Goal: Task Accomplishment & Management: Use online tool/utility

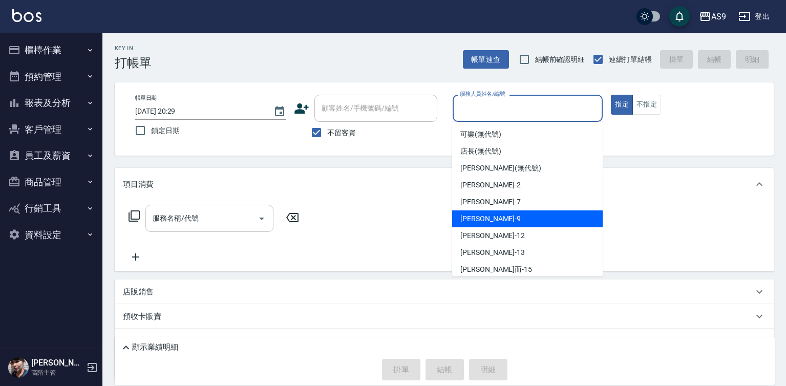
drag, startPoint x: 483, startPoint y: 221, endPoint x: 263, endPoint y: 223, distance: 220.2
click at [482, 221] on span "[PERSON_NAME] -9" at bounding box center [490, 218] width 60 height 11
type input "[PERSON_NAME]-9"
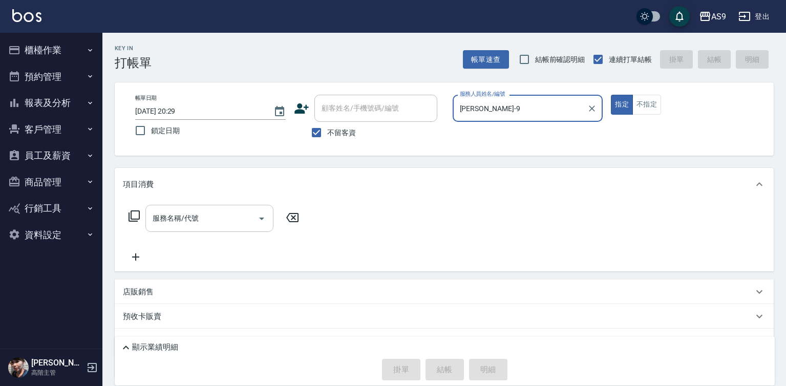
click at [215, 221] on input "服務名稱/代號" at bounding box center [201, 218] width 103 height 18
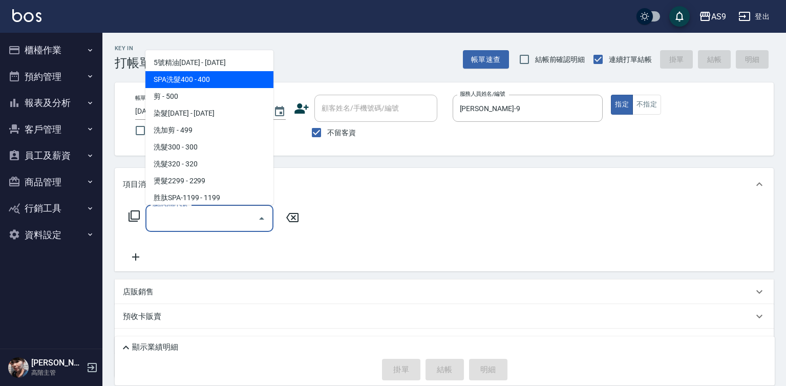
click at [205, 82] on span "SPA洗髮400 - 400" at bounding box center [209, 79] width 128 height 17
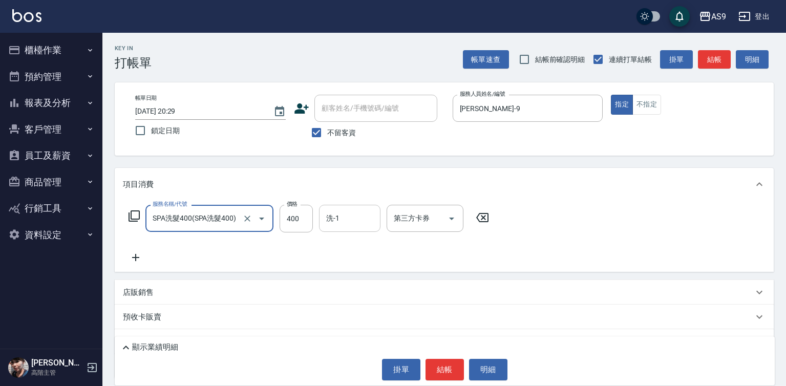
type input "SPA洗髮400"
click at [336, 220] on input "洗-1" at bounding box center [350, 218] width 52 height 18
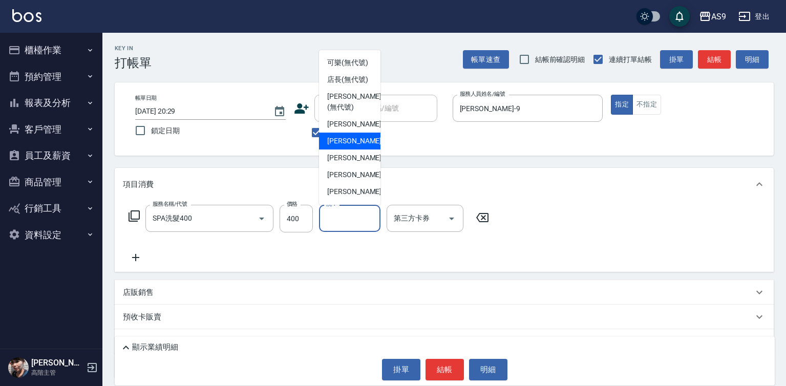
click at [354, 150] on div "Peggy -7" at bounding box center [349, 141] width 61 height 17
type input "Peggy-7"
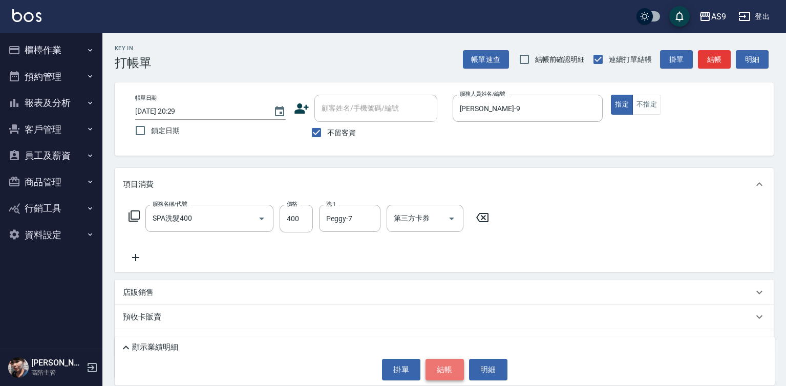
click at [443, 370] on button "結帳" at bounding box center [444, 370] width 38 height 22
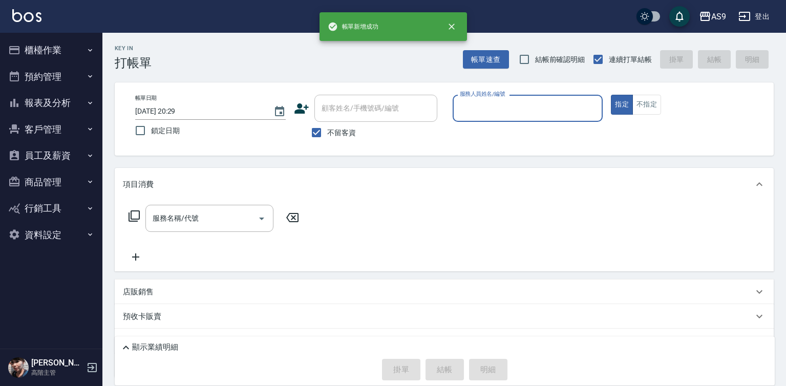
click at [482, 114] on input "服務人員姓名/編號" at bounding box center [527, 108] width 141 height 18
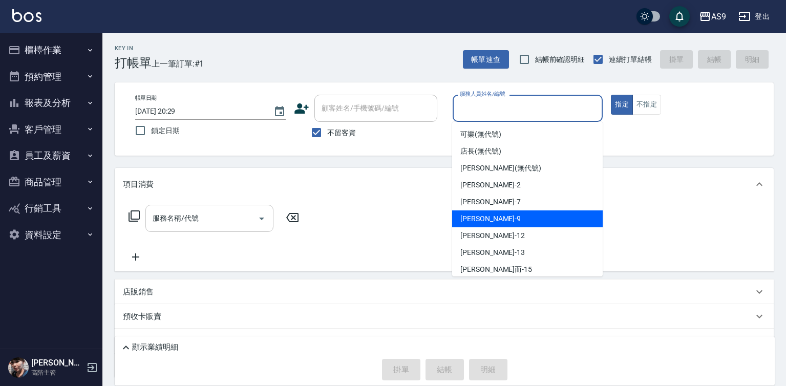
drag, startPoint x: 486, startPoint y: 216, endPoint x: 230, endPoint y: 219, distance: 256.0
click at [485, 216] on span "[PERSON_NAME] -9" at bounding box center [490, 218] width 60 height 11
type input "[PERSON_NAME]-9"
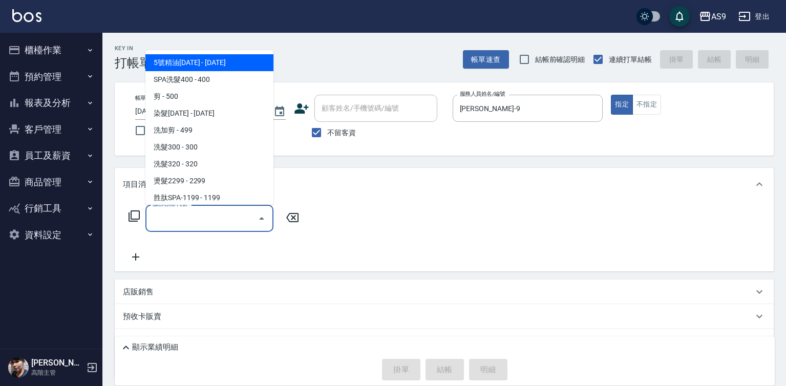
click at [199, 218] on input "服務名稱/代號" at bounding box center [201, 218] width 103 height 18
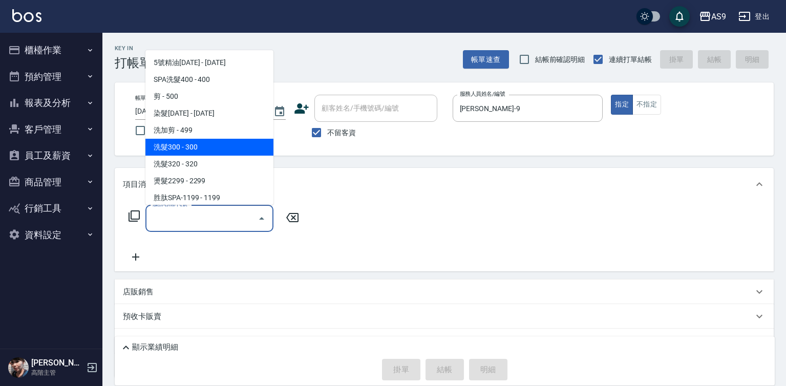
click at [209, 136] on span "洗加剪 - 499" at bounding box center [209, 130] width 128 height 17
type input "洗加剪(洗加剪)"
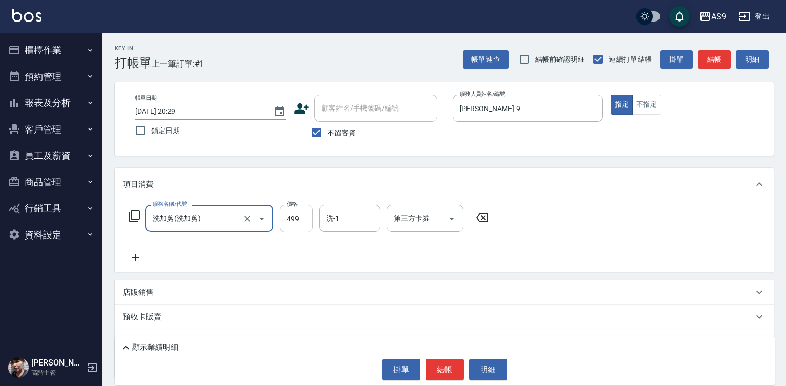
click at [297, 211] on input "499" at bounding box center [296, 219] width 33 height 28
type input "700"
click at [346, 227] on input "洗-1" at bounding box center [350, 218] width 52 height 18
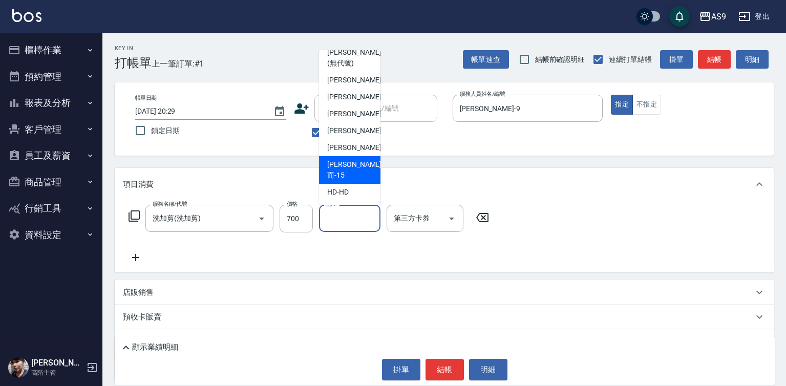
scroll to position [66, 0]
click at [361, 175] on div "[PERSON_NAME]而 -15" at bounding box center [349, 170] width 61 height 28
type input "[PERSON_NAME]而-15"
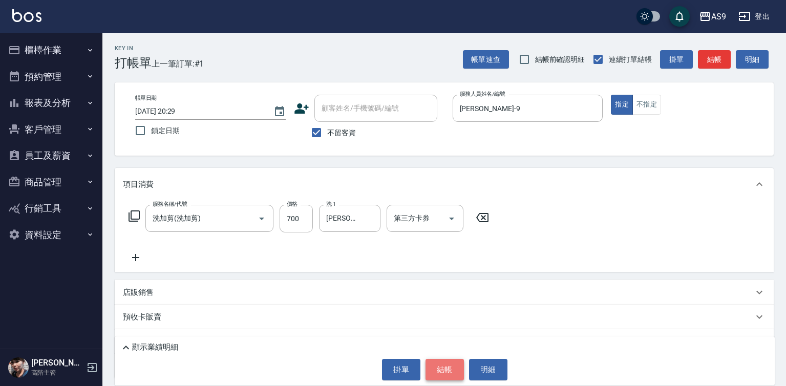
click at [451, 372] on button "結帳" at bounding box center [444, 370] width 38 height 22
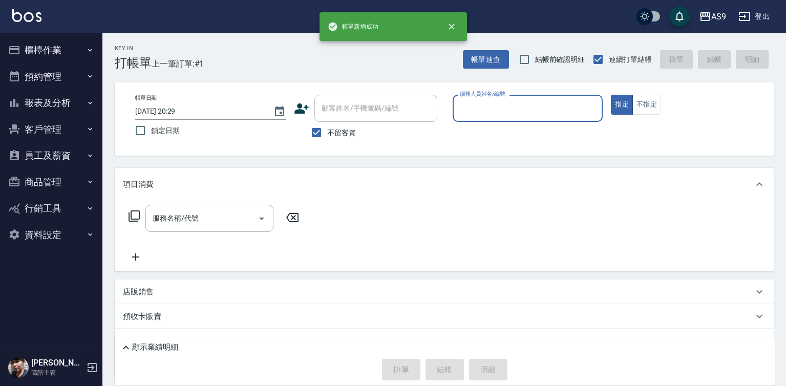
click at [493, 114] on input "服務人員姓名/編號" at bounding box center [527, 108] width 141 height 18
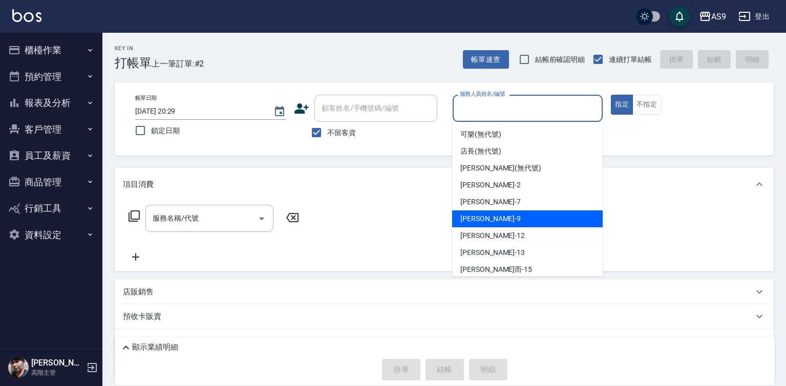
drag, startPoint x: 486, startPoint y: 214, endPoint x: 297, endPoint y: 203, distance: 188.7
click at [485, 215] on span "[PERSON_NAME] -9" at bounding box center [490, 218] width 60 height 11
type input "[PERSON_NAME]-9"
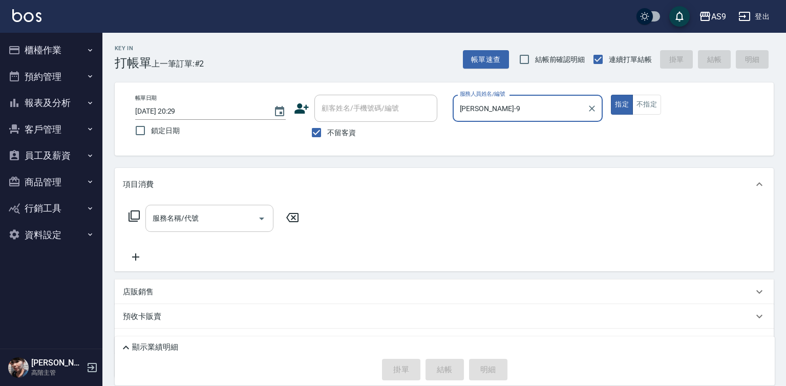
click at [224, 213] on input "服務名稱/代號" at bounding box center [201, 218] width 103 height 18
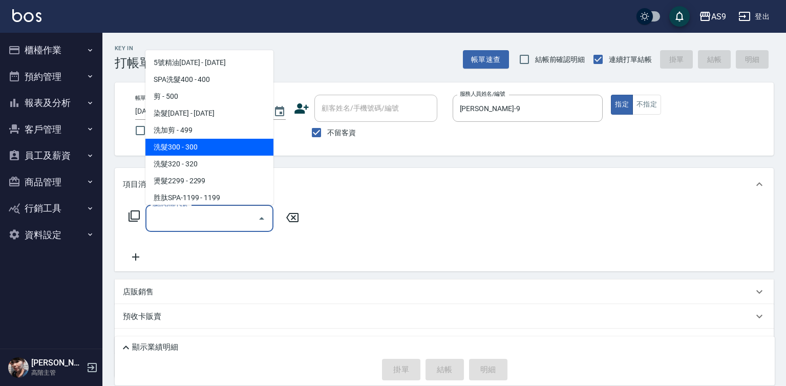
click at [211, 146] on span "洗髮300 - 300" at bounding box center [209, 147] width 128 height 17
type input "洗髮300(洗 髮300)"
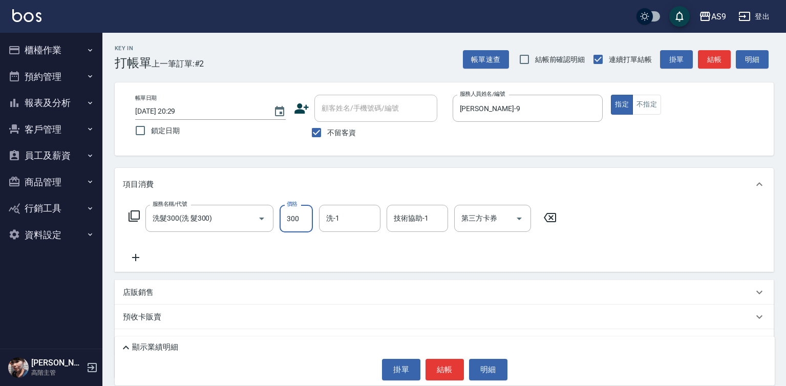
click at [283, 216] on input "300" at bounding box center [296, 219] width 33 height 28
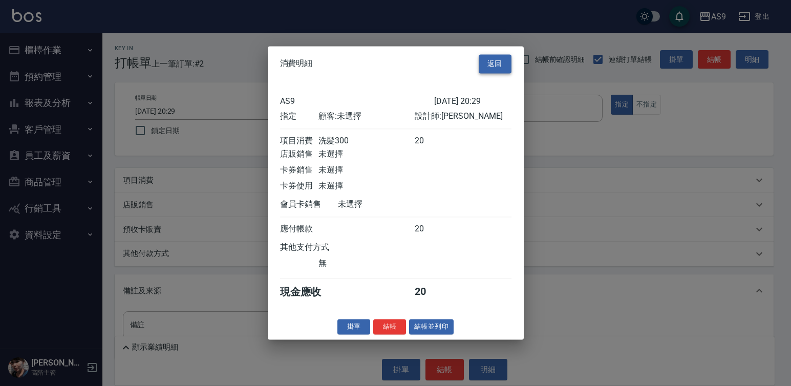
click at [490, 54] on button "返回" at bounding box center [495, 63] width 33 height 19
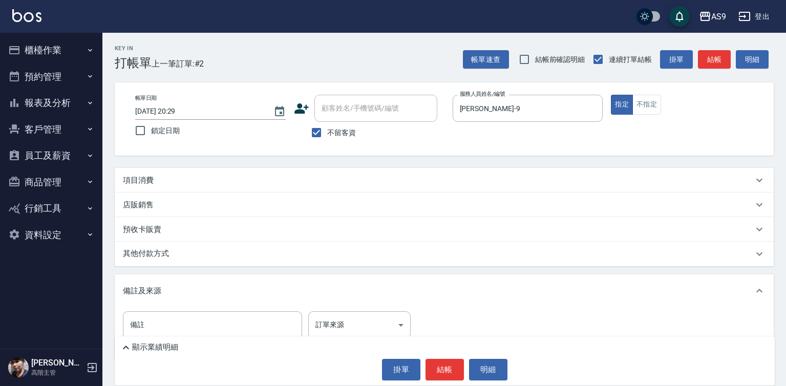
click at [172, 184] on div "項目消費" at bounding box center [438, 180] width 630 height 11
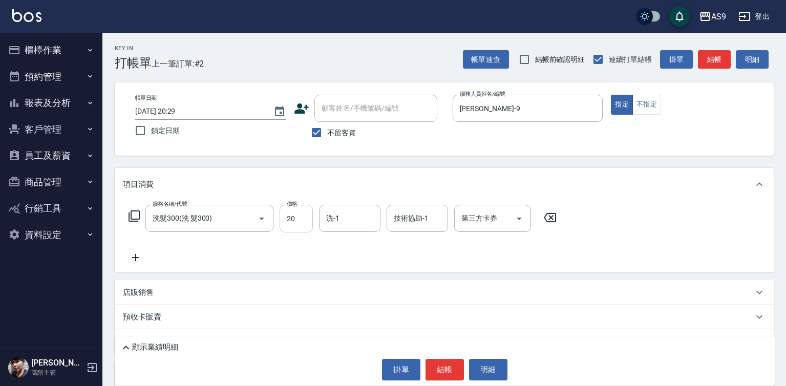
click at [297, 223] on input "20" at bounding box center [296, 219] width 33 height 28
type input "290"
click at [350, 218] on input "洗-1" at bounding box center [350, 218] width 52 height 18
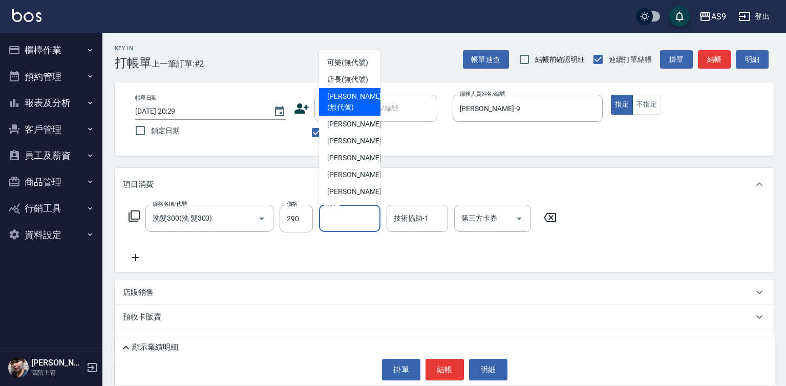
click at [351, 113] on span "[PERSON_NAME] (無代號)" at bounding box center [354, 102] width 54 height 22
type input "[PERSON_NAME](無代號)"
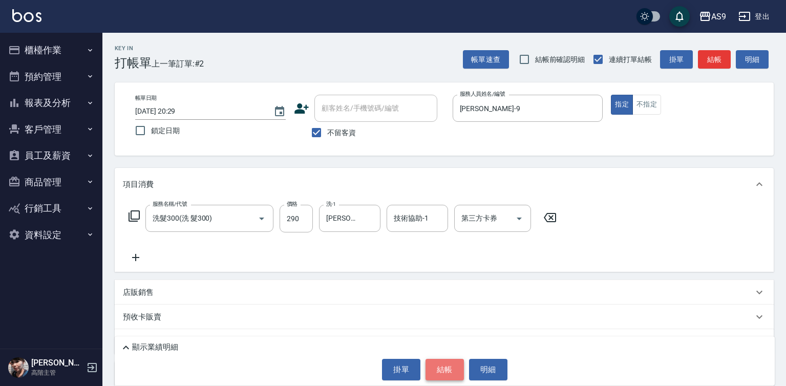
click at [442, 372] on button "結帳" at bounding box center [444, 370] width 38 height 22
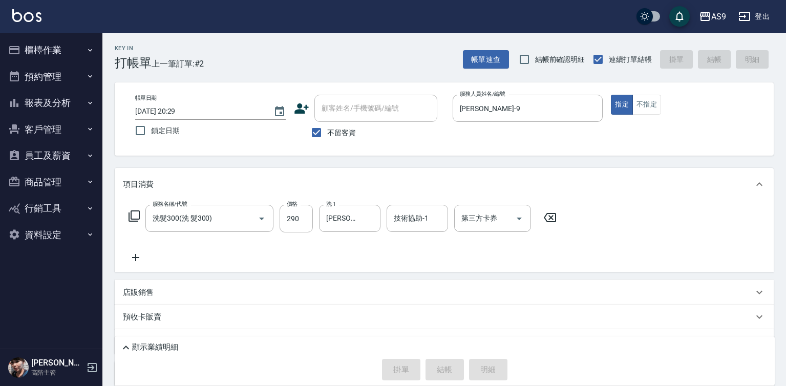
type input "[DATE] 20:30"
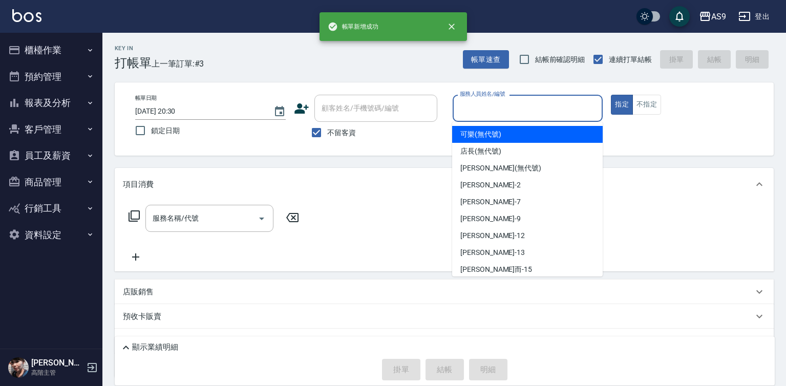
drag, startPoint x: 473, startPoint y: 102, endPoint x: 492, endPoint y: 201, distance: 100.5
click at [477, 108] on input "服務人員姓名/編號" at bounding box center [527, 108] width 141 height 18
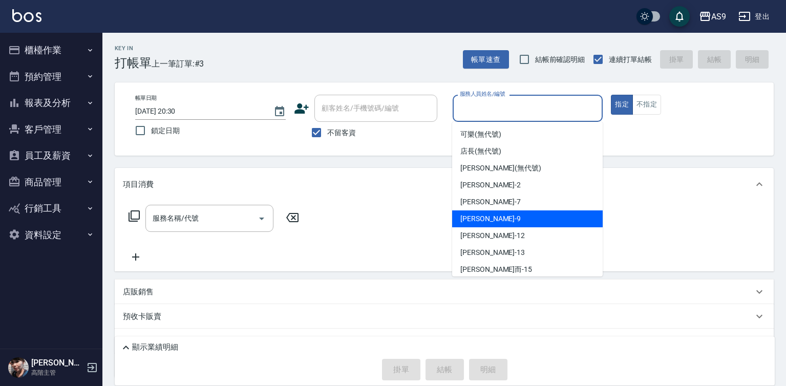
click at [496, 221] on div "[PERSON_NAME] -9" at bounding box center [527, 218] width 151 height 17
type input "[PERSON_NAME]-9"
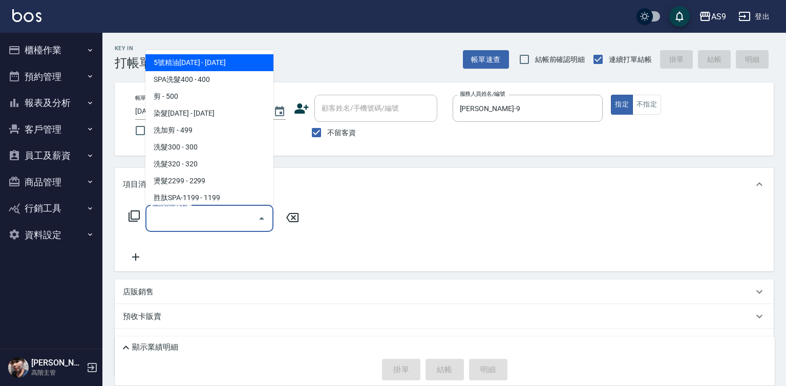
click at [238, 219] on input "服務名稱/代號" at bounding box center [201, 218] width 103 height 18
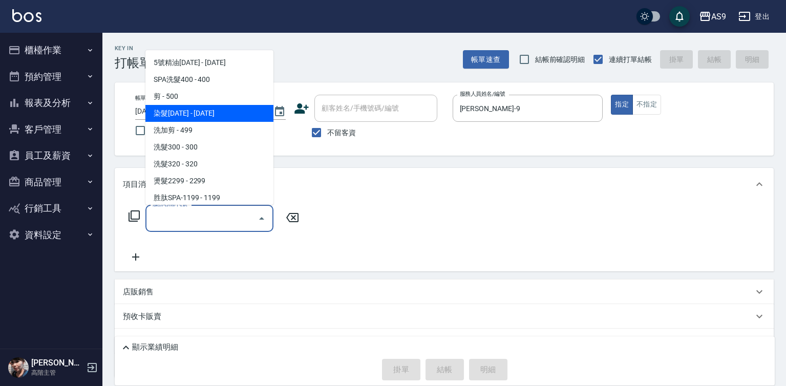
click at [184, 111] on span "染髮[DATE] - [DATE]" at bounding box center [209, 113] width 128 height 17
type input "染髮1500(染髮1500)"
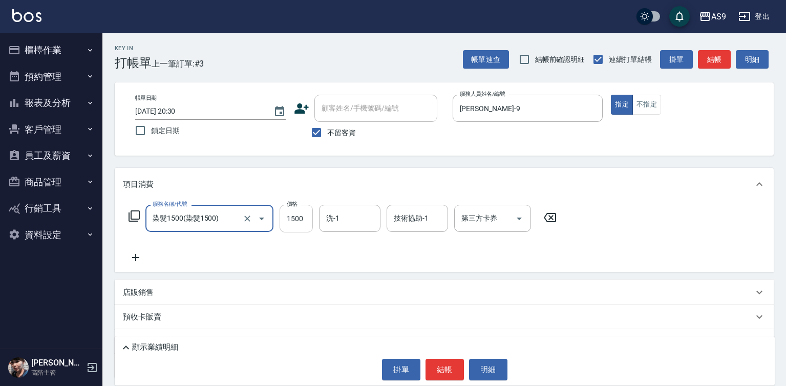
click at [291, 219] on input "1500" at bounding box center [296, 219] width 33 height 28
type input "2300"
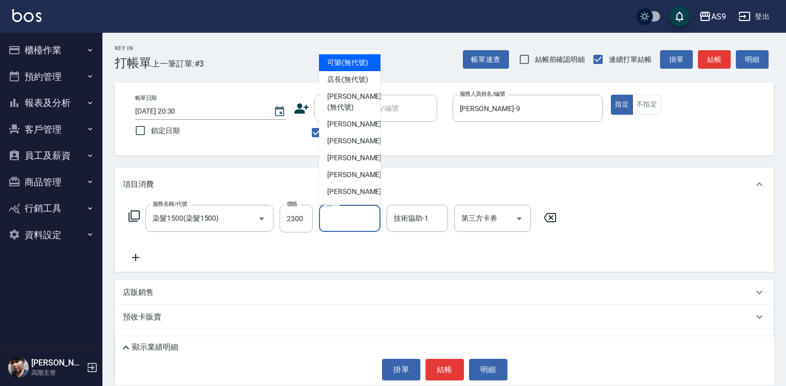
click at [340, 218] on input "洗-1" at bounding box center [350, 218] width 52 height 18
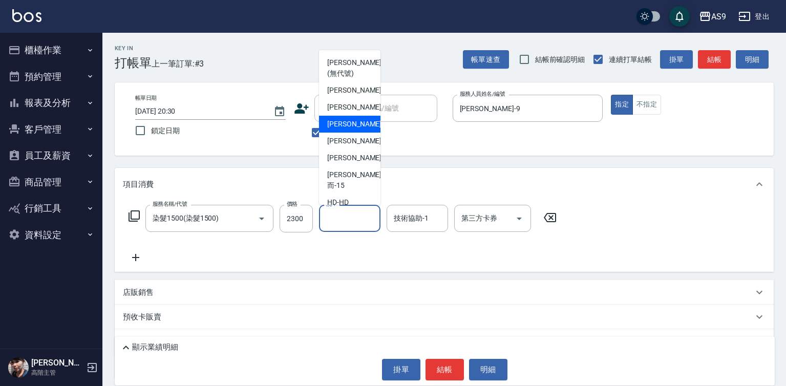
scroll to position [51, 0]
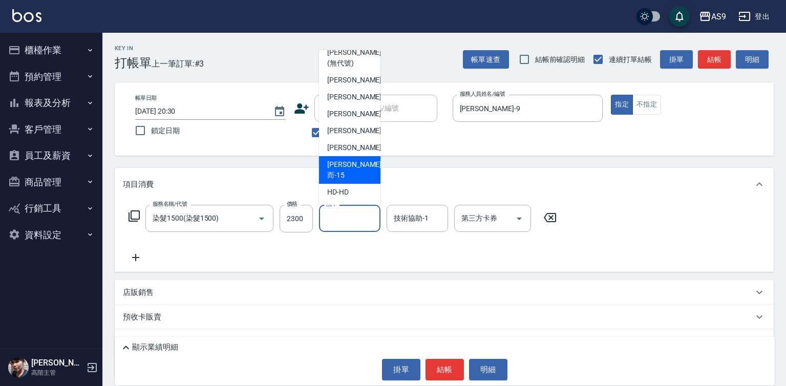
click at [356, 181] on span "[PERSON_NAME]而 -15" at bounding box center [354, 170] width 54 height 22
type input "[PERSON_NAME]而-15"
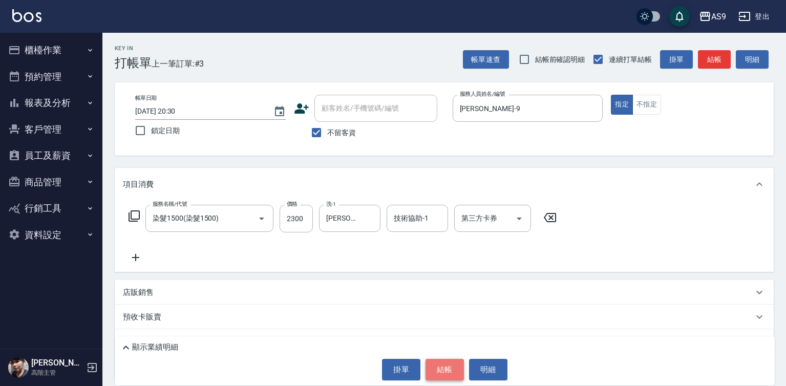
click at [443, 371] on button "結帳" at bounding box center [444, 370] width 38 height 22
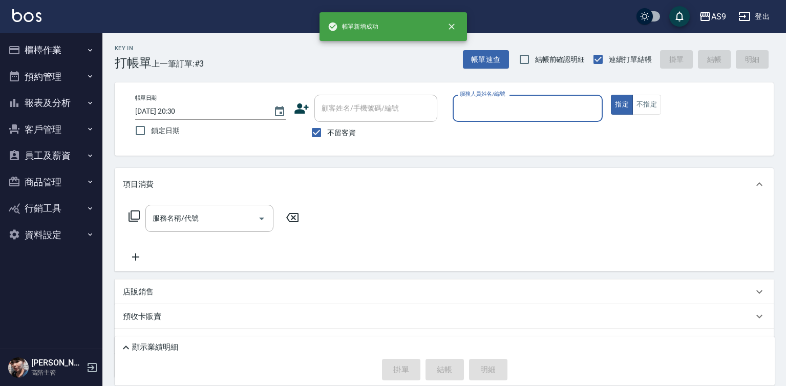
click at [486, 115] on input "服務人員姓名/編號" at bounding box center [527, 108] width 141 height 18
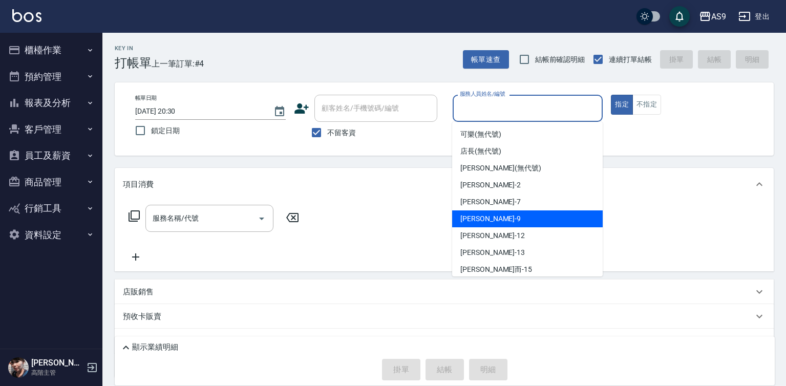
click at [492, 221] on div "[PERSON_NAME] -9" at bounding box center [527, 218] width 151 height 17
type input "[PERSON_NAME]-9"
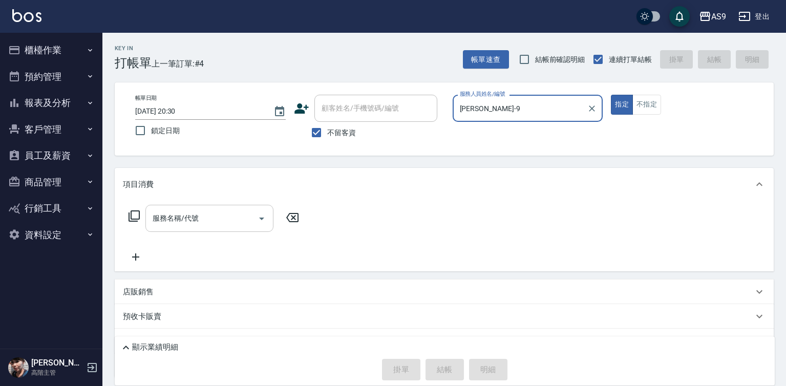
click at [224, 218] on input "服務名稱/代號" at bounding box center [201, 218] width 103 height 18
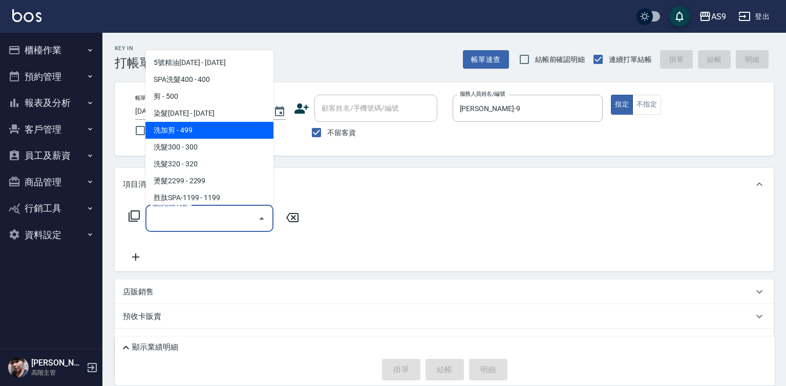
click at [203, 128] on span "洗加剪 - 499" at bounding box center [209, 130] width 128 height 17
type input "洗加剪(洗加剪)"
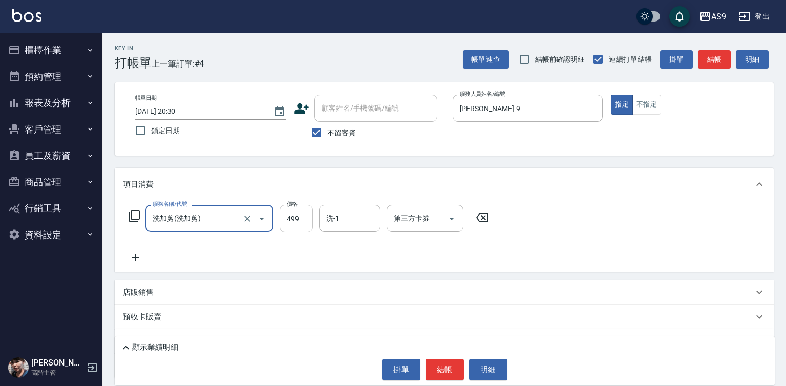
click at [301, 221] on input "499" at bounding box center [296, 219] width 33 height 28
type input "600"
click at [443, 371] on button "結帳" at bounding box center [444, 370] width 38 height 22
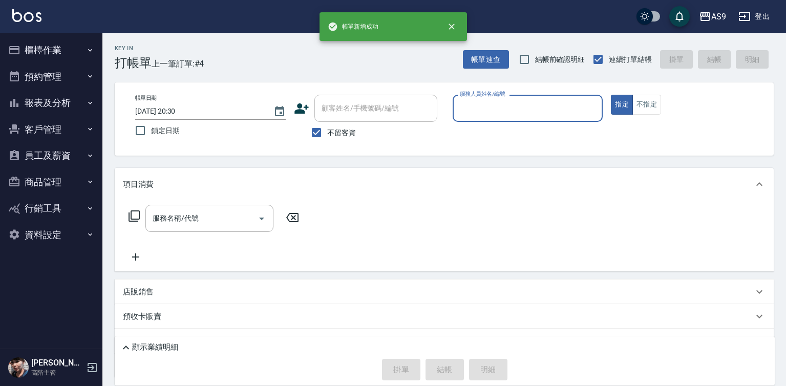
click at [478, 111] on input "服務人員姓名/編號" at bounding box center [527, 108] width 141 height 18
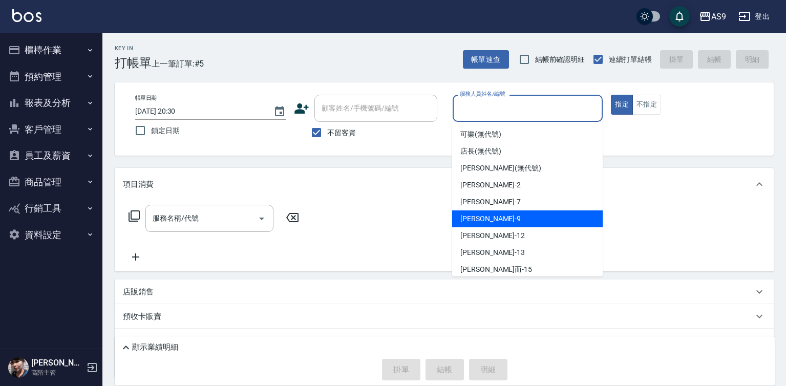
drag, startPoint x: 486, startPoint y: 214, endPoint x: 345, endPoint y: 225, distance: 141.7
click at [486, 215] on span "[PERSON_NAME] -9" at bounding box center [490, 218] width 60 height 11
type input "[PERSON_NAME]-9"
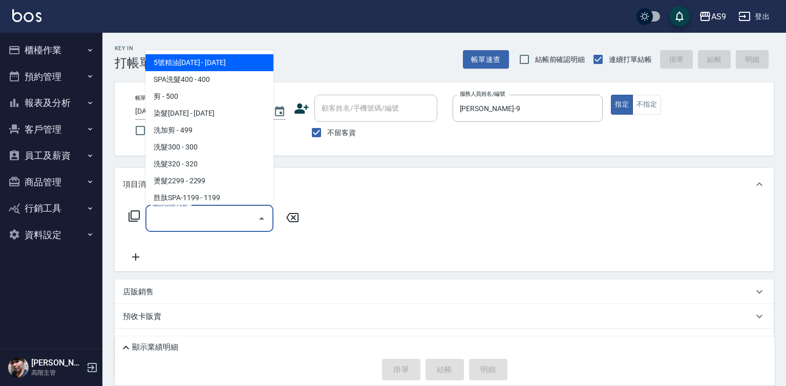
click at [230, 222] on input "服務名稱/代號" at bounding box center [201, 218] width 103 height 18
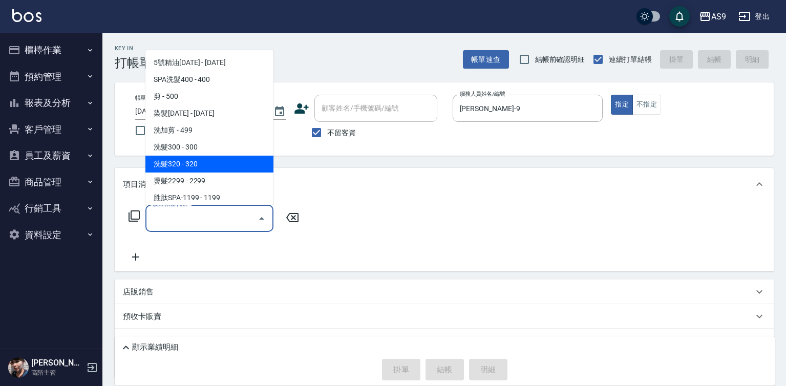
click at [202, 167] on span "洗髮320 - 320" at bounding box center [209, 164] width 128 height 17
type input "洗髮320(洗髮320)"
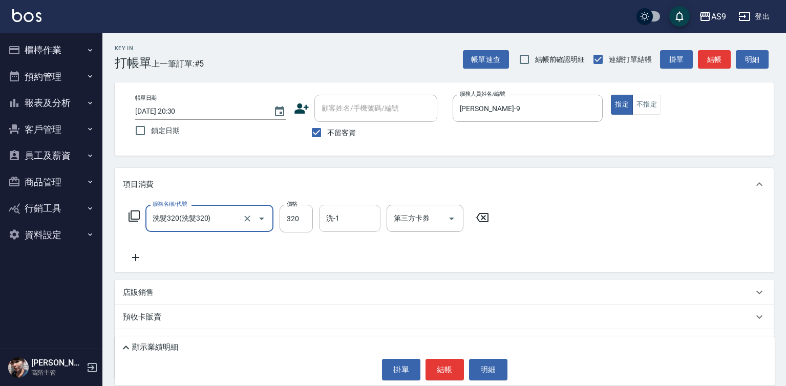
click at [334, 220] on div "洗-1 洗-1" at bounding box center [349, 218] width 61 height 27
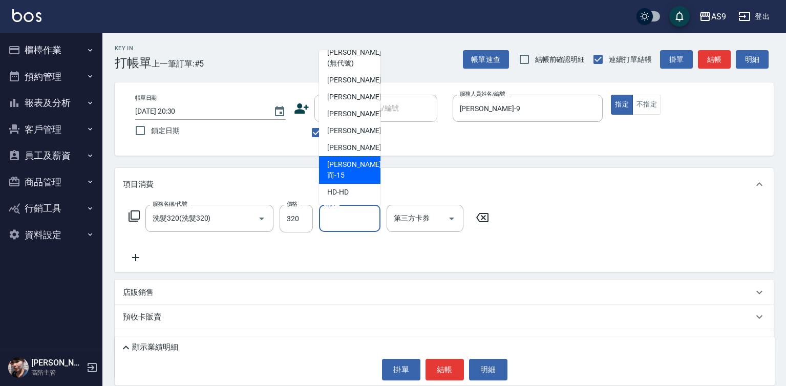
drag, startPoint x: 361, startPoint y: 188, endPoint x: 397, endPoint y: 244, distance: 66.3
click at [361, 184] on div "[PERSON_NAME]而 -15" at bounding box center [349, 170] width 61 height 28
type input "[PERSON_NAME]而-15"
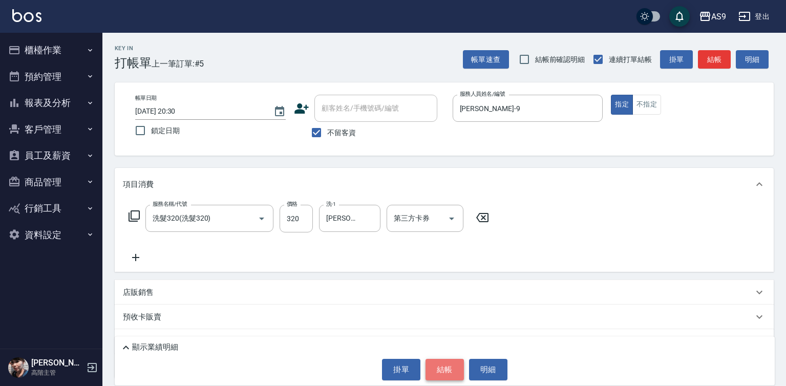
click at [450, 366] on button "結帳" at bounding box center [444, 370] width 38 height 22
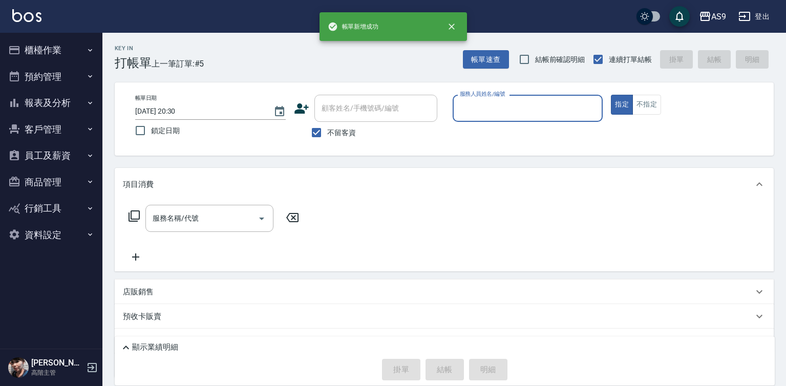
click at [502, 116] on input "服務人員姓名/編號" at bounding box center [527, 108] width 141 height 18
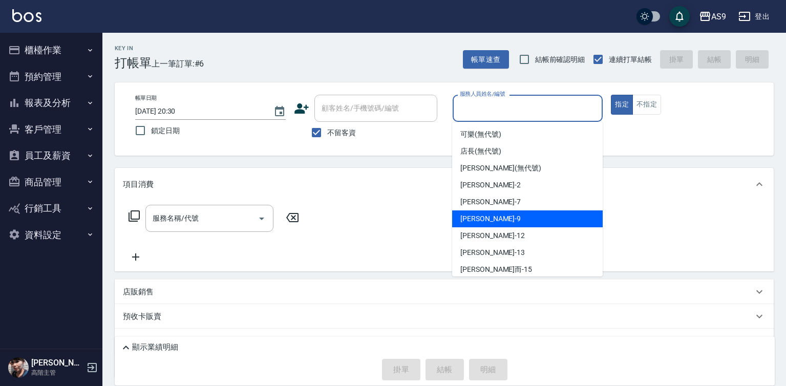
click at [503, 219] on div "[PERSON_NAME] -9" at bounding box center [527, 218] width 151 height 17
type input "[PERSON_NAME]-9"
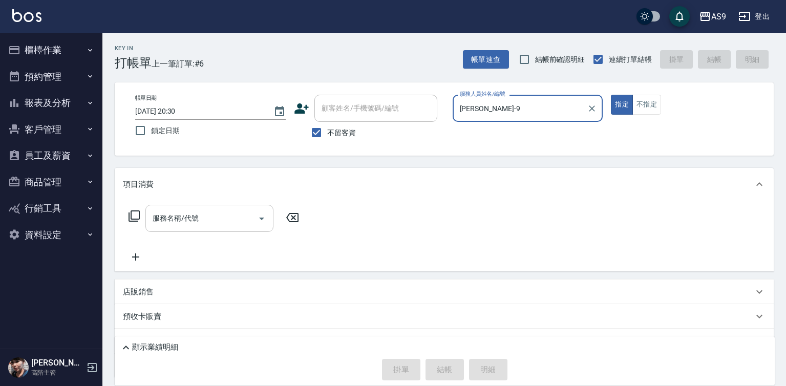
click at [226, 221] on input "服務名稱/代號" at bounding box center [201, 218] width 103 height 18
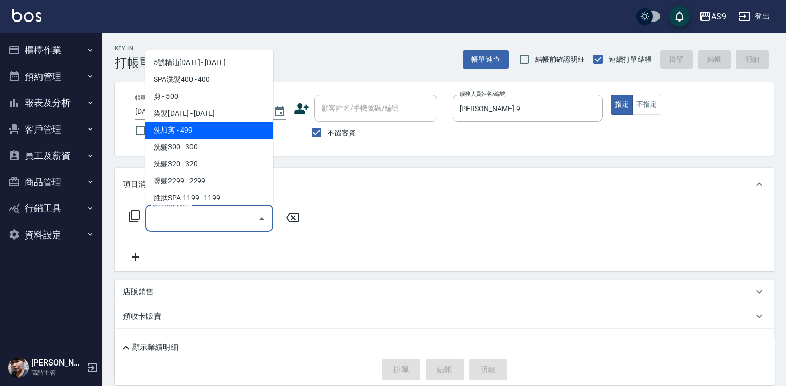
click at [194, 134] on span "洗加剪 - 499" at bounding box center [209, 130] width 128 height 17
type input "洗加剪(洗加剪)"
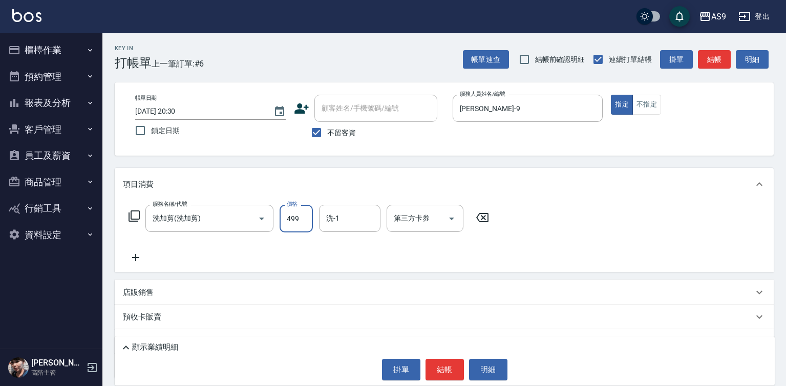
click at [297, 225] on input "499" at bounding box center [296, 219] width 33 height 28
type input "800"
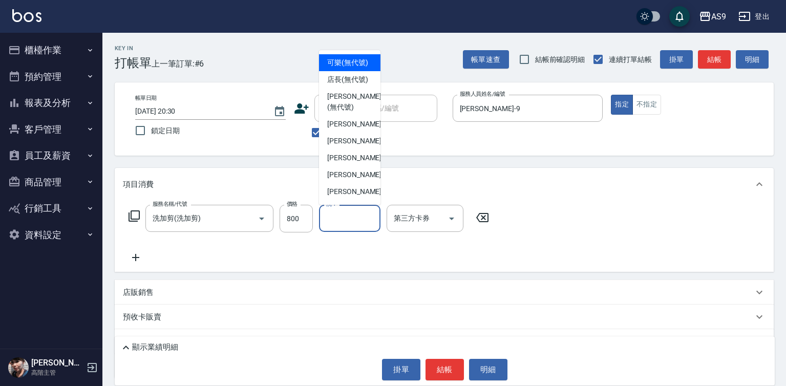
click at [359, 219] on input "洗-1" at bounding box center [350, 218] width 52 height 18
drag, startPoint x: 384, startPoint y: 281, endPoint x: 419, endPoint y: 324, distance: 55.7
click at [389, 287] on div "店販銷售" at bounding box center [444, 292] width 659 height 25
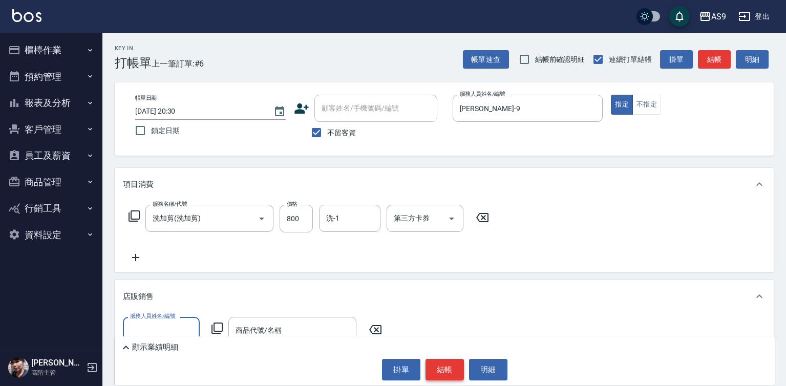
scroll to position [0, 0]
click at [440, 377] on button "結帳" at bounding box center [444, 370] width 38 height 22
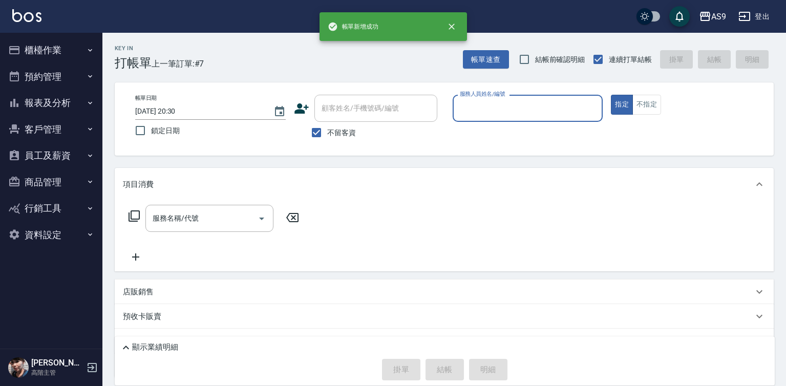
drag, startPoint x: 489, startPoint y: 99, endPoint x: 489, endPoint y: 120, distance: 21.0
click at [489, 105] on div "服務人員姓名/編號" at bounding box center [528, 108] width 151 height 27
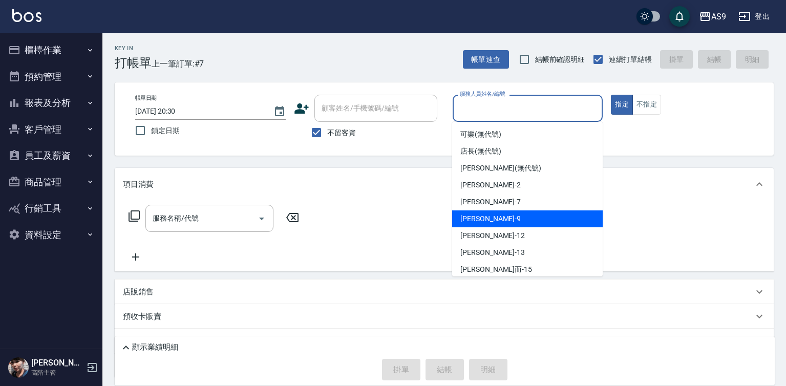
click at [487, 218] on span "[PERSON_NAME] -9" at bounding box center [490, 218] width 60 height 11
type input "[PERSON_NAME]-9"
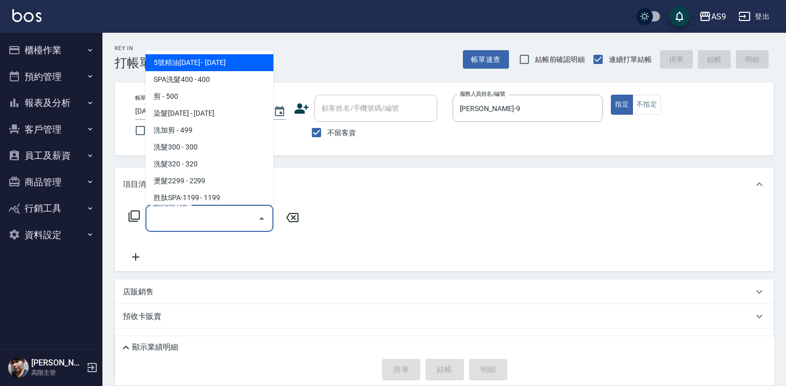
click at [177, 222] on input "服務名稱/代號" at bounding box center [201, 218] width 103 height 18
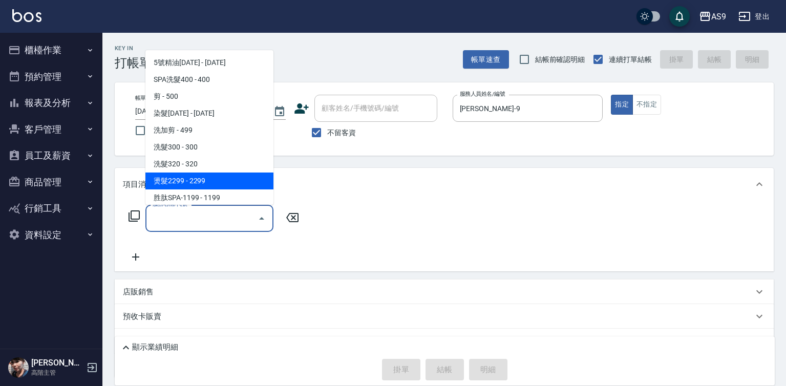
click at [207, 184] on span "燙髮2299 - 2299" at bounding box center [209, 181] width 128 height 17
type input "燙髮2299(燙2299)"
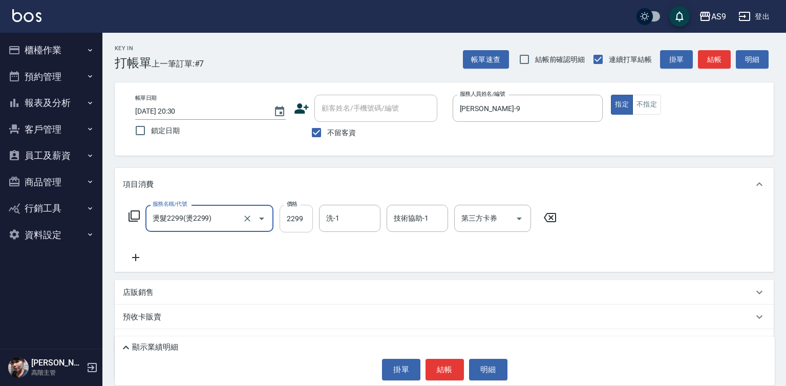
click at [299, 220] on input "2299" at bounding box center [296, 219] width 33 height 28
type input "2000"
click at [438, 356] on div "顯示業績明細 掛單 結帳 明細" at bounding box center [445, 360] width 660 height 49
click at [442, 366] on button "結帳" at bounding box center [444, 370] width 38 height 22
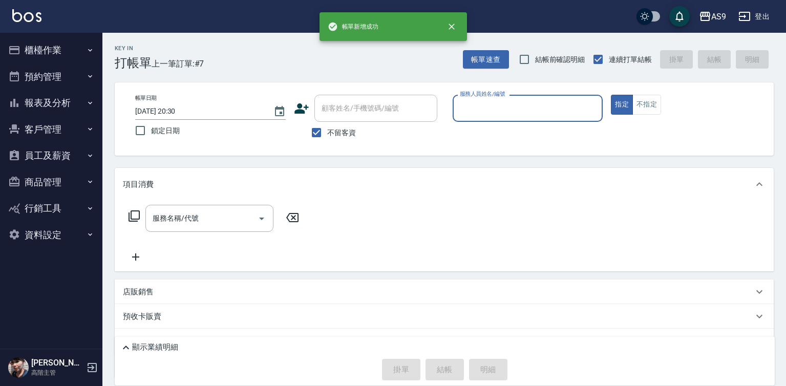
click at [488, 111] on input "服務人員姓名/編號" at bounding box center [527, 108] width 141 height 18
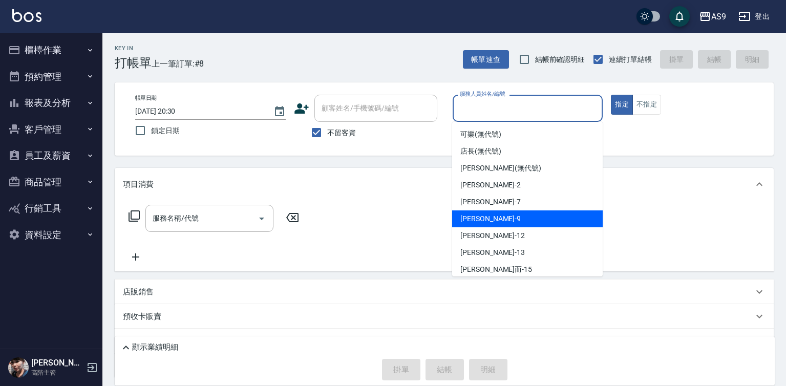
click at [496, 220] on div "[PERSON_NAME] -9" at bounding box center [527, 218] width 151 height 17
type input "[PERSON_NAME]-9"
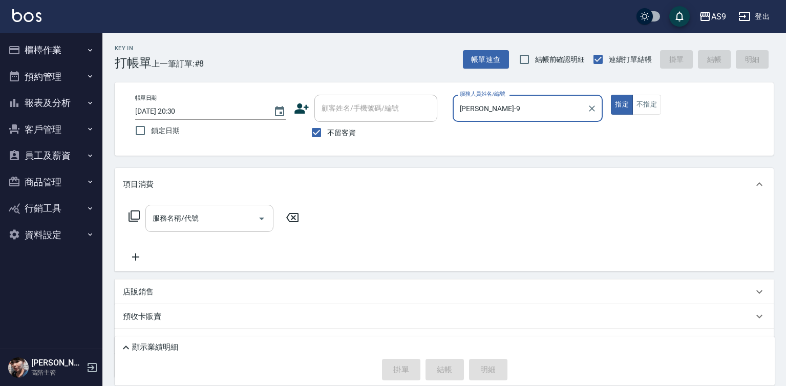
click at [234, 219] on input "服務名稱/代號" at bounding box center [201, 218] width 103 height 18
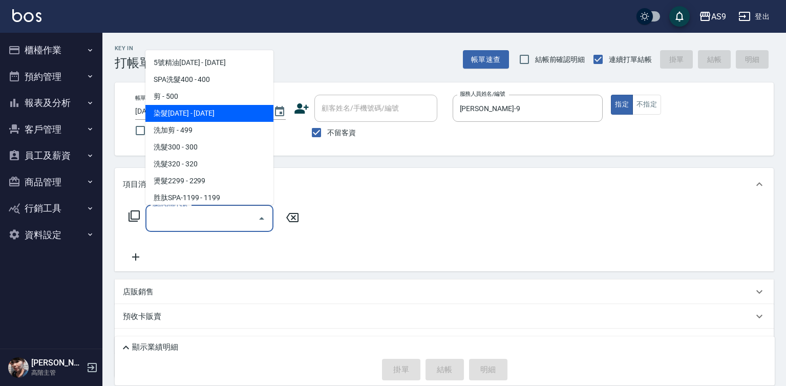
click at [182, 113] on span "染髮[DATE] - [DATE]" at bounding box center [209, 113] width 128 height 17
type input "染髮1500(染髮1500)"
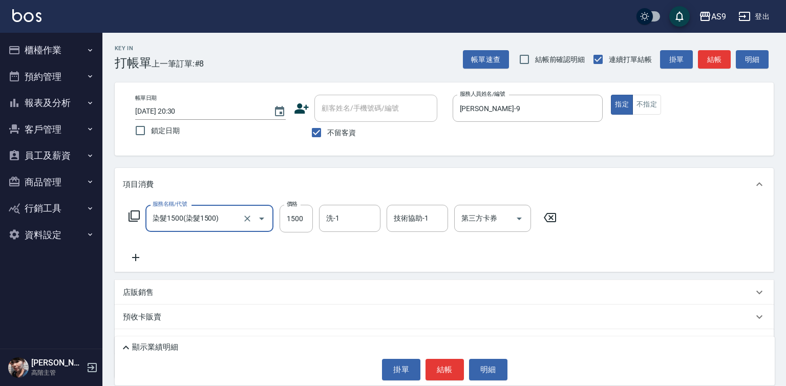
click at [135, 257] on icon at bounding box center [136, 257] width 26 height 12
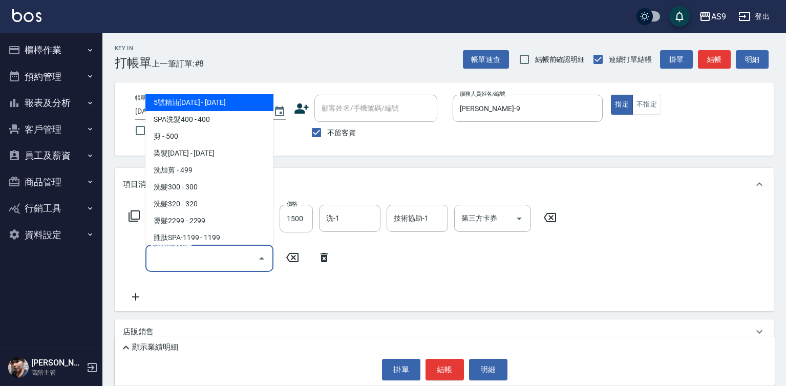
click at [173, 257] on input "服務名稱/代號" at bounding box center [201, 258] width 103 height 18
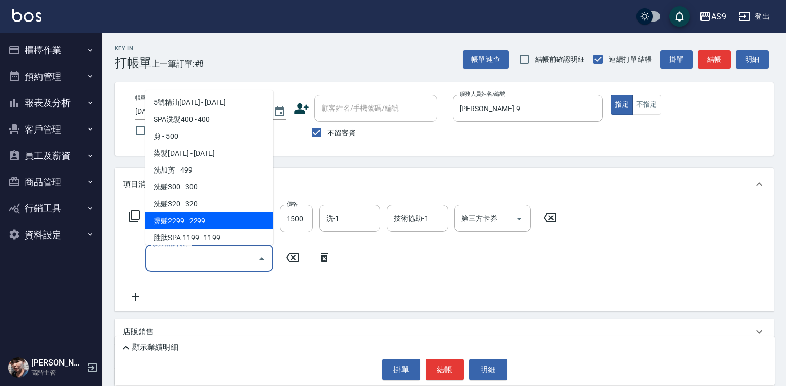
click at [195, 219] on span "燙髮2299 - 2299" at bounding box center [209, 220] width 128 height 17
type input "燙髮2299(燙2299)"
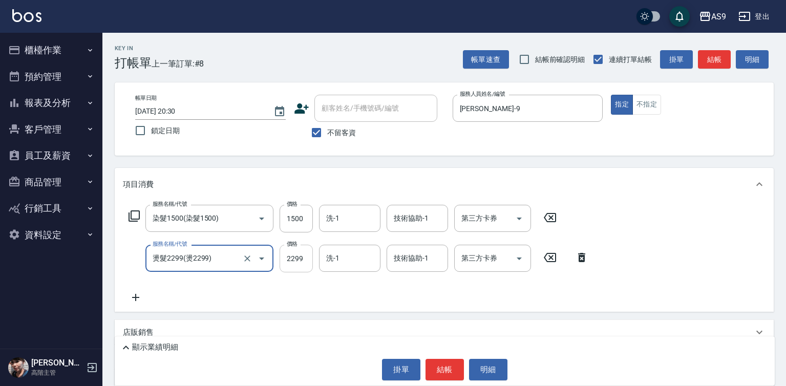
click at [302, 262] on input "2299" at bounding box center [296, 259] width 33 height 28
type input "3000"
click at [293, 217] on input "1500" at bounding box center [296, 219] width 33 height 28
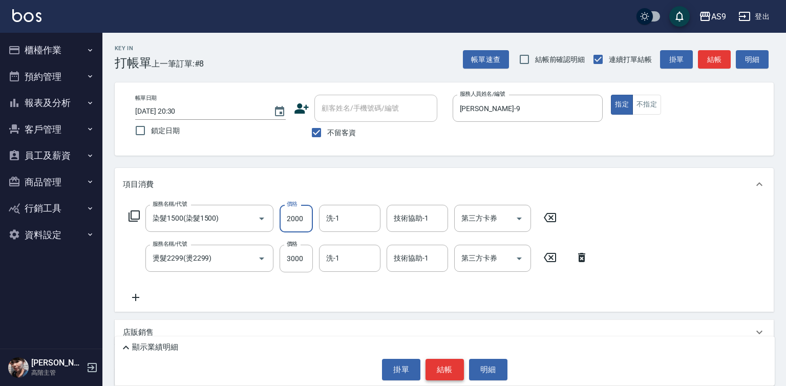
type input "2000"
click at [445, 371] on button "結帳" at bounding box center [444, 370] width 38 height 22
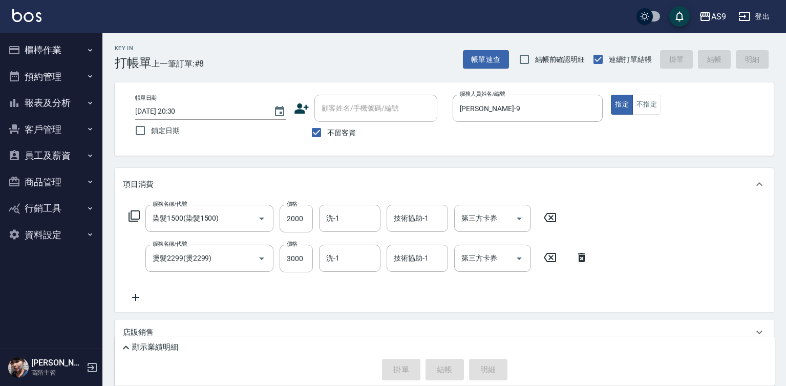
type input "[DATE] 20:31"
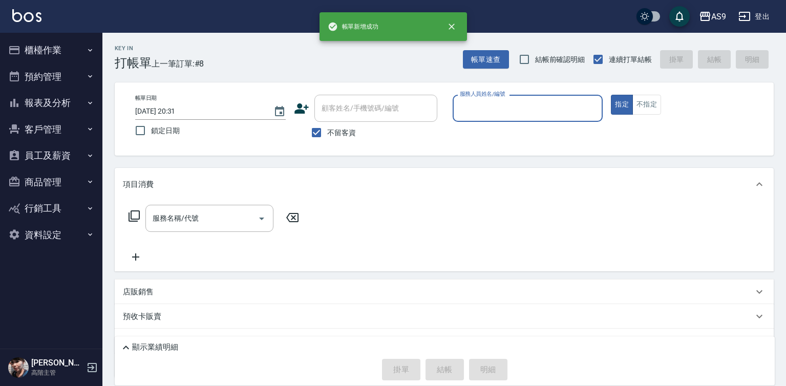
click at [490, 112] on input "服務人員姓名/編號" at bounding box center [527, 108] width 141 height 18
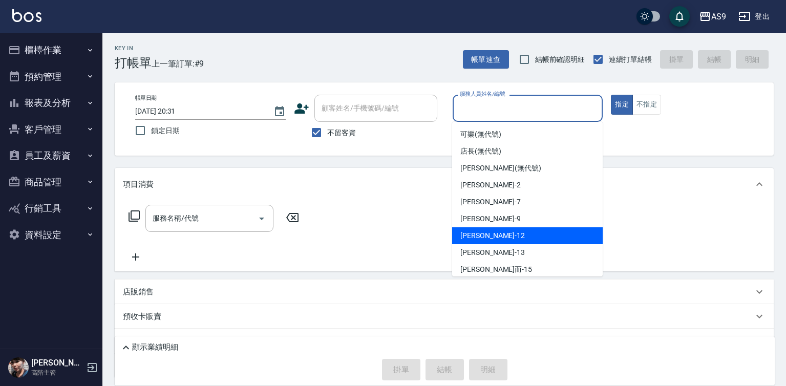
drag, startPoint x: 492, startPoint y: 219, endPoint x: 381, endPoint y: 221, distance: 110.6
click at [491, 219] on div "[PERSON_NAME] -9" at bounding box center [527, 218] width 151 height 17
type input "[PERSON_NAME]-9"
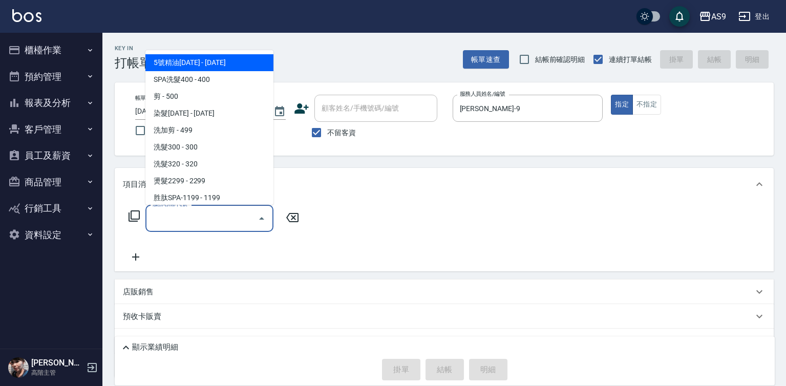
click at [187, 216] on input "服務名稱/代號" at bounding box center [201, 218] width 103 height 18
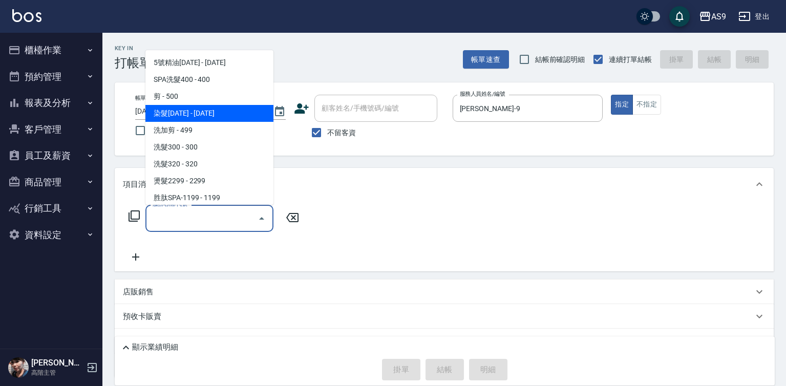
click at [186, 116] on span "染髮[DATE] - [DATE]" at bounding box center [209, 113] width 128 height 17
type input "染髮1500(染髮1500)"
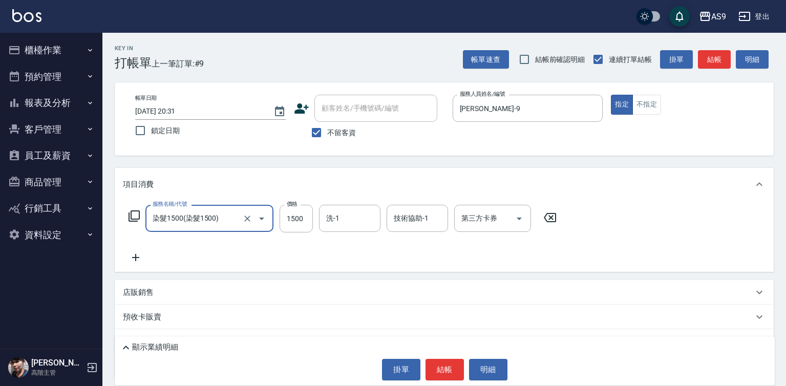
click at [277, 212] on div "服務名稱/代號 染髮1500(染髮1500) 服務名稱/代號 價格 1500 價格 洗-1 洗-1 技術協助-1 技術協助-1 第三方卡券 第三方卡券" at bounding box center [343, 219] width 440 height 28
click at [289, 220] on input "1500" at bounding box center [296, 219] width 33 height 28
type input "2000"
click at [346, 225] on input "洗-1" at bounding box center [350, 218] width 52 height 18
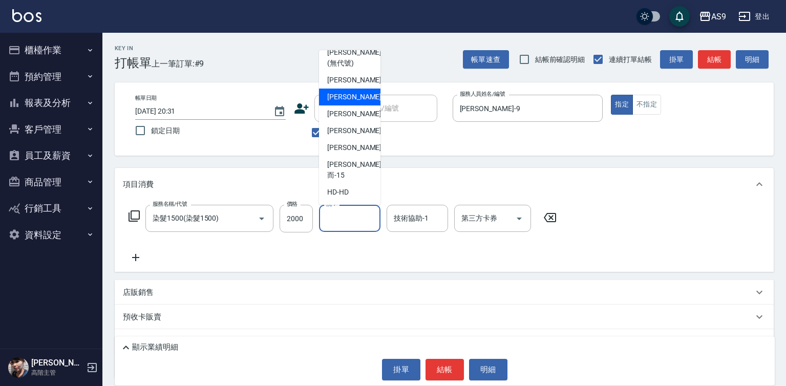
scroll to position [66, 0]
click at [345, 181] on span "[PERSON_NAME]而 -15" at bounding box center [354, 170] width 54 height 22
type input "[PERSON_NAME]而-15"
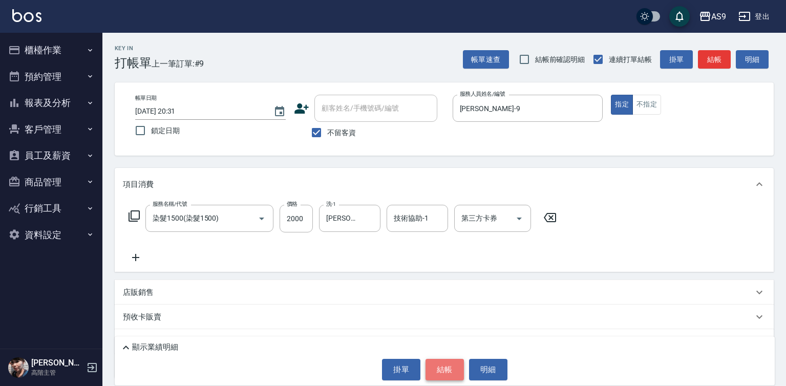
click at [434, 372] on button "結帳" at bounding box center [444, 370] width 38 height 22
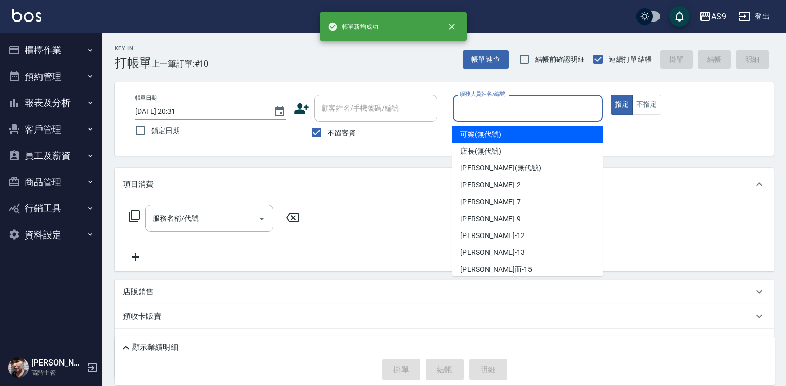
drag, startPoint x: 515, startPoint y: 108, endPoint x: 489, endPoint y: 173, distance: 69.7
click at [515, 111] on input "服務人員姓名/編號" at bounding box center [527, 108] width 141 height 18
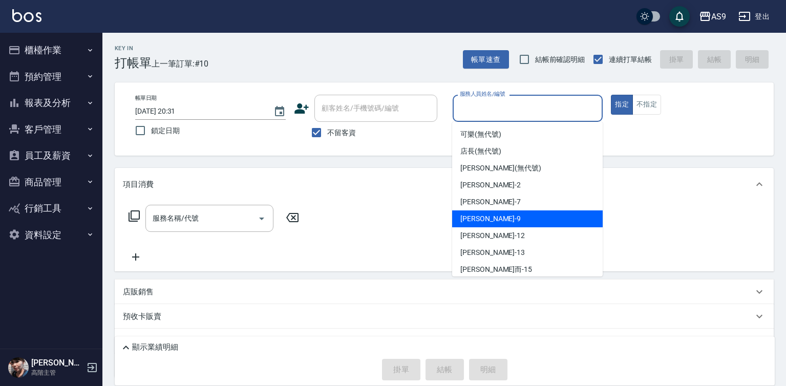
click at [491, 219] on div "[PERSON_NAME] -9" at bounding box center [527, 218] width 151 height 17
type input "[PERSON_NAME]-9"
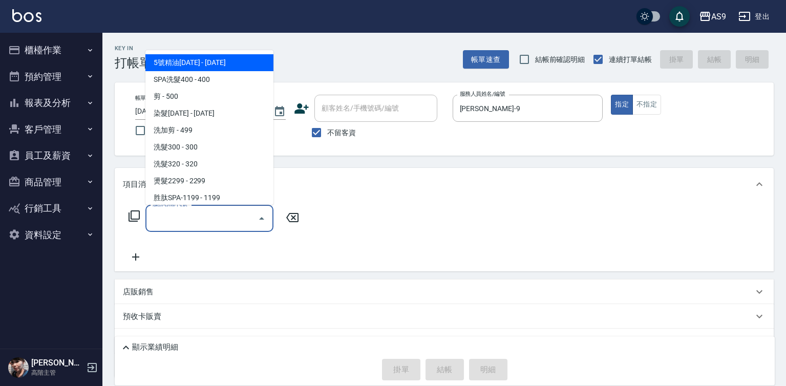
click at [198, 216] on input "服務名稱/代號" at bounding box center [201, 218] width 103 height 18
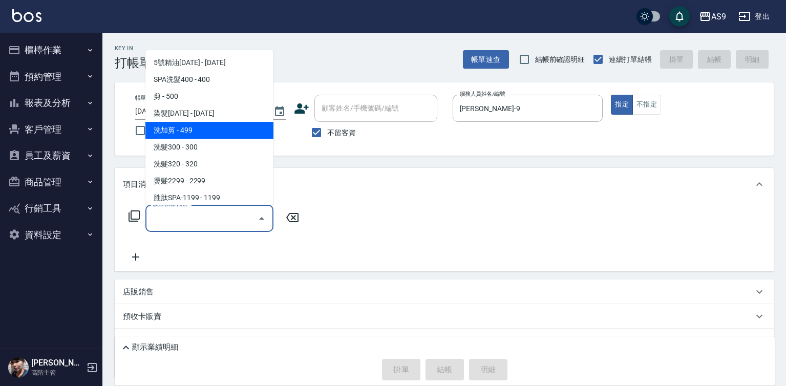
click at [201, 127] on span "洗加剪 - 499" at bounding box center [209, 130] width 128 height 17
type input "洗加剪(洗加剪)"
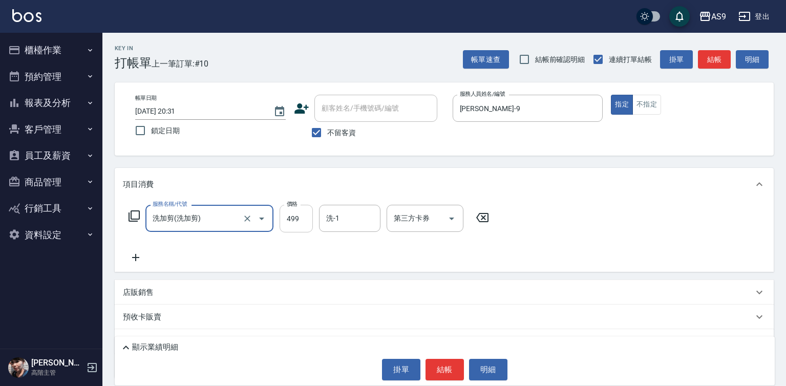
click at [290, 213] on input "499" at bounding box center [296, 219] width 33 height 28
type input "1000"
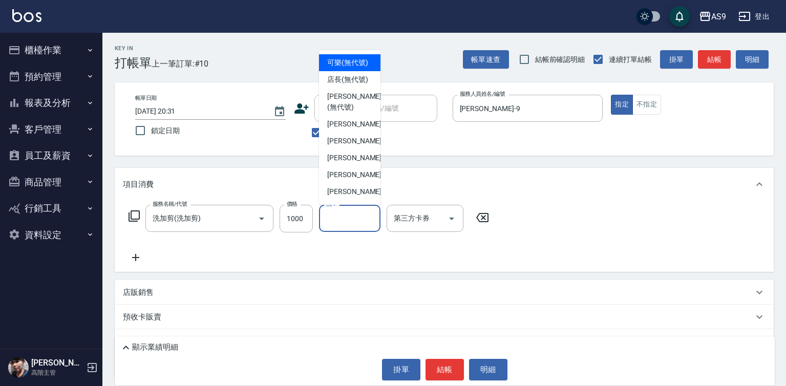
click at [337, 215] on div "洗-1 洗-1" at bounding box center [349, 218] width 61 height 27
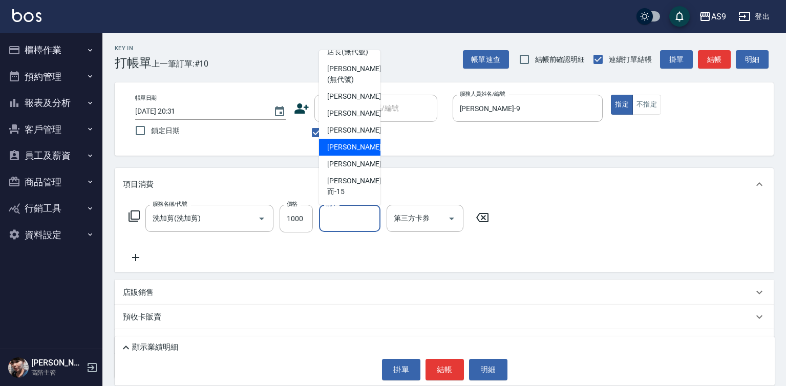
scroll to position [51, 0]
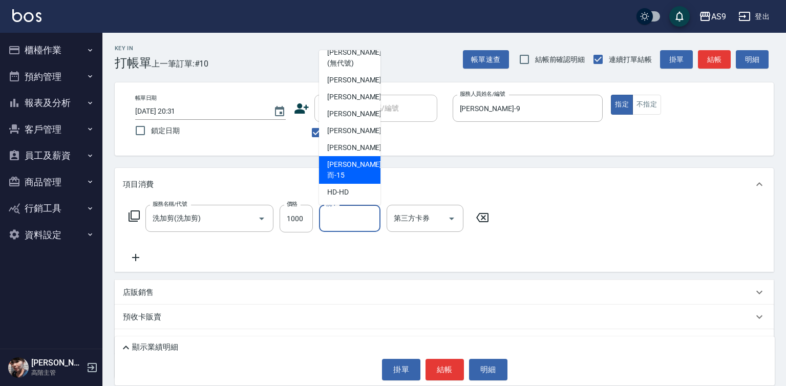
click at [358, 181] on span "[PERSON_NAME]而 -15" at bounding box center [354, 170] width 54 height 22
type input "[PERSON_NAME]而-15"
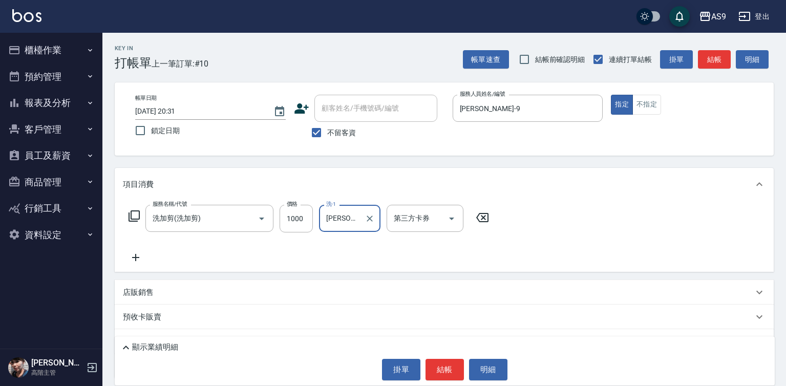
click at [151, 294] on p "店販銷售" at bounding box center [138, 292] width 31 height 11
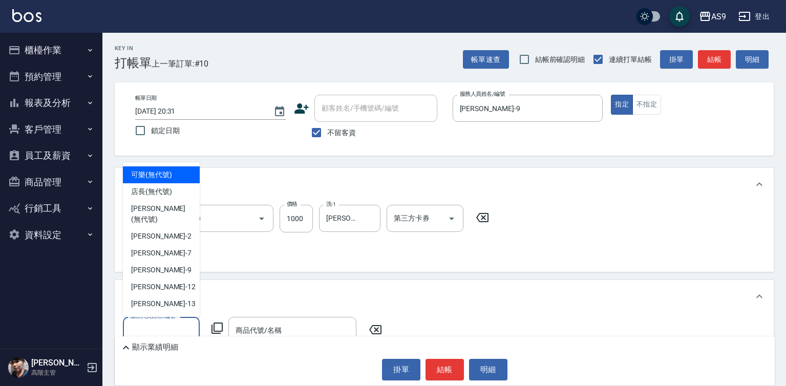
click at [156, 332] on input "服務人員姓名/編號" at bounding box center [161, 331] width 68 height 18
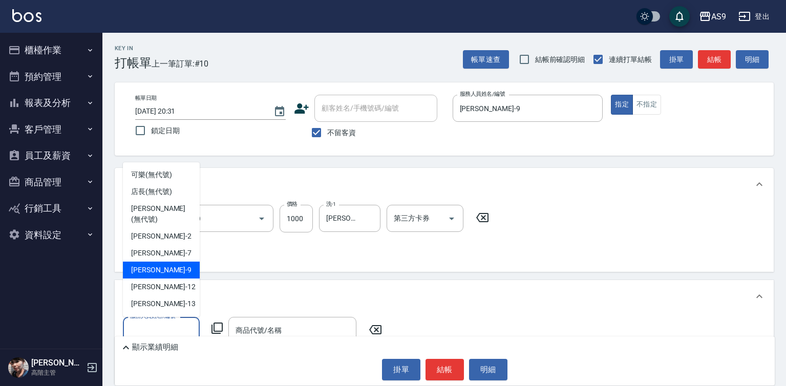
click at [172, 262] on div "[PERSON_NAME] -9" at bounding box center [161, 270] width 77 height 17
type input "[PERSON_NAME]-9"
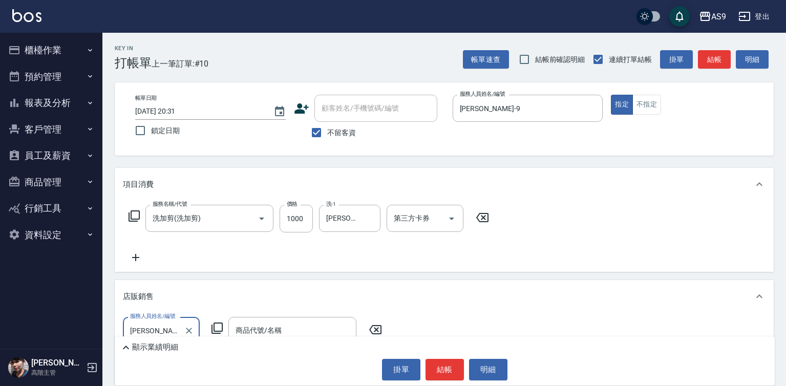
click at [257, 324] on input "商品代號/名稱" at bounding box center [292, 331] width 119 height 18
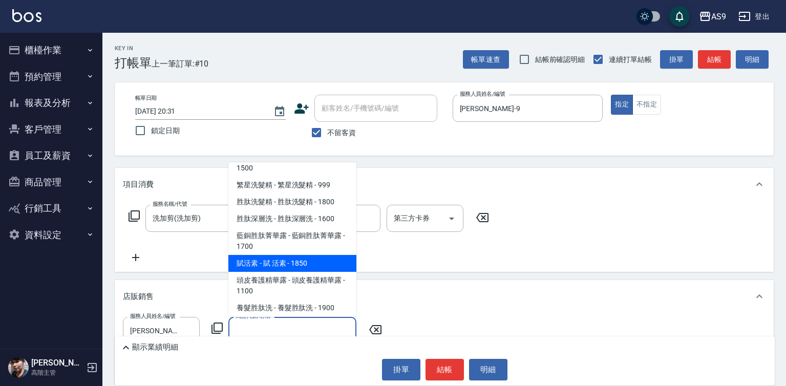
scroll to position [749, 0]
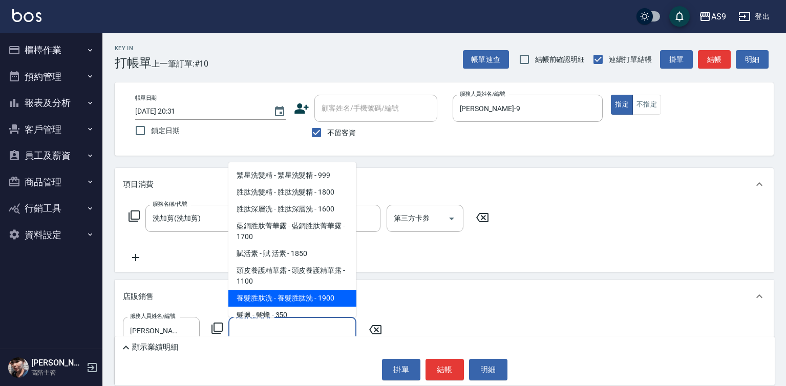
click at [325, 290] on span "養髮胜肽洗 - 養髮胜肽洗 - 1900" at bounding box center [292, 298] width 128 height 17
type input "養髮胜肽洗"
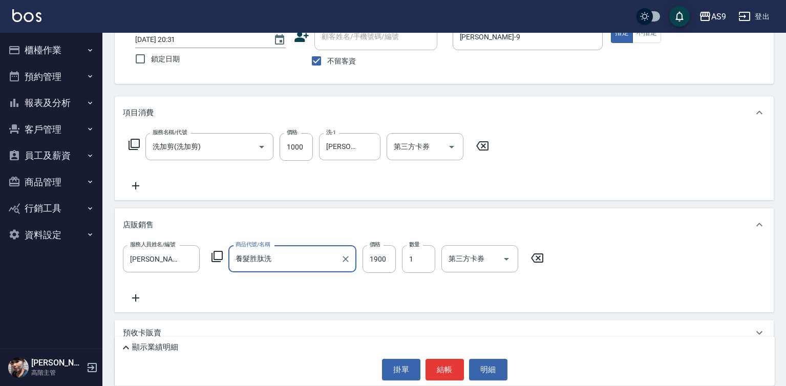
scroll to position [102, 0]
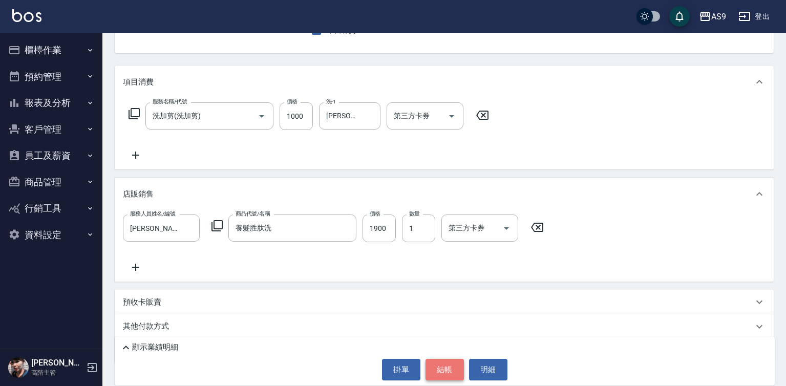
click at [430, 366] on button "結帳" at bounding box center [444, 370] width 38 height 22
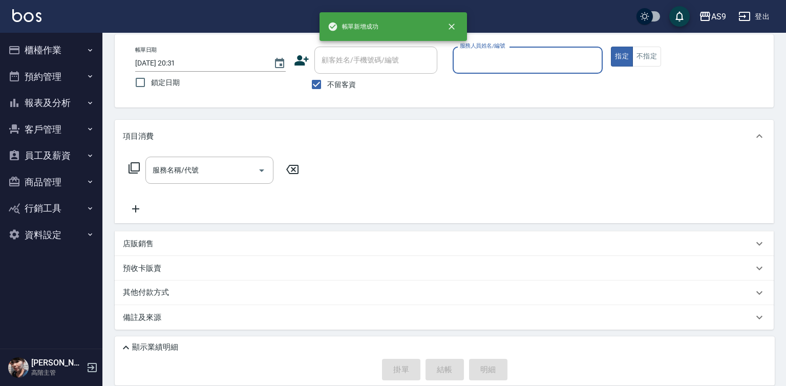
scroll to position [0, 0]
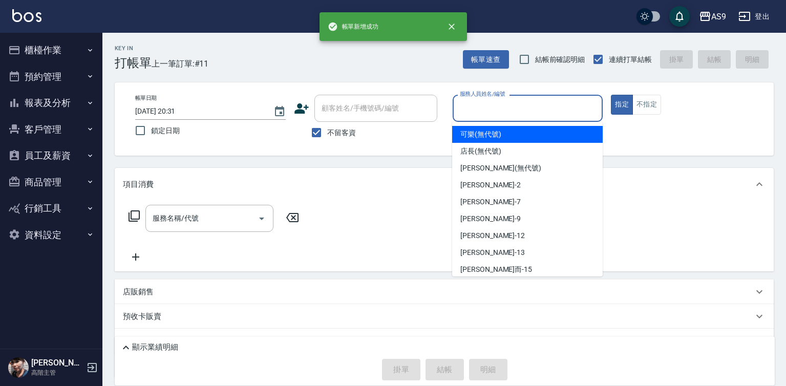
click at [514, 110] on input "服務人員姓名/編號" at bounding box center [527, 108] width 141 height 18
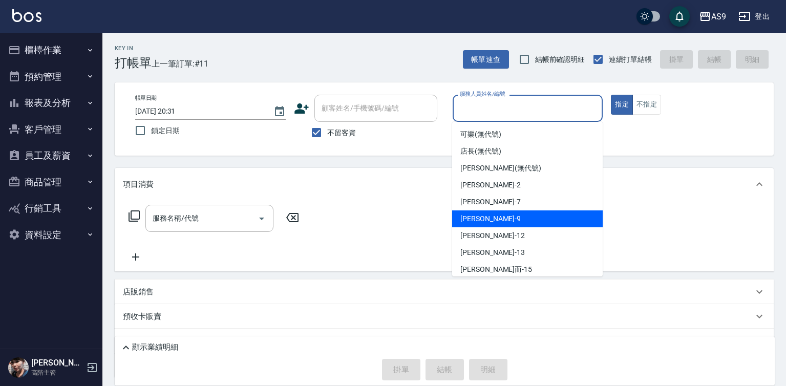
drag, startPoint x: 492, startPoint y: 222, endPoint x: 453, endPoint y: 220, distance: 39.5
click at [492, 222] on div "[PERSON_NAME] -9" at bounding box center [527, 218] width 151 height 17
type input "[PERSON_NAME]-9"
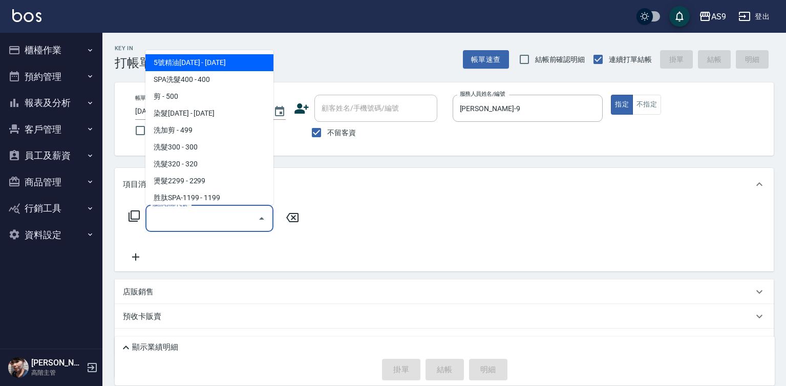
click at [211, 216] on input "服務名稱/代號" at bounding box center [201, 218] width 103 height 18
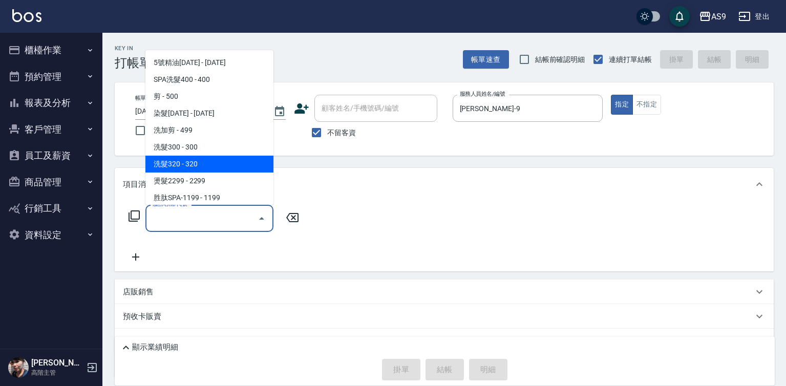
click at [193, 162] on span "洗髮320 - 320" at bounding box center [209, 164] width 128 height 17
type input "洗髮320(洗髮320)"
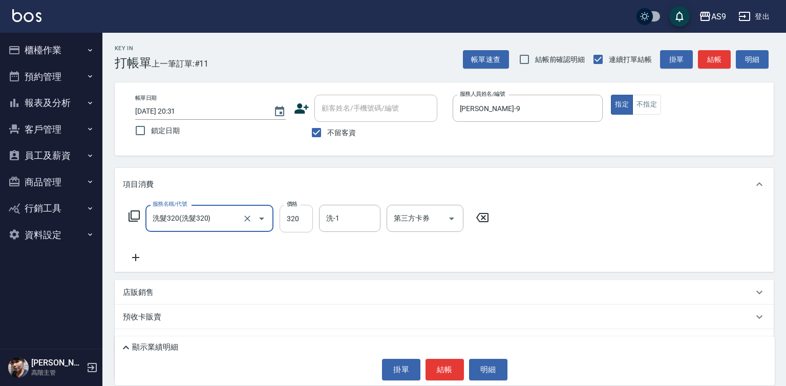
click at [295, 216] on input "320" at bounding box center [296, 219] width 33 height 28
type input "290"
click at [336, 220] on input "洗-1" at bounding box center [350, 218] width 52 height 18
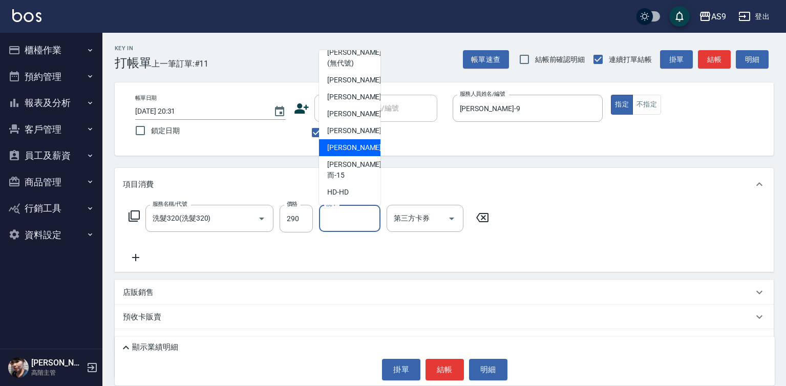
scroll to position [51, 0]
click at [361, 184] on div "[PERSON_NAME]而 -15" at bounding box center [349, 170] width 61 height 28
type input "[PERSON_NAME]而-15"
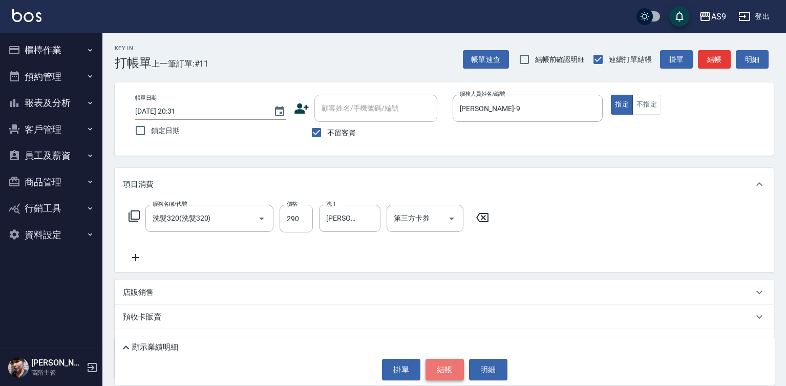
click at [438, 371] on button "結帳" at bounding box center [444, 370] width 38 height 22
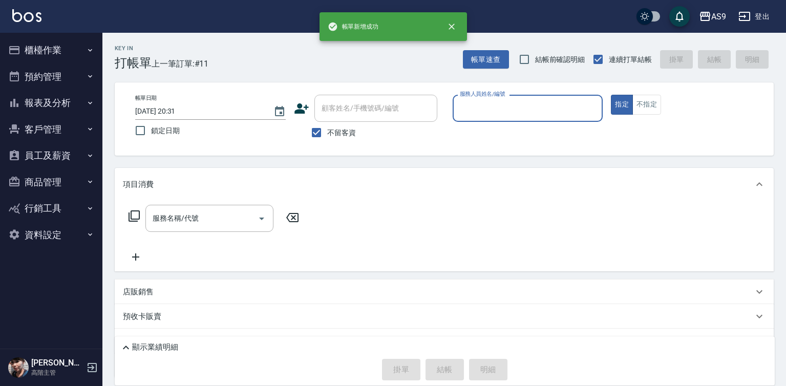
click at [494, 113] on input "服務人員姓名/編號" at bounding box center [527, 108] width 141 height 18
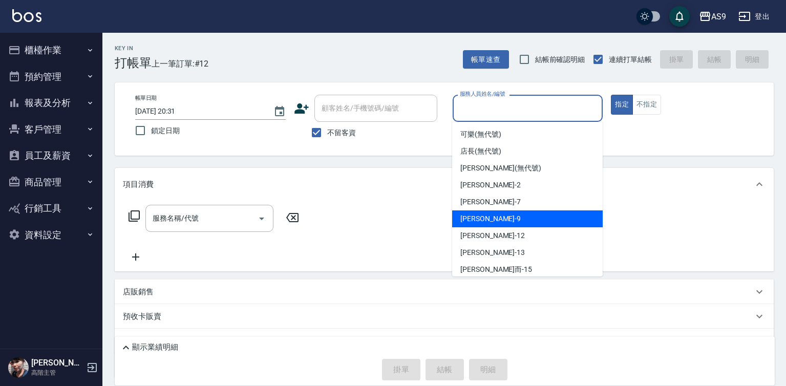
click at [495, 221] on div "[PERSON_NAME] -9" at bounding box center [527, 218] width 151 height 17
type input "[PERSON_NAME]-9"
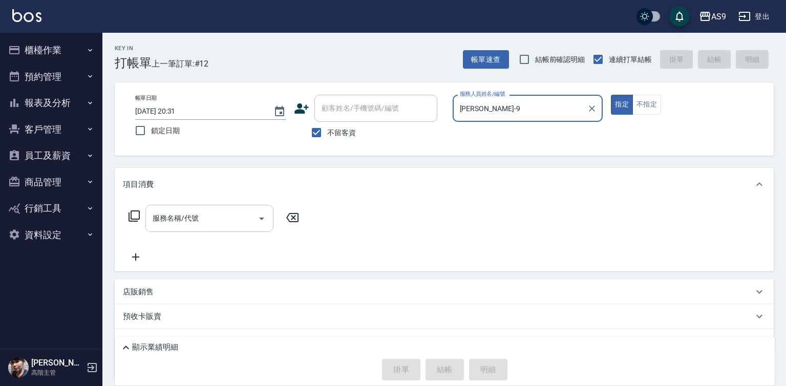
click at [237, 220] on input "服務名稱/代號" at bounding box center [201, 218] width 103 height 18
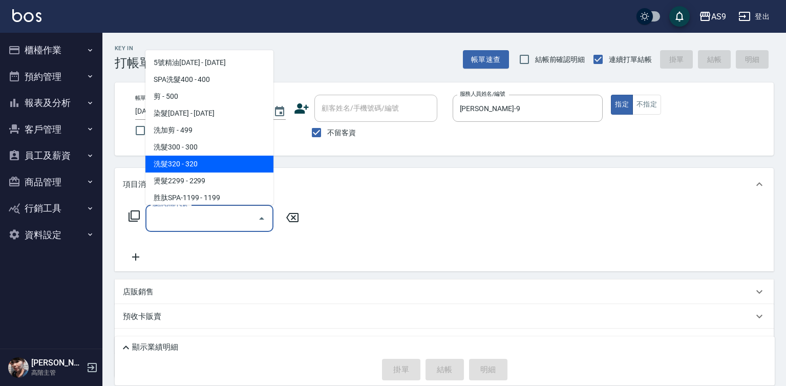
click at [212, 161] on span "洗髮320 - 320" at bounding box center [209, 164] width 128 height 17
type input "洗髮320(洗髮320)"
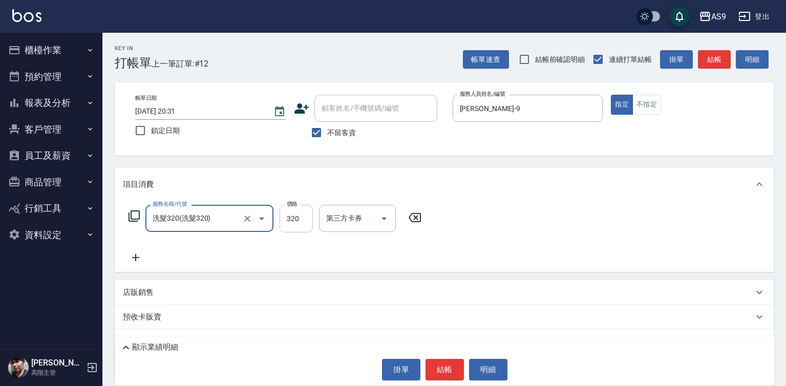
click at [300, 220] on input "320" at bounding box center [296, 219] width 33 height 28
type input "250"
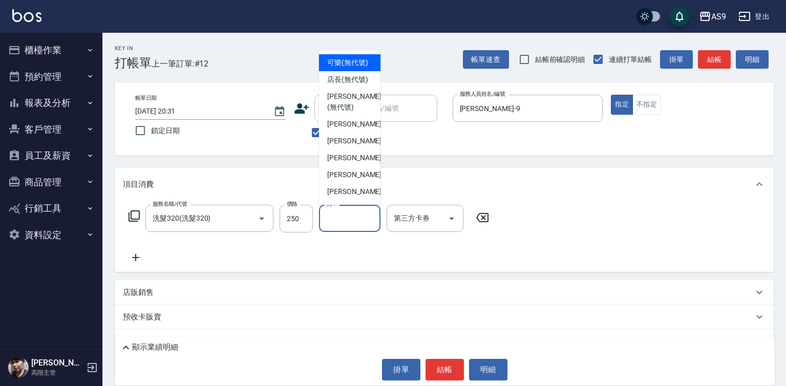
click at [343, 221] on input "洗-1" at bounding box center [350, 218] width 52 height 18
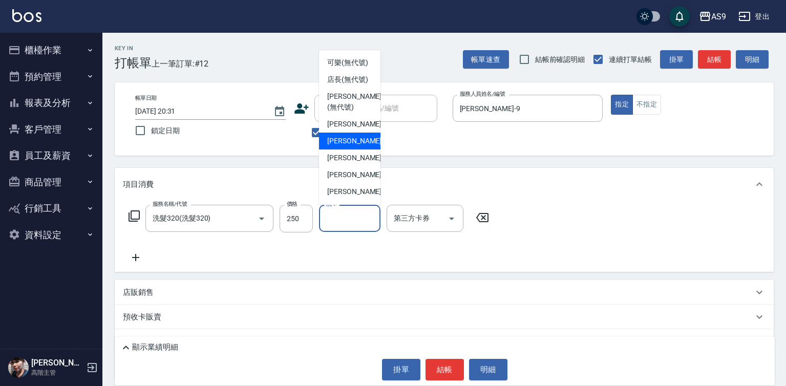
click at [348, 146] on span "Peggy -7" at bounding box center [357, 141] width 60 height 11
type input "Peggy-7"
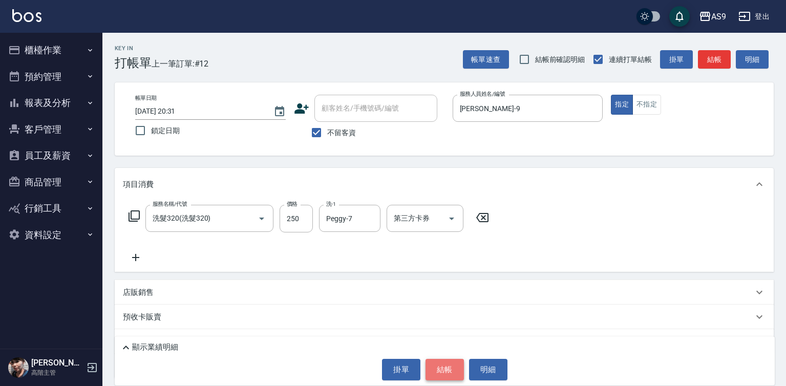
click at [436, 365] on button "結帳" at bounding box center [444, 370] width 38 height 22
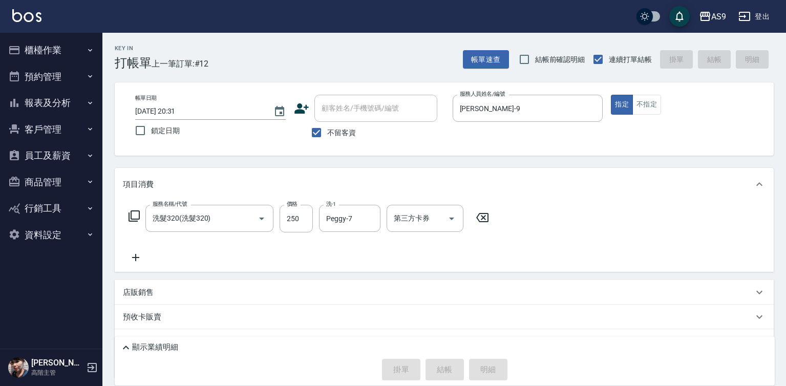
type input "[DATE] 20:32"
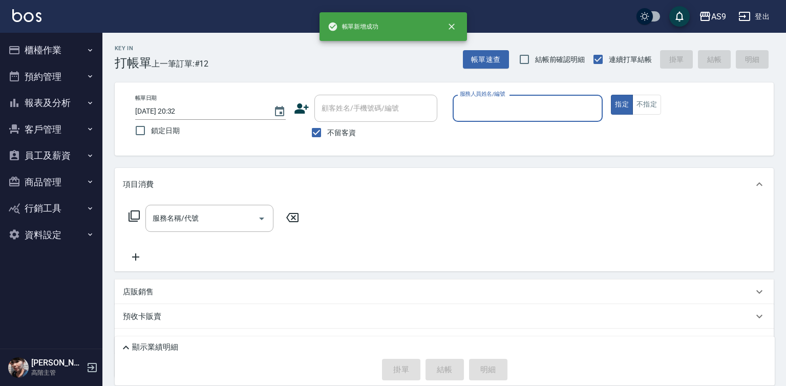
click at [478, 119] on div "服務人員姓名/編號" at bounding box center [528, 108] width 151 height 27
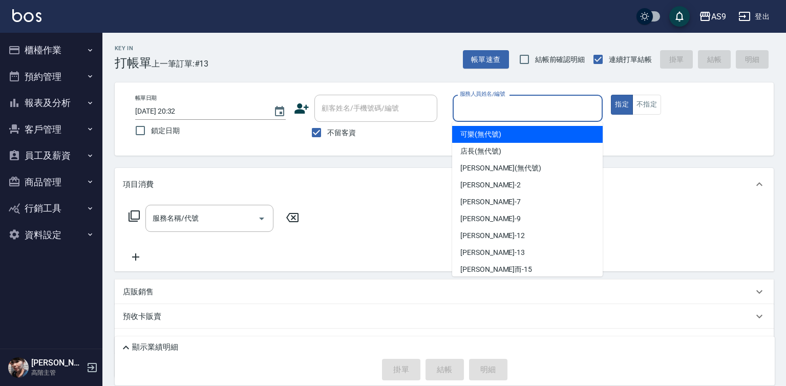
drag, startPoint x: 477, startPoint y: 107, endPoint x: 489, endPoint y: 176, distance: 69.7
click at [477, 111] on input "服務人員姓名/編號" at bounding box center [527, 108] width 141 height 18
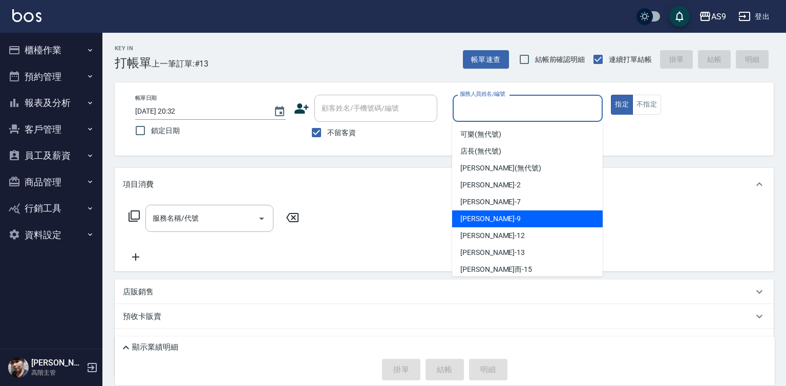
click at [495, 219] on div "[PERSON_NAME] -9" at bounding box center [527, 218] width 151 height 17
type input "[PERSON_NAME]-9"
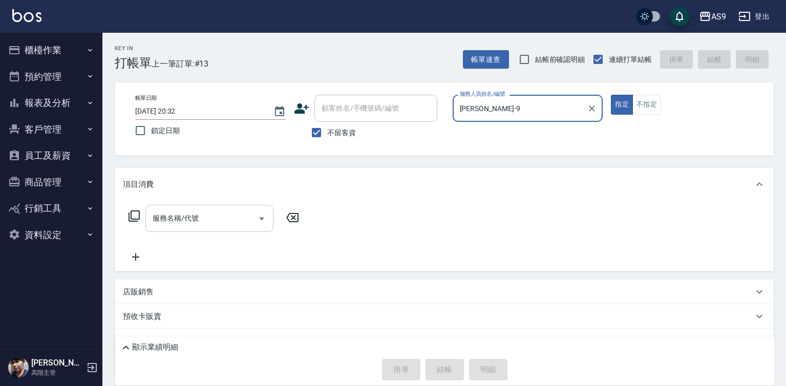
click at [232, 220] on input "服務名稱/代號" at bounding box center [201, 218] width 103 height 18
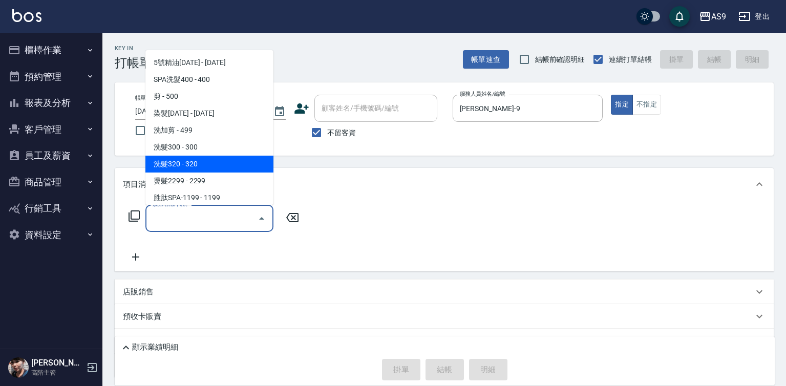
click at [196, 163] on span "洗髮320 - 320" at bounding box center [209, 164] width 128 height 17
type input "洗髮320(洗髮320)"
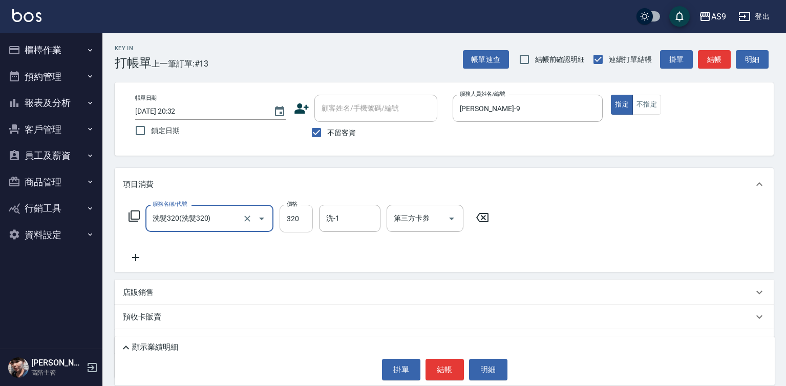
click at [291, 225] on input "320" at bounding box center [296, 219] width 33 height 28
click at [284, 212] on input "27020" at bounding box center [296, 219] width 33 height 28
click at [301, 216] on input "27020" at bounding box center [296, 219] width 33 height 28
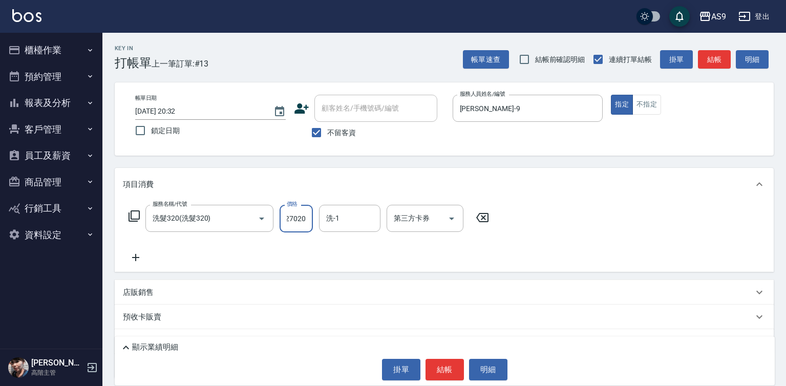
click at [301, 216] on input "27020" at bounding box center [296, 219] width 33 height 28
type input "270"
click at [345, 225] on input "洗-1" at bounding box center [350, 218] width 52 height 18
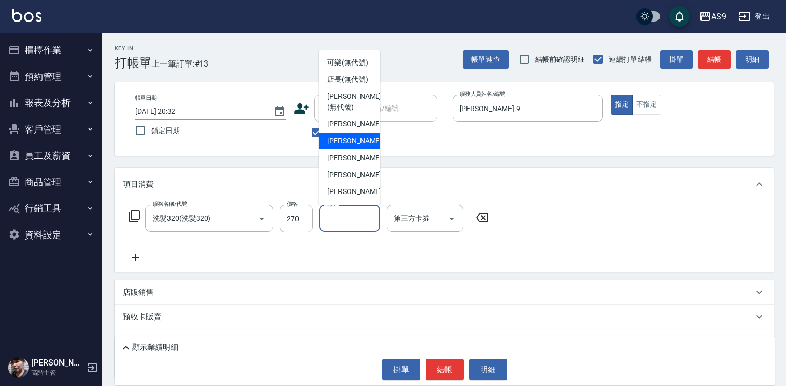
scroll to position [51, 0]
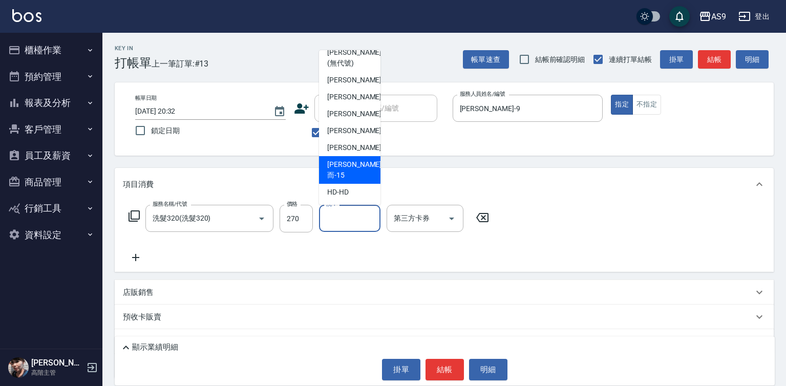
drag, startPoint x: 368, startPoint y: 188, endPoint x: 379, endPoint y: 219, distance: 32.9
click at [368, 184] on div "[PERSON_NAME]而 -15" at bounding box center [349, 170] width 61 height 28
type input "[PERSON_NAME]而-15"
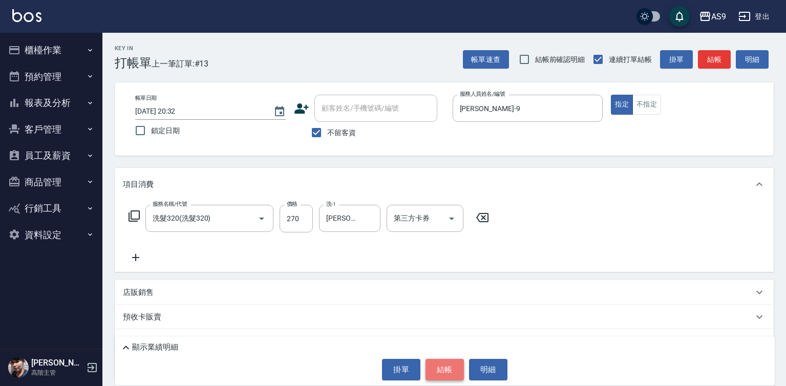
click at [438, 367] on button "結帳" at bounding box center [444, 370] width 38 height 22
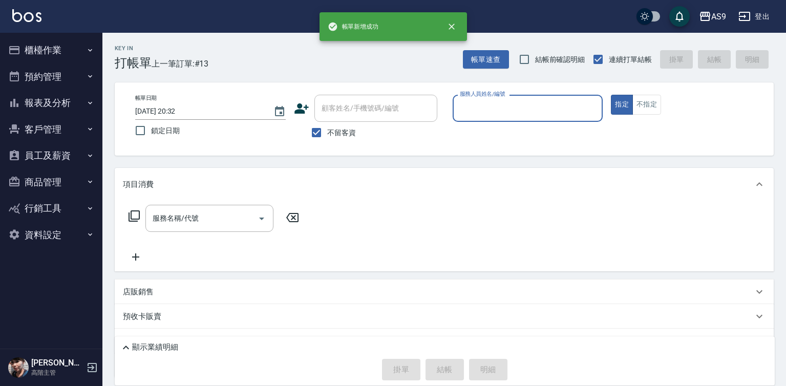
click at [495, 102] on div "服務人員姓名/編號 服務人員姓名/編號" at bounding box center [528, 108] width 151 height 27
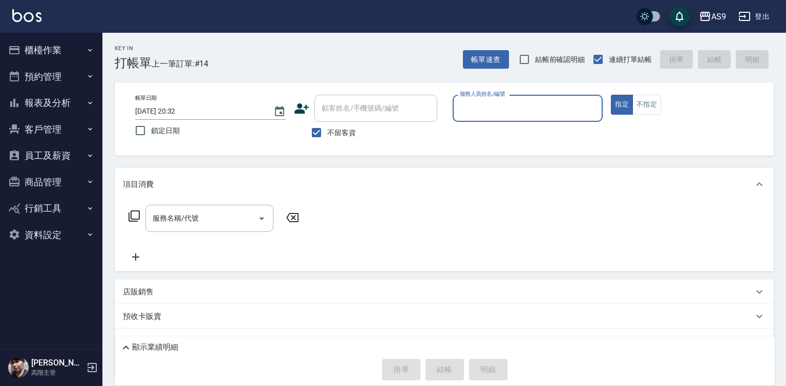
click at [488, 116] on input "服務人員姓名/編號" at bounding box center [527, 108] width 141 height 18
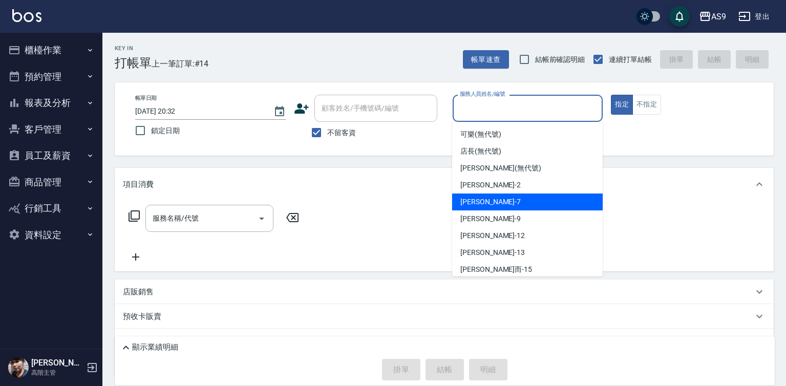
drag, startPoint x: 486, startPoint y: 201, endPoint x: 362, endPoint y: 212, distance: 124.4
click at [486, 204] on div "Peggy -7" at bounding box center [527, 202] width 151 height 17
type input "Peggy-7"
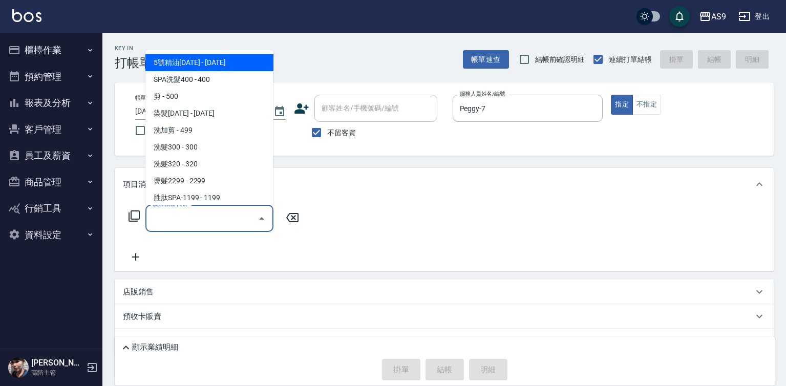
click at [241, 218] on input "服務名稱/代號" at bounding box center [201, 218] width 103 height 18
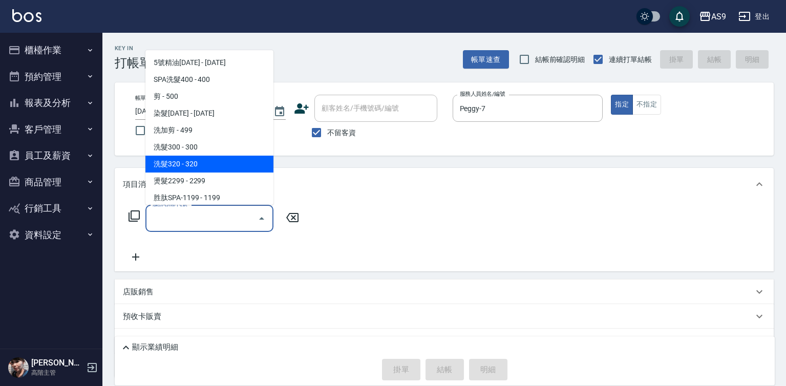
click at [207, 170] on span "洗髮320 - 320" at bounding box center [209, 164] width 128 height 17
type input "洗髮320(洗髮320)"
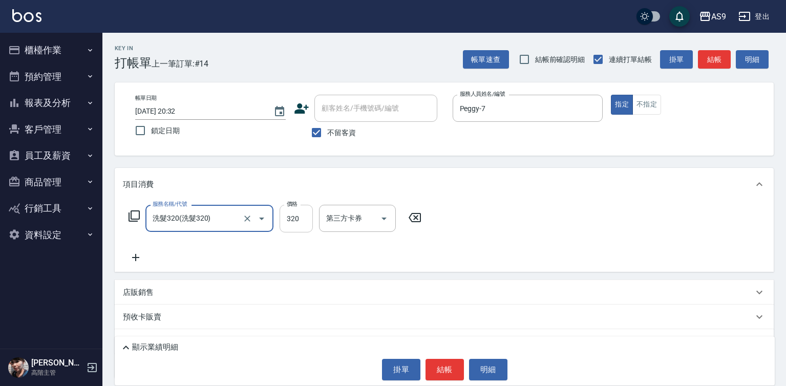
click at [301, 223] on input "320" at bounding box center [296, 219] width 33 height 28
type input "227"
click at [344, 214] on input "洗-1" at bounding box center [350, 218] width 52 height 18
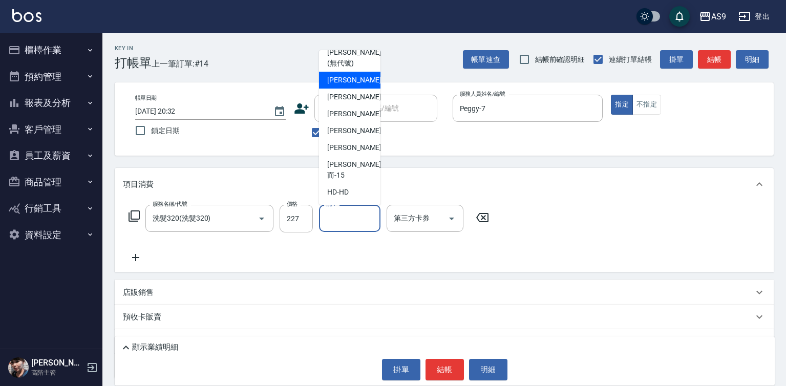
scroll to position [66, 0]
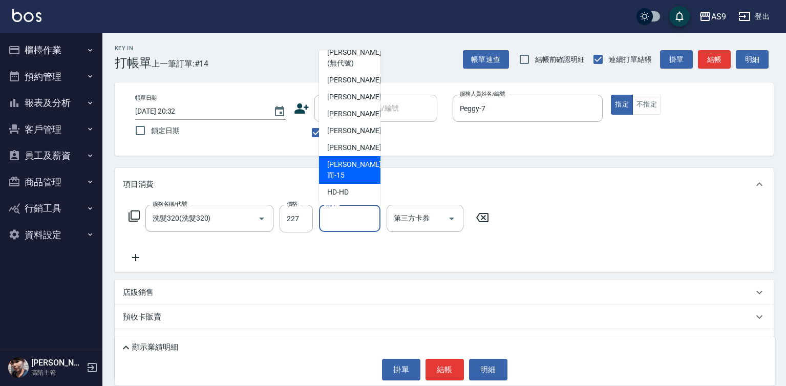
click at [360, 170] on div "[PERSON_NAME]而 -15" at bounding box center [349, 170] width 61 height 28
type input "[PERSON_NAME]而-15"
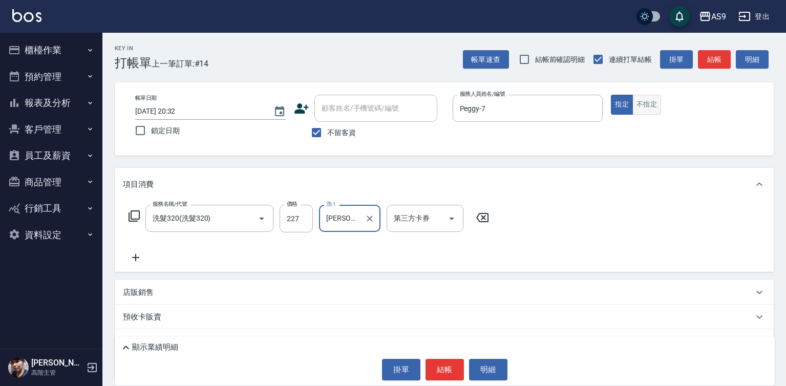
click at [647, 111] on button "不指定" at bounding box center [646, 105] width 29 height 20
click at [439, 374] on button "結帳" at bounding box center [444, 370] width 38 height 22
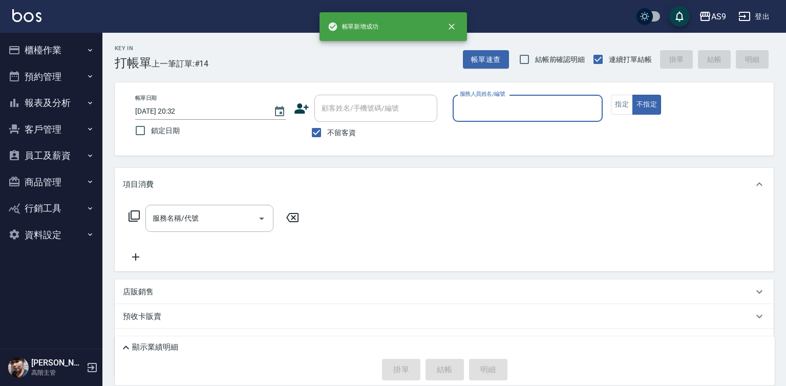
click at [474, 118] on div "服務人員姓名/編號" at bounding box center [528, 108] width 151 height 27
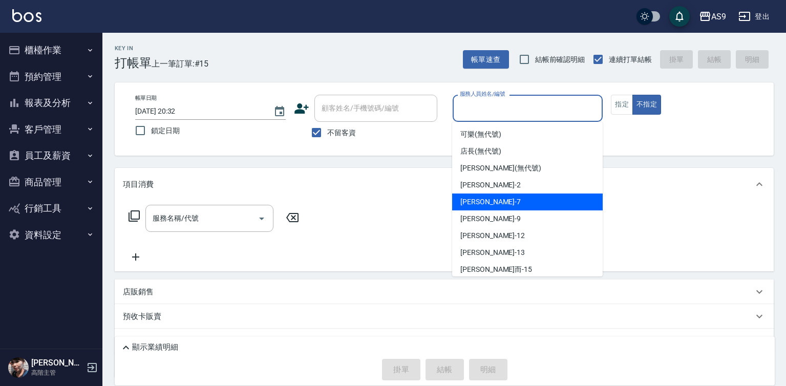
click at [486, 204] on div "Peggy -7" at bounding box center [527, 202] width 151 height 17
type input "Peggy-7"
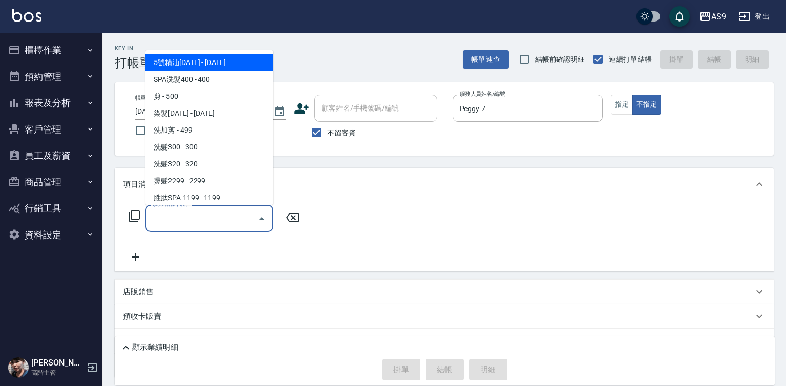
click at [248, 216] on input "服務名稱/代號" at bounding box center [201, 218] width 103 height 18
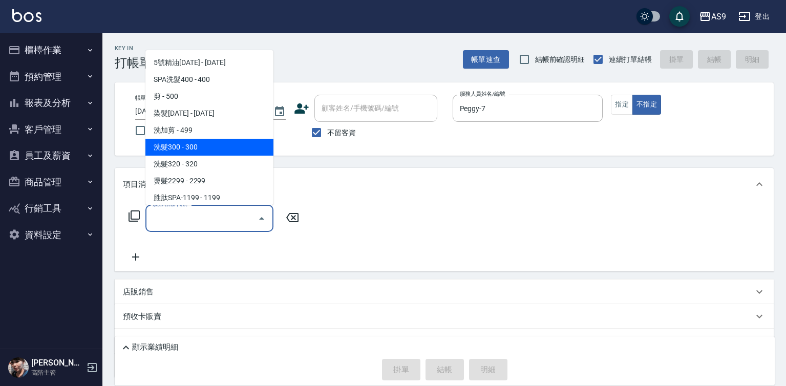
click at [219, 144] on span "洗髮300 - 300" at bounding box center [209, 147] width 128 height 17
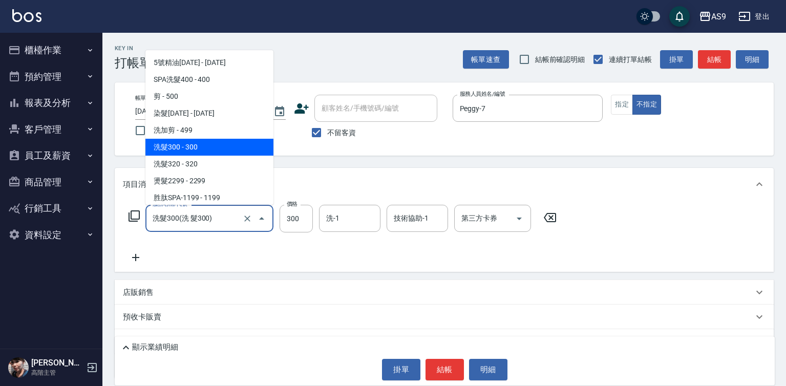
click at [227, 220] on input "洗髮300(洗 髮300)" at bounding box center [195, 218] width 90 height 18
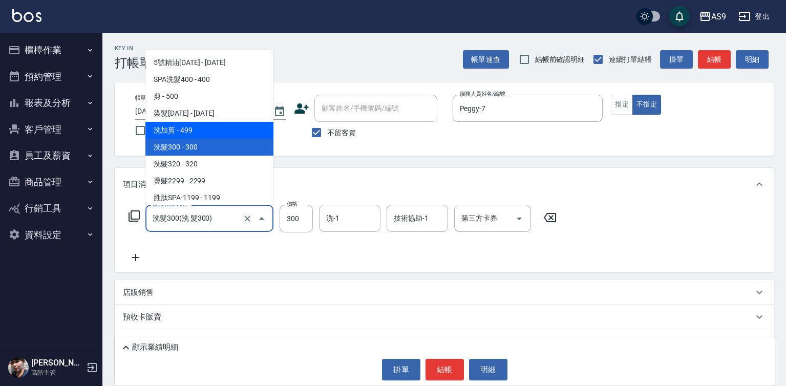
click at [208, 132] on span "洗加剪 - 499" at bounding box center [209, 130] width 128 height 17
type input "洗加剪(洗加剪)"
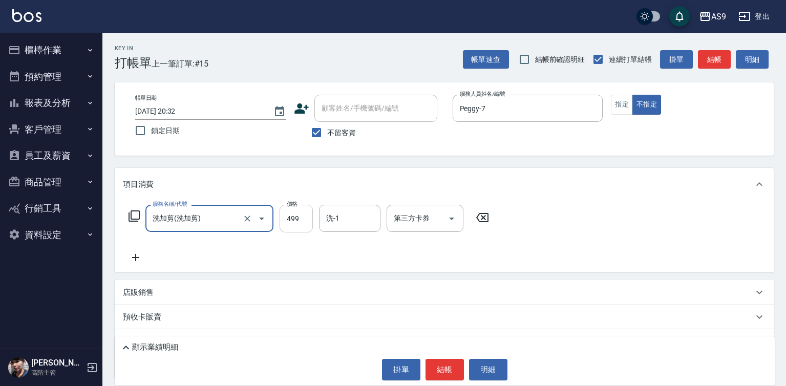
click at [299, 221] on input "499" at bounding box center [296, 219] width 33 height 28
click at [298, 221] on input "499" at bounding box center [296, 219] width 33 height 28
type input "519"
click at [452, 370] on button "結帳" at bounding box center [444, 370] width 38 height 22
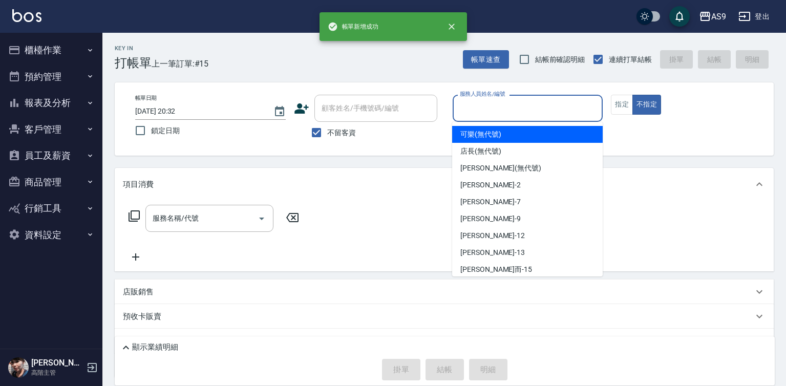
click at [489, 110] on input "服務人員姓名/編號" at bounding box center [527, 108] width 141 height 18
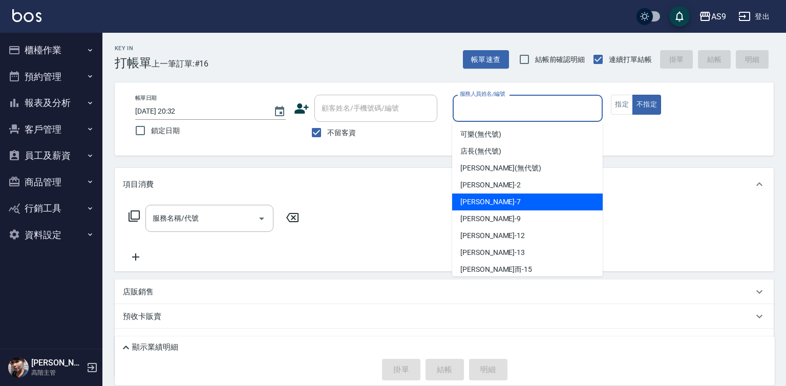
click at [488, 201] on div "Peggy -7" at bounding box center [527, 202] width 151 height 17
type input "Peggy-7"
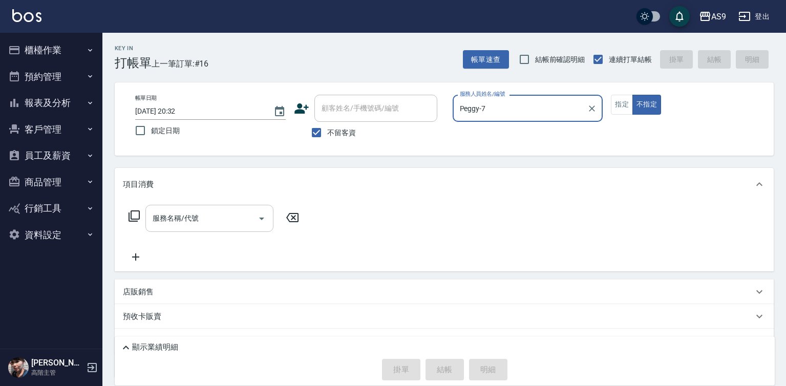
click at [212, 217] on input "服務名稱/代號" at bounding box center [201, 218] width 103 height 18
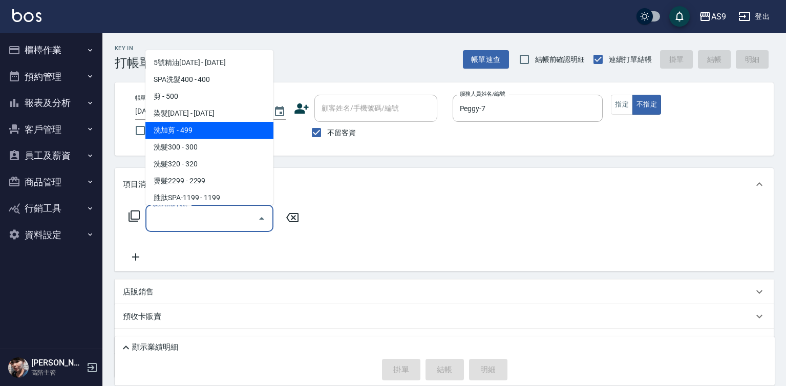
click at [213, 133] on span "洗加剪 - 499" at bounding box center [209, 130] width 128 height 17
type input "洗加剪(洗加剪)"
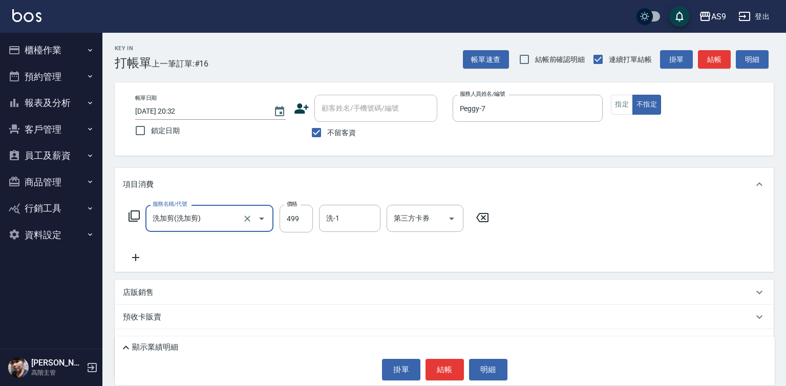
click at [336, 212] on input "洗-1" at bounding box center [350, 218] width 52 height 18
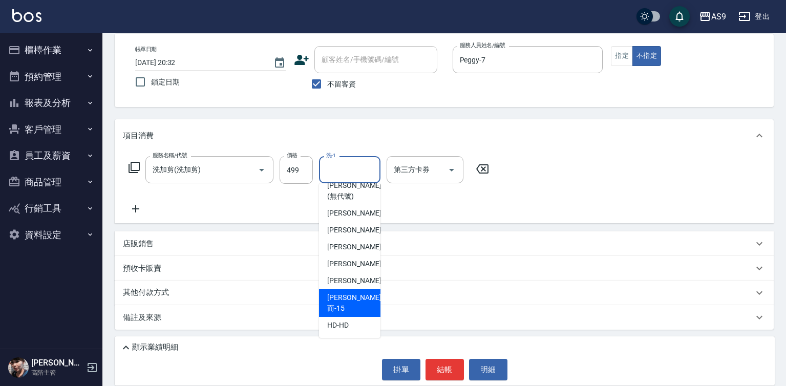
click at [365, 308] on div "[PERSON_NAME]而 -15" at bounding box center [349, 303] width 61 height 28
type input "[PERSON_NAME]而-15"
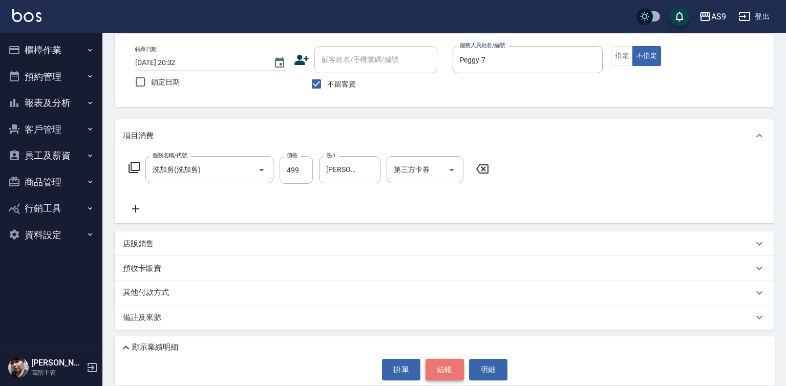
click at [442, 364] on button "結帳" at bounding box center [444, 370] width 38 height 22
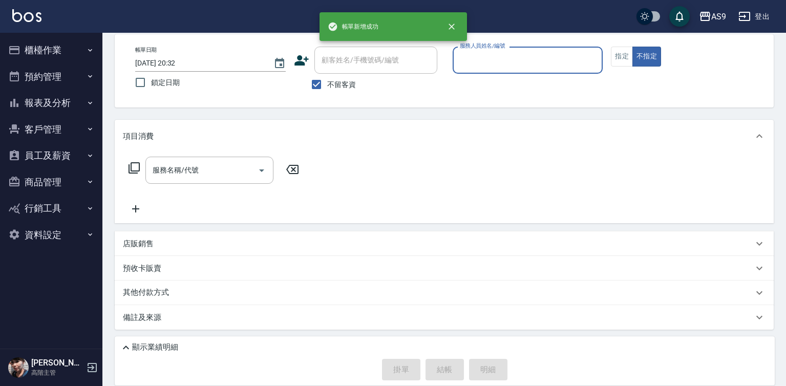
scroll to position [48, 0]
click at [485, 61] on input "服務人員姓名/編號" at bounding box center [527, 60] width 141 height 18
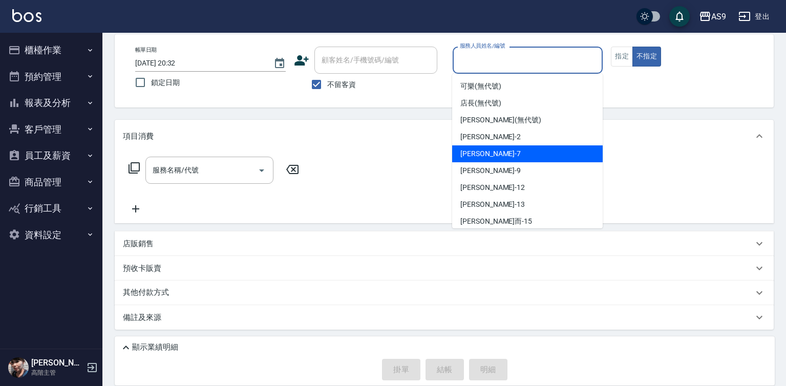
click at [494, 161] on div "Peggy -7" at bounding box center [527, 153] width 151 height 17
type input "Peggy-7"
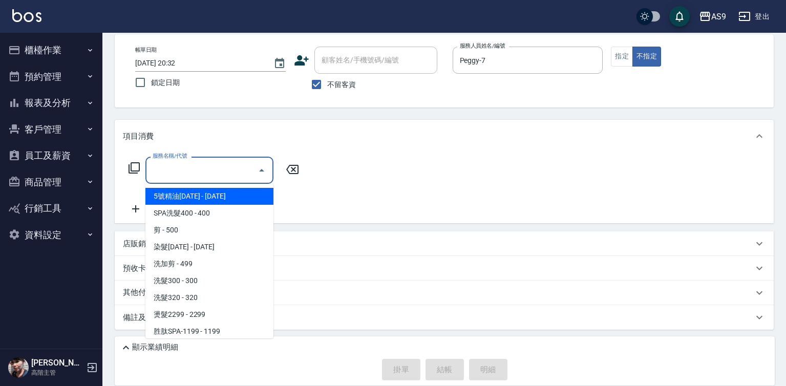
click at [232, 172] on input "服務名稱/代號" at bounding box center [201, 170] width 103 height 18
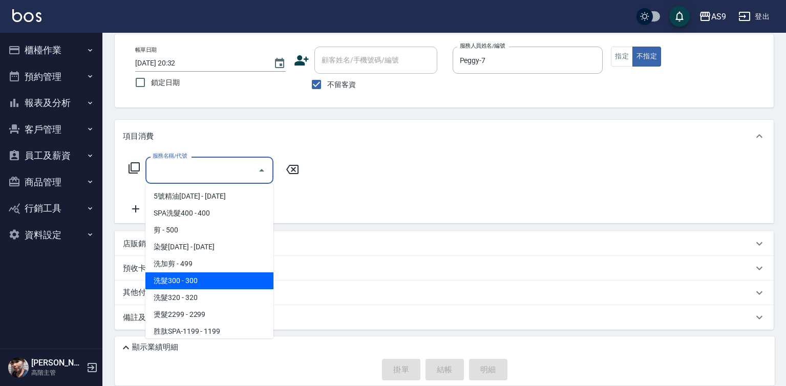
click at [215, 281] on span "洗髮300 - 300" at bounding box center [209, 280] width 128 height 17
type input "洗髮300(洗 髮300)"
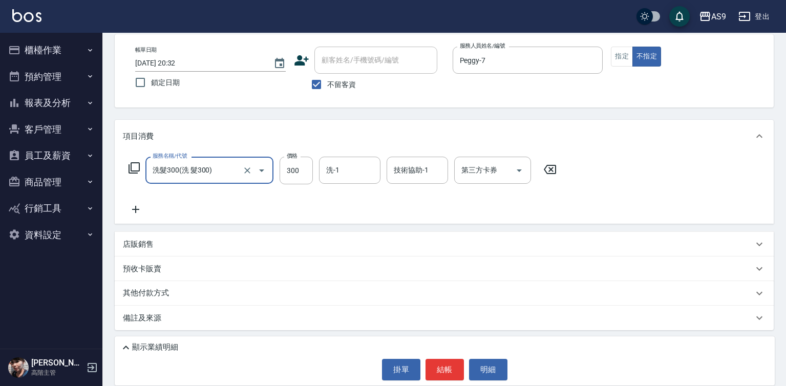
click at [330, 174] on div "洗-1 洗-1" at bounding box center [349, 170] width 61 height 27
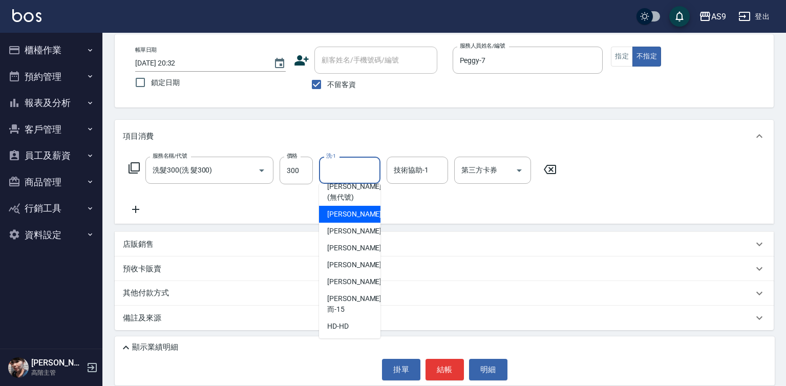
scroll to position [66, 0]
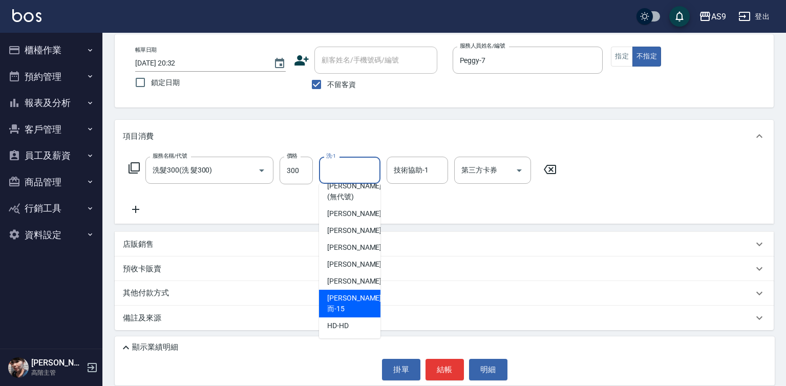
click at [361, 307] on div "[PERSON_NAME]而 -15" at bounding box center [349, 304] width 61 height 28
type input "[PERSON_NAME]而-15"
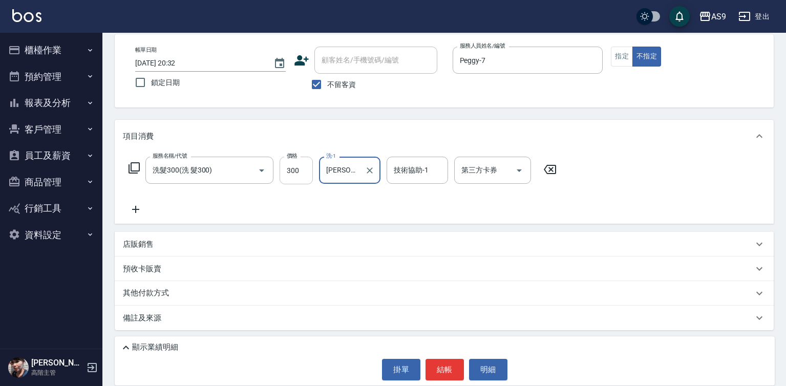
click at [298, 176] on input "300" at bounding box center [296, 171] width 33 height 28
type input "200"
click at [445, 370] on button "結帳" at bounding box center [444, 370] width 38 height 22
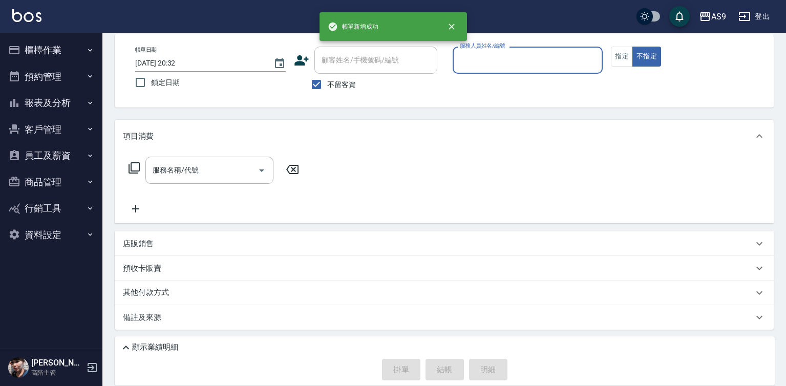
click at [466, 66] on input "服務人員姓名/編號" at bounding box center [527, 60] width 141 height 18
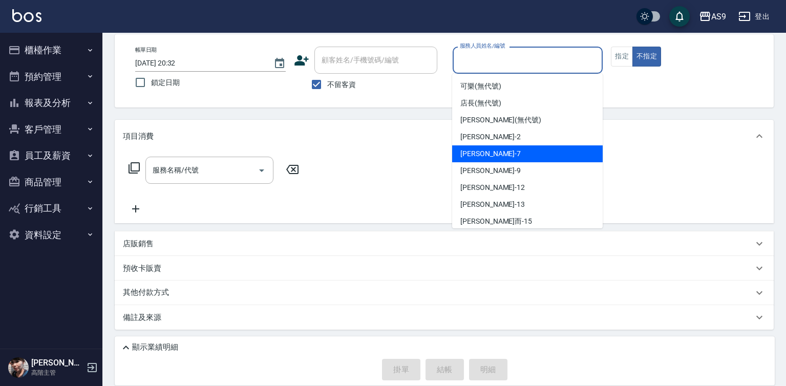
click at [488, 157] on div "Peggy -7" at bounding box center [527, 153] width 151 height 17
type input "Peggy-7"
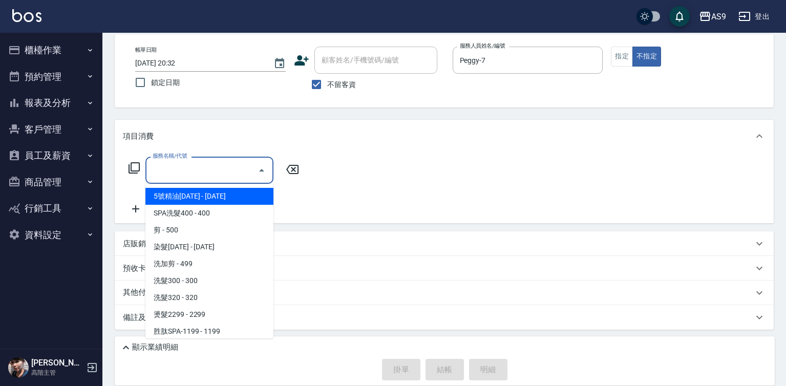
click at [222, 167] on input "服務名稱/代號" at bounding box center [201, 170] width 103 height 18
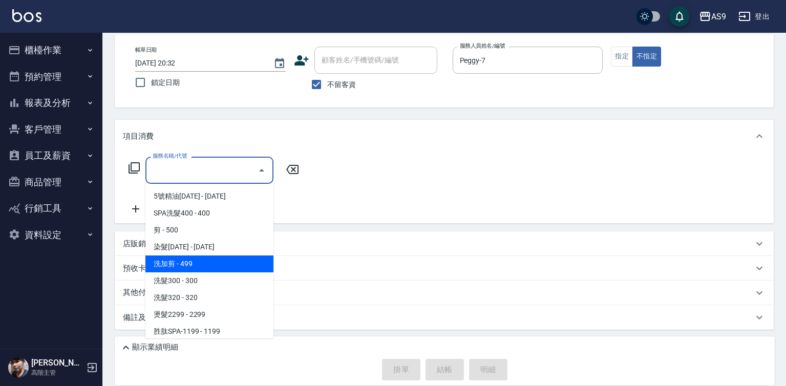
click at [204, 265] on span "洗加剪 - 499" at bounding box center [209, 263] width 128 height 17
type input "洗加剪(洗加剪)"
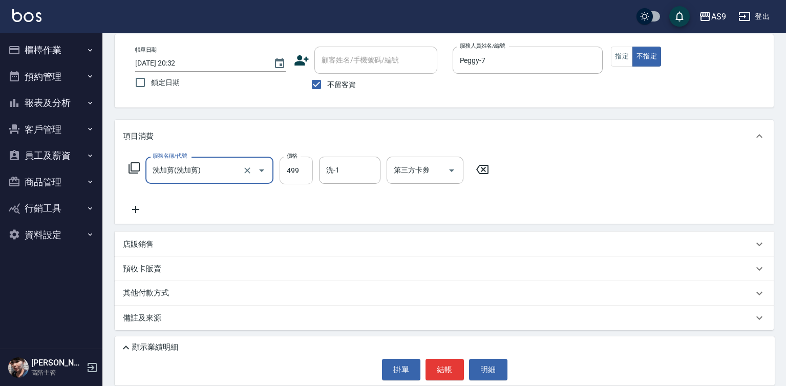
click at [289, 165] on input "499" at bounding box center [296, 171] width 33 height 28
click at [289, 165] on input "2" at bounding box center [296, 171] width 33 height 28
type input "400"
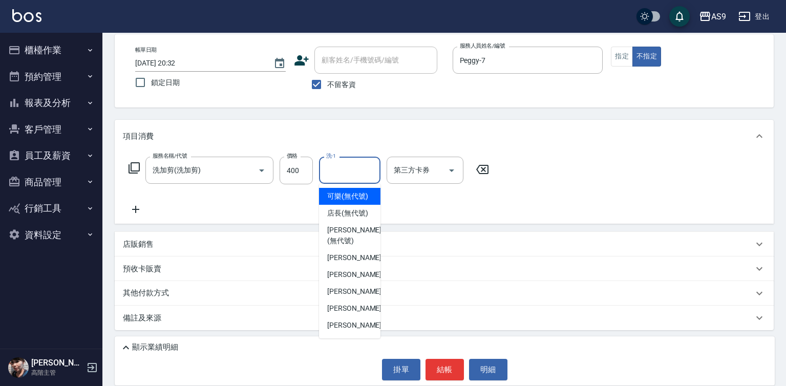
click at [340, 176] on input "洗-1" at bounding box center [350, 170] width 52 height 18
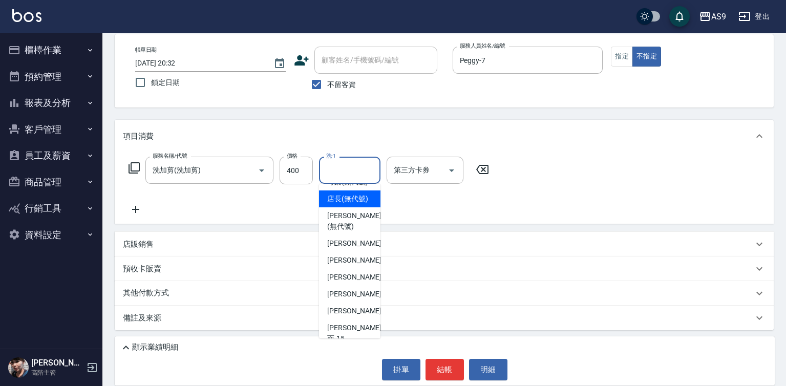
scroll to position [0, 0]
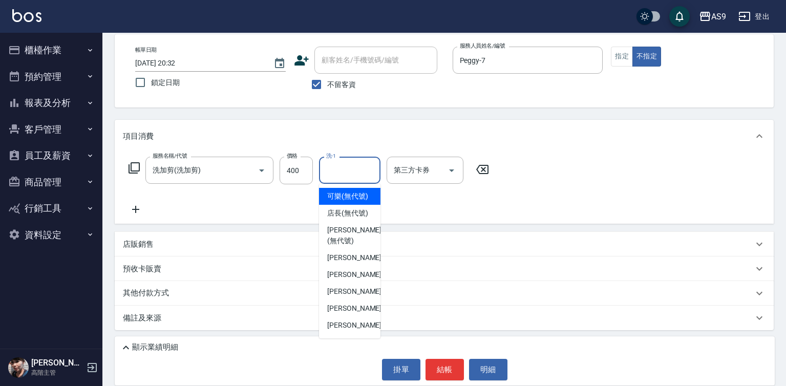
click at [336, 201] on span "可樂 (無代號)" at bounding box center [347, 196] width 41 height 11
type input "可樂(無代號)"
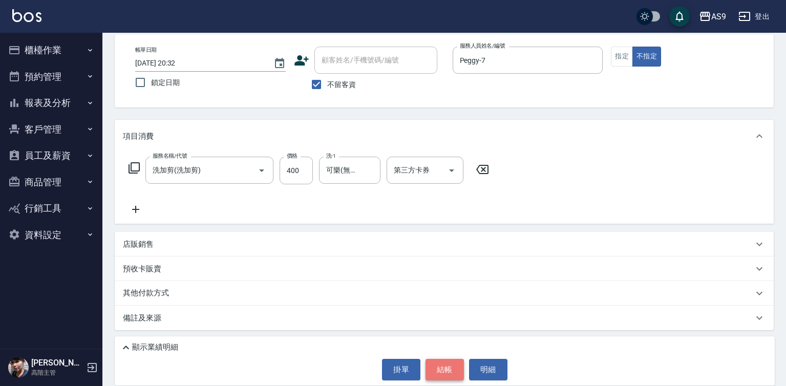
click at [443, 365] on button "結帳" at bounding box center [444, 370] width 38 height 22
type input "[DATE] 20:33"
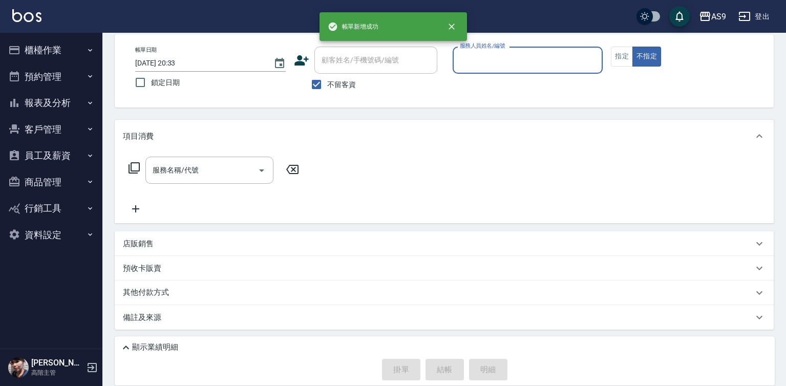
click at [485, 62] on input "服務人員姓名/編號" at bounding box center [527, 60] width 141 height 18
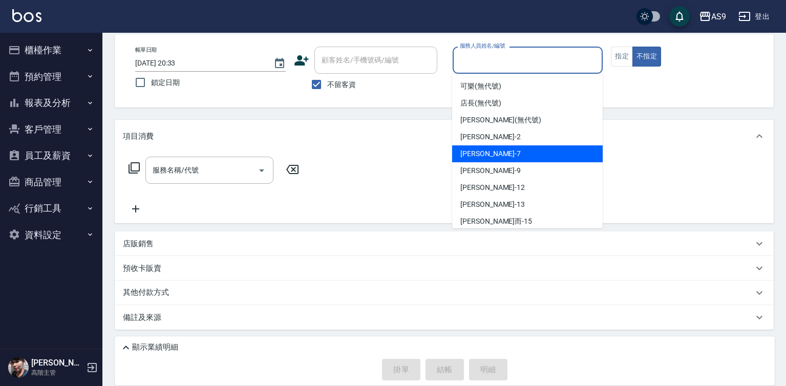
drag, startPoint x: 492, startPoint y: 145, endPoint x: 444, endPoint y: 162, distance: 50.8
click at [492, 152] on div "Peggy -7" at bounding box center [527, 153] width 151 height 17
type input "Peggy-7"
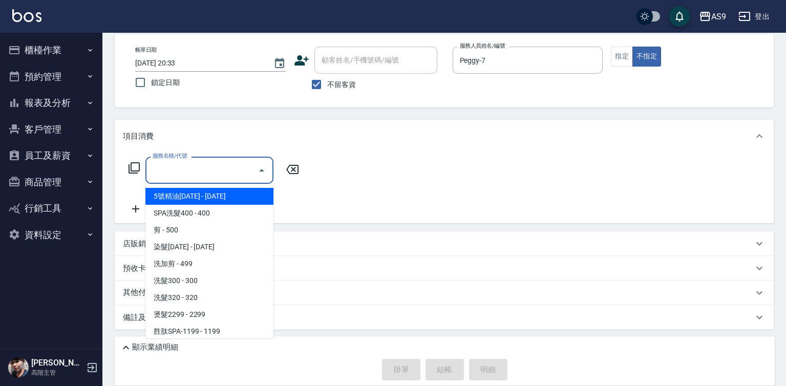
click at [248, 169] on input "服務名稱/代號" at bounding box center [201, 170] width 103 height 18
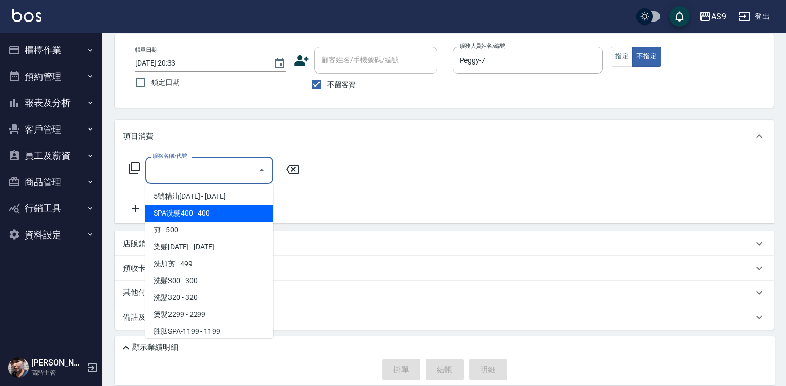
click at [217, 210] on span "SPA洗髮400 - 400" at bounding box center [209, 213] width 128 height 17
type input "SPA洗髮400"
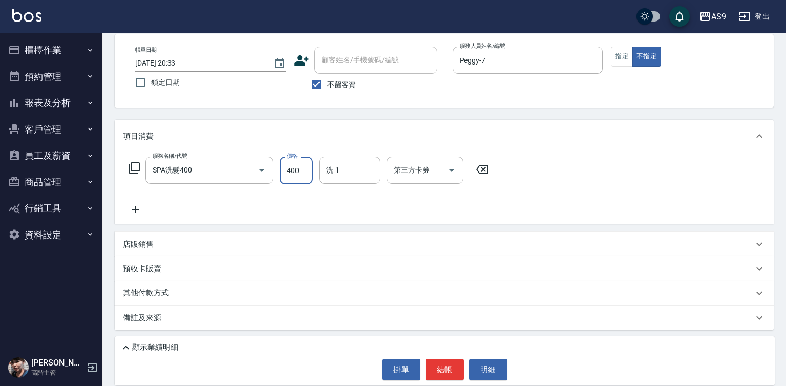
click at [294, 166] on input "400" at bounding box center [296, 171] width 33 height 28
click at [298, 171] on input "3630" at bounding box center [296, 171] width 33 height 28
type input "363"
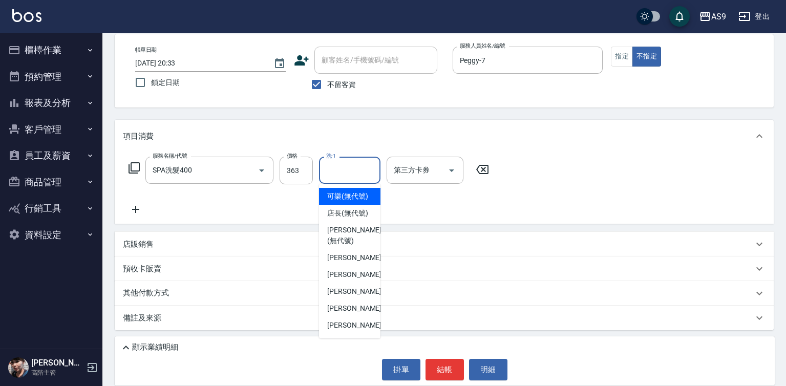
click at [347, 175] on input "洗-1" at bounding box center [350, 170] width 52 height 18
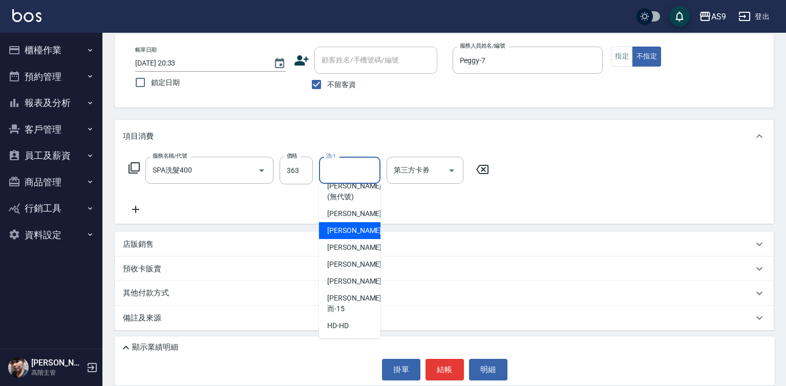
scroll to position [66, 0]
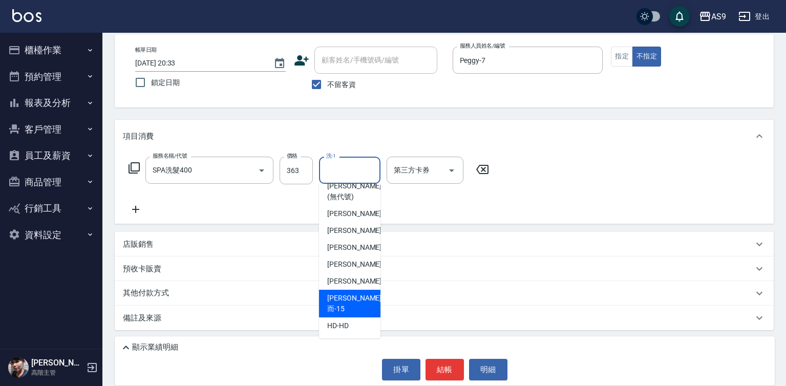
drag, startPoint x: 358, startPoint y: 309, endPoint x: 458, endPoint y: 241, distance: 120.8
click at [359, 310] on div "[PERSON_NAME]而 -15" at bounding box center [349, 304] width 61 height 28
type input "[PERSON_NAME]而-15"
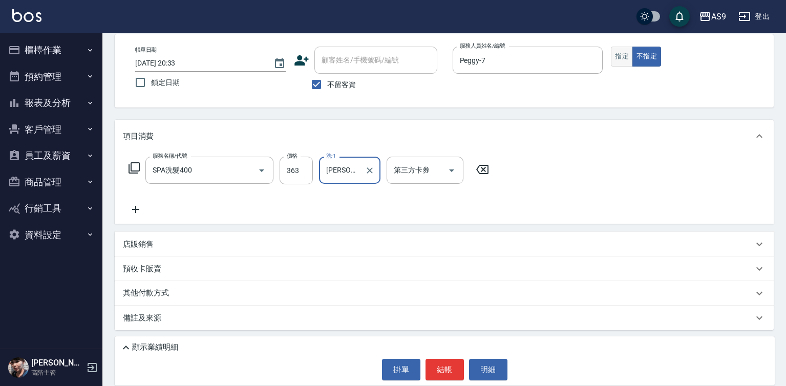
click at [621, 63] on button "指定" at bounding box center [622, 57] width 22 height 20
click at [436, 375] on button "結帳" at bounding box center [444, 370] width 38 height 22
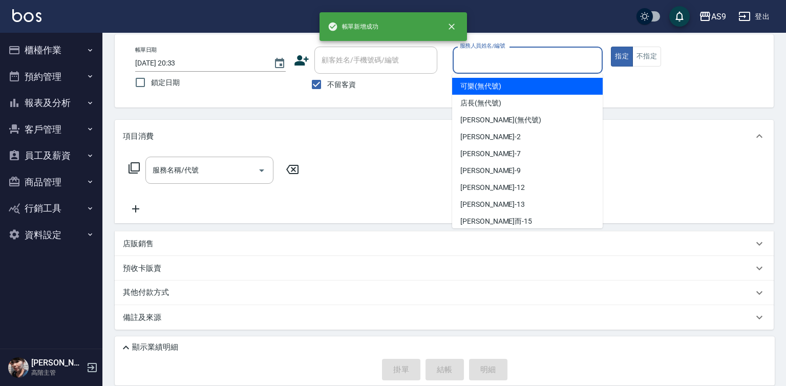
click at [480, 62] on input "服務人員姓名/編號" at bounding box center [527, 60] width 141 height 18
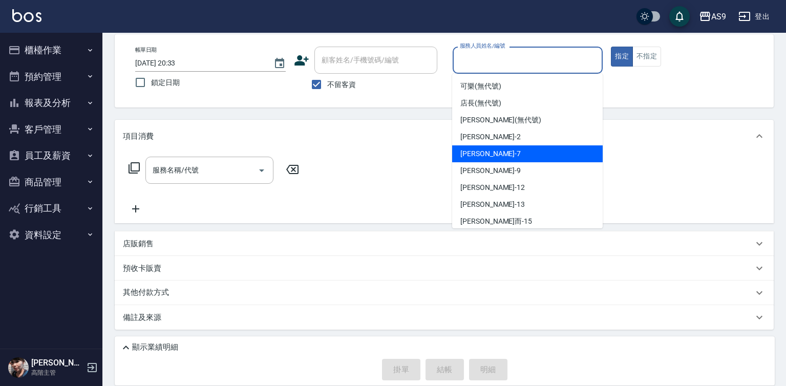
click at [484, 150] on span "Peggy -7" at bounding box center [490, 153] width 60 height 11
type input "Peggy-7"
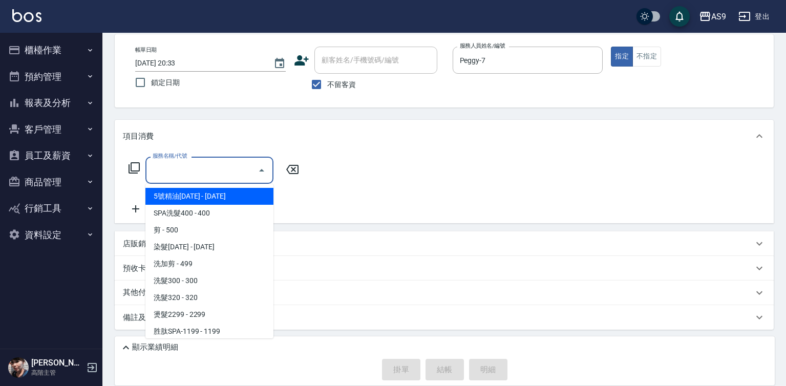
click at [218, 173] on input "服務名稱/代號" at bounding box center [201, 170] width 103 height 18
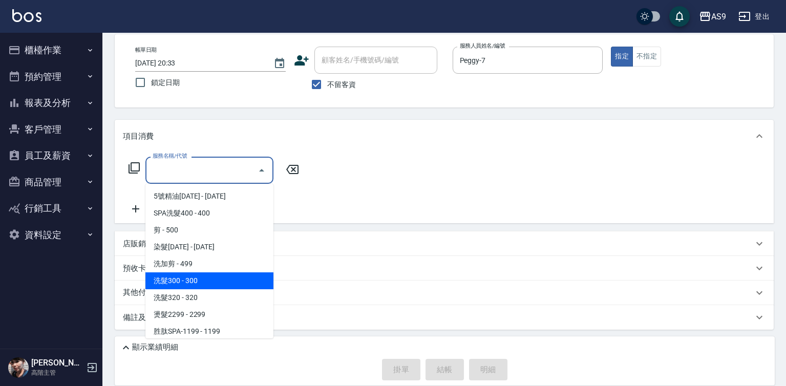
click at [192, 282] on span "洗髮300 - 300" at bounding box center [209, 280] width 128 height 17
type input "洗髮300(洗 髮300)"
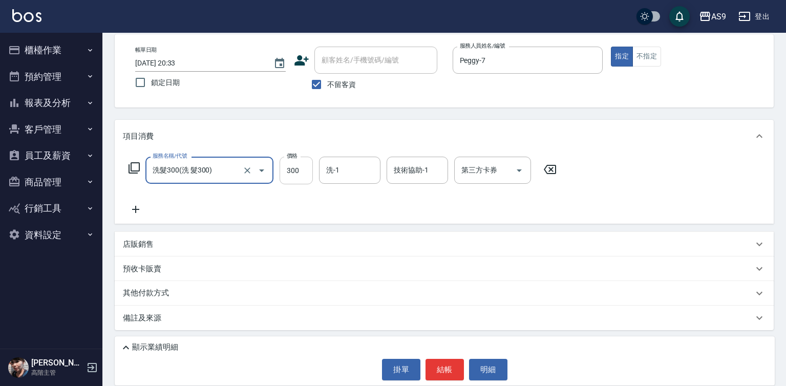
click at [292, 175] on input "300" at bounding box center [296, 171] width 33 height 28
click at [312, 179] on input "27000" at bounding box center [296, 171] width 33 height 28
click at [306, 174] on input "27000" at bounding box center [296, 171] width 33 height 28
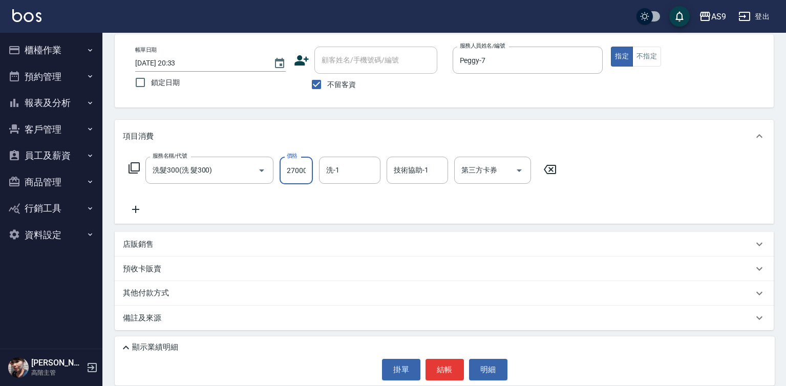
click at [301, 173] on input "27000" at bounding box center [296, 171] width 33 height 28
type input "270"
click at [435, 375] on button "結帳" at bounding box center [444, 370] width 38 height 22
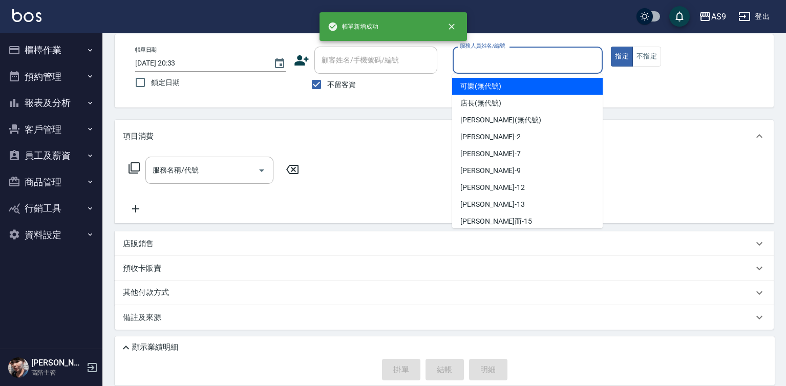
click at [484, 62] on input "服務人員姓名/編號" at bounding box center [527, 60] width 141 height 18
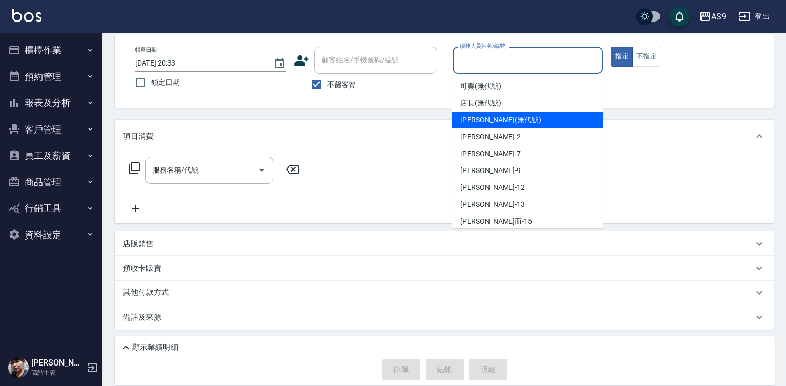
click at [487, 121] on span "[PERSON_NAME] (無代號)" at bounding box center [500, 120] width 81 height 11
type input "[PERSON_NAME](無代號)"
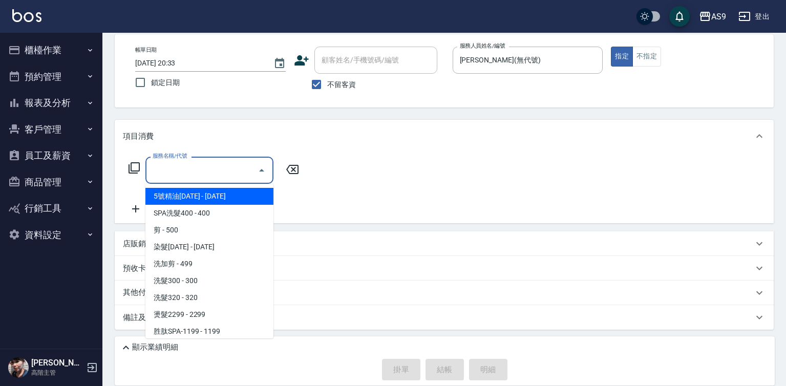
click at [221, 168] on input "服務名稱/代號" at bounding box center [201, 170] width 103 height 18
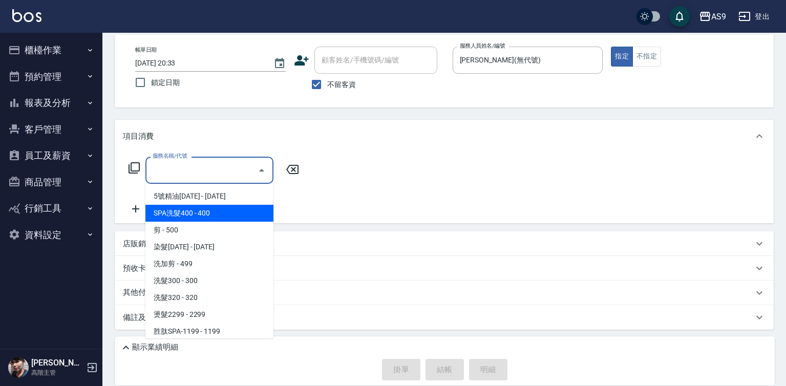
click at [207, 214] on span "SPA洗髮400 - 400" at bounding box center [209, 213] width 128 height 17
type input "SPA洗髮400"
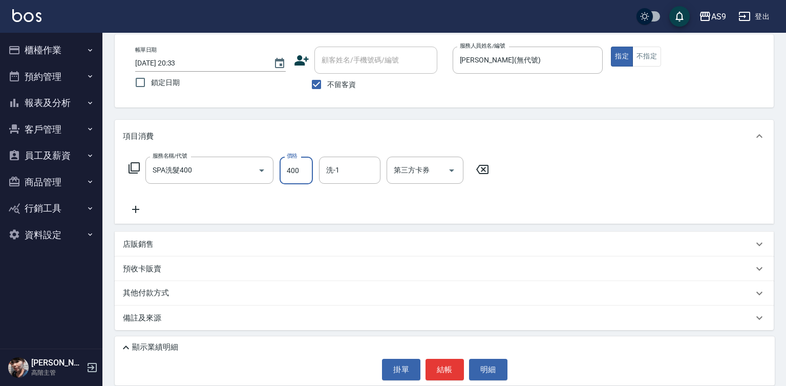
click at [289, 173] on input "400" at bounding box center [296, 171] width 33 height 28
click at [300, 169] on input "36300" at bounding box center [296, 171] width 33 height 28
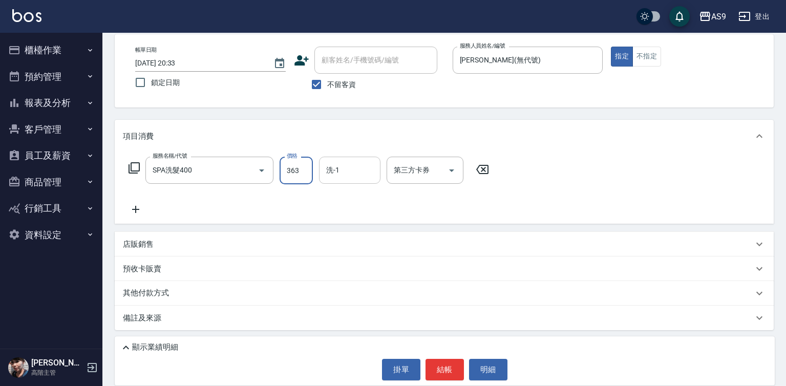
type input "363"
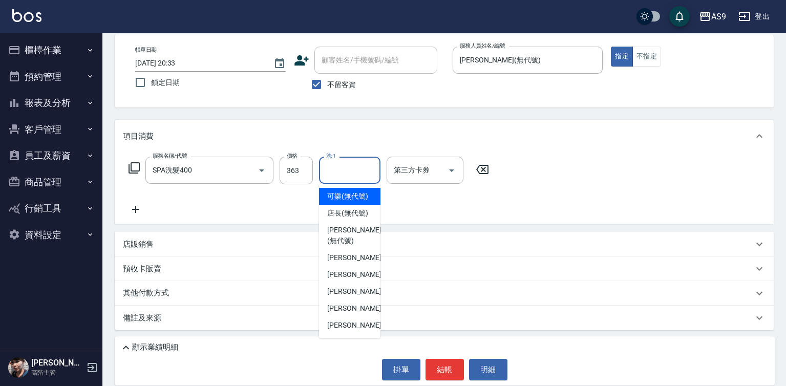
click at [339, 175] on input "洗-1" at bounding box center [350, 170] width 52 height 18
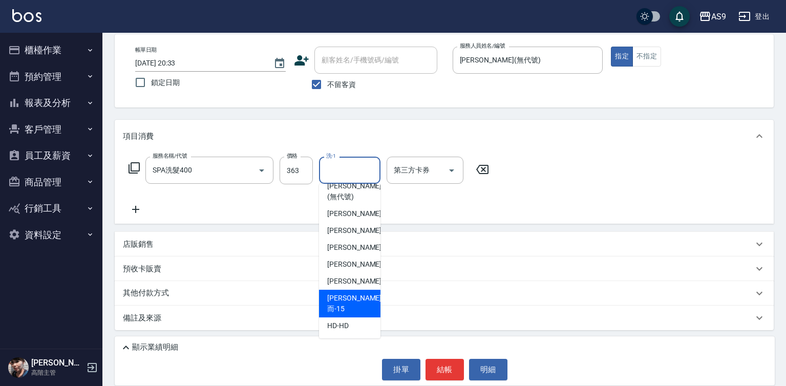
click at [362, 312] on div "[PERSON_NAME]而 -15" at bounding box center [349, 304] width 61 height 28
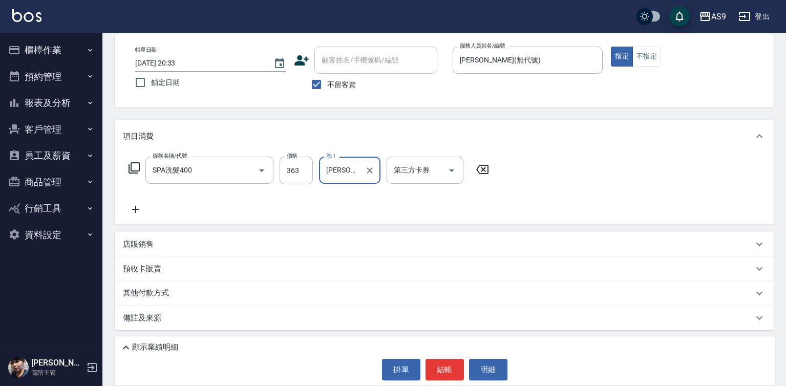
type input "[PERSON_NAME]而-15"
click at [646, 55] on button "不指定" at bounding box center [646, 57] width 29 height 20
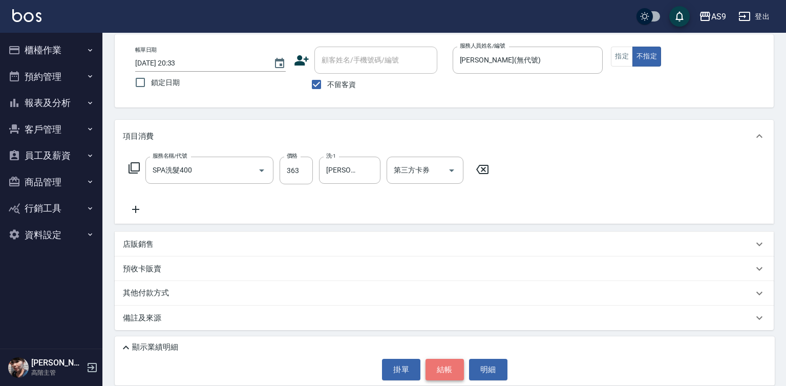
click at [431, 364] on button "結帳" at bounding box center [444, 370] width 38 height 22
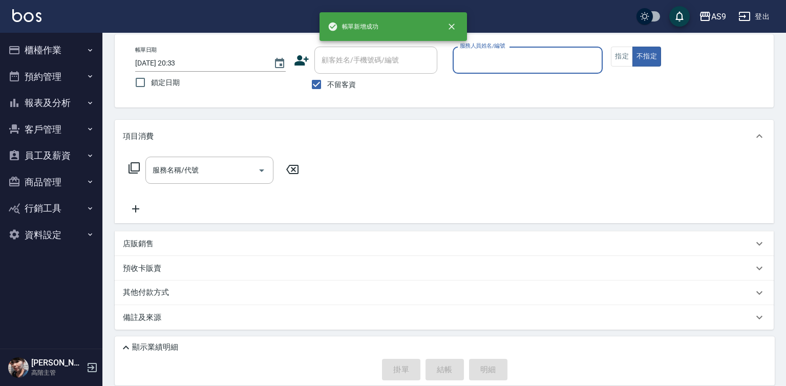
click at [469, 66] on input "服務人員姓名/編號" at bounding box center [527, 60] width 141 height 18
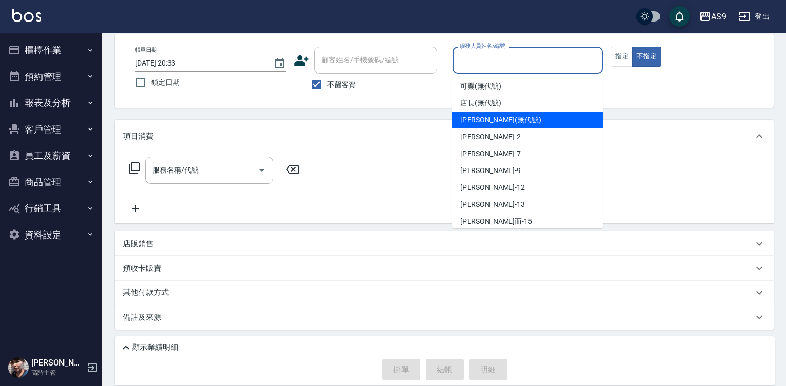
click at [476, 120] on span "[PERSON_NAME] (無代號)" at bounding box center [500, 120] width 81 height 11
type input "[PERSON_NAME](無代號)"
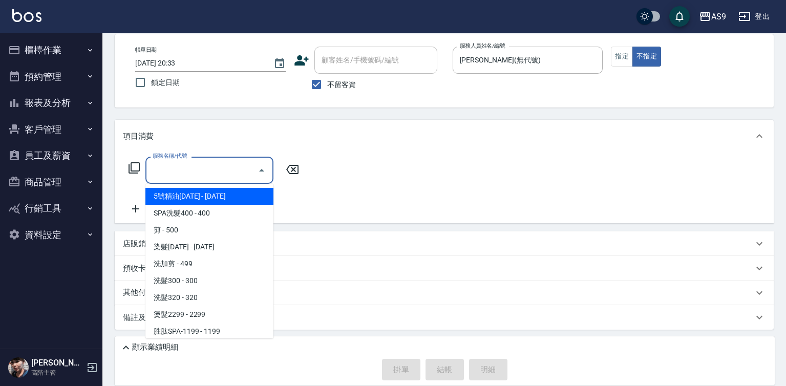
click at [221, 161] on input "服務名稱/代號" at bounding box center [201, 170] width 103 height 18
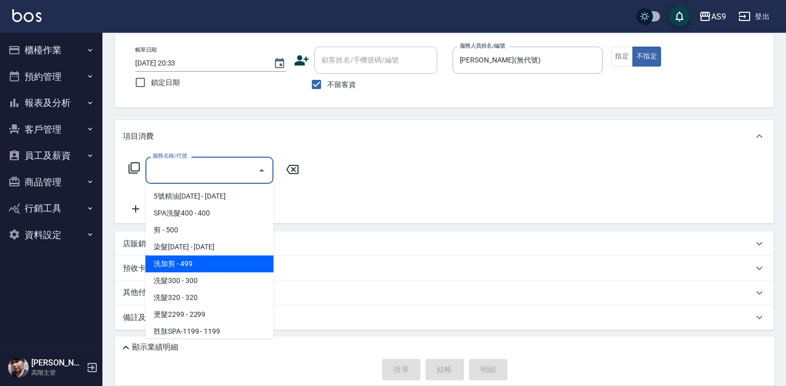
click at [210, 262] on span "洗加剪 - 499" at bounding box center [209, 263] width 128 height 17
type input "洗加剪(洗加剪)"
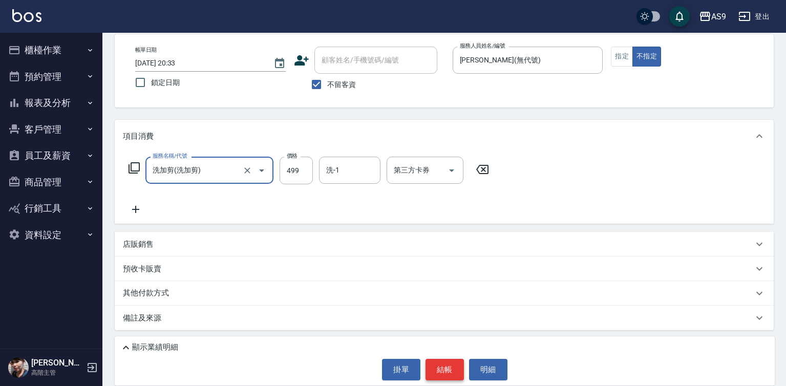
click at [430, 374] on button "結帳" at bounding box center [444, 370] width 38 height 22
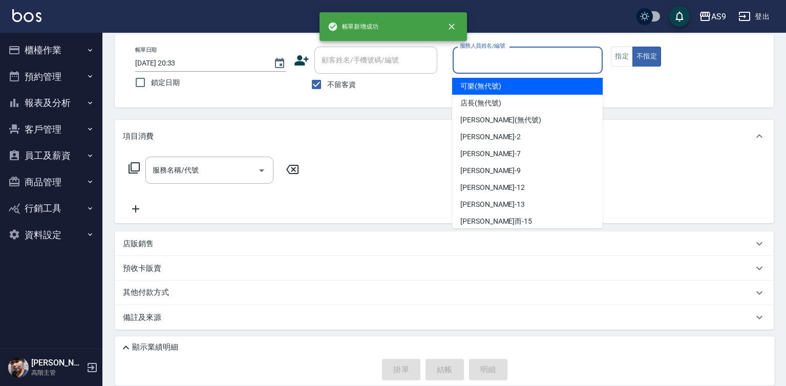
drag, startPoint x: 477, startPoint y: 63, endPoint x: 474, endPoint y: 112, distance: 48.7
click at [476, 70] on div "服務人員姓名/編號" at bounding box center [528, 60] width 151 height 27
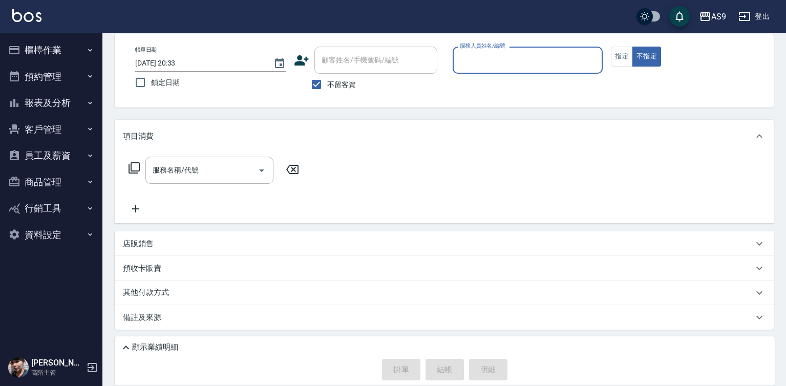
click at [474, 114] on div "Key In 打帳單 上一筆訂單:#23 帳單速查 結帳前確認明細 連續打單結帳 掛單 結帳 明細 帳單日期 [DATE] 20:33 鎖定日期 顧客姓名/手…" at bounding box center [444, 185] width 684 height 401
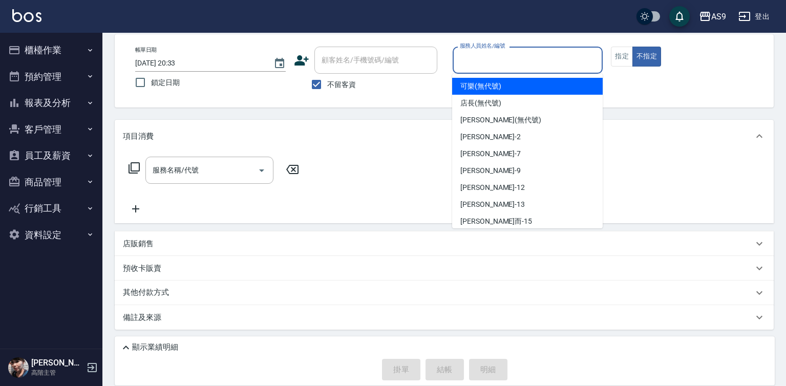
drag, startPoint x: 475, startPoint y: 60, endPoint x: 476, endPoint y: 121, distance: 60.9
click at [474, 62] on input "服務人員姓名/編號" at bounding box center [527, 60] width 141 height 18
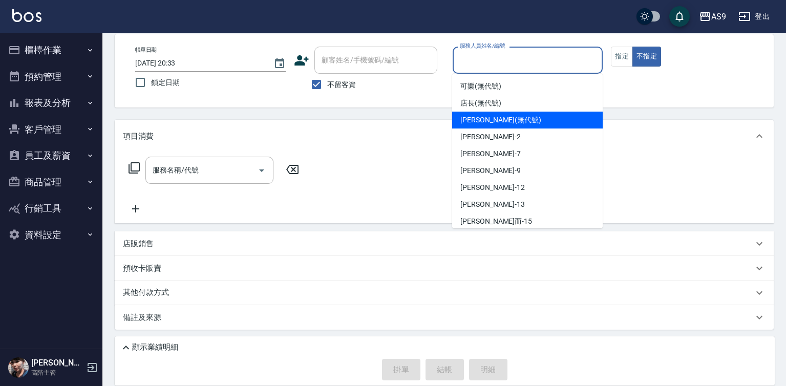
click at [477, 122] on span "[PERSON_NAME] (無代號)" at bounding box center [500, 120] width 81 height 11
type input "[PERSON_NAME](無代號)"
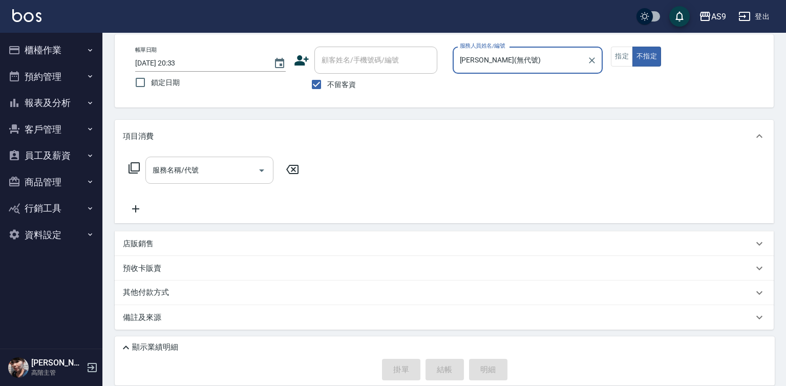
click at [191, 166] on input "服務名稱/代號" at bounding box center [201, 170] width 103 height 18
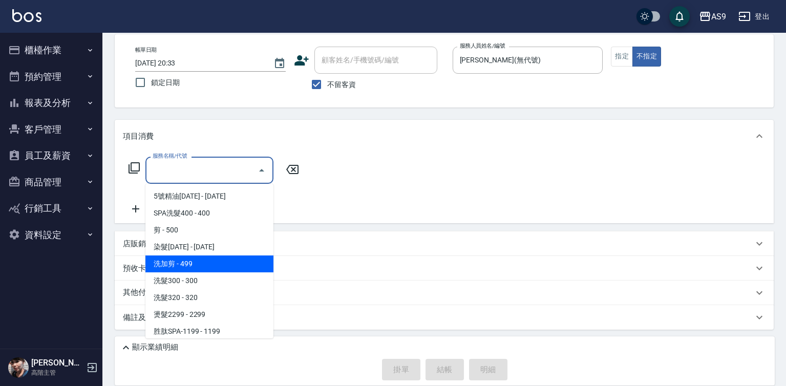
click at [199, 264] on span "洗加剪 - 499" at bounding box center [209, 263] width 128 height 17
type input "洗加剪(洗加剪)"
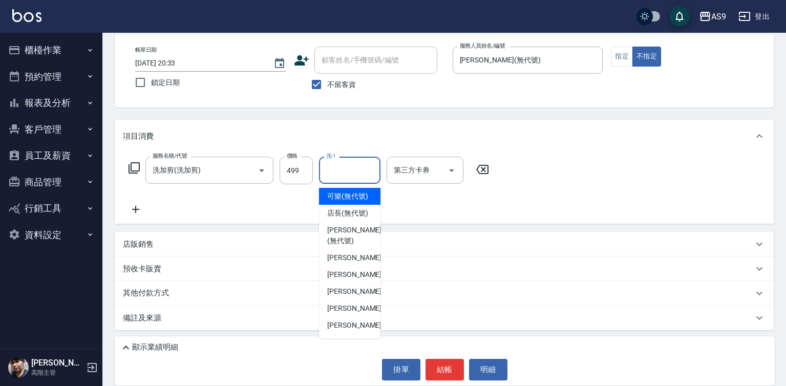
click at [336, 176] on input "洗-1" at bounding box center [350, 170] width 52 height 18
click at [337, 201] on span "可樂 (無代號)" at bounding box center [347, 196] width 41 height 11
type input "可樂(無代號)"
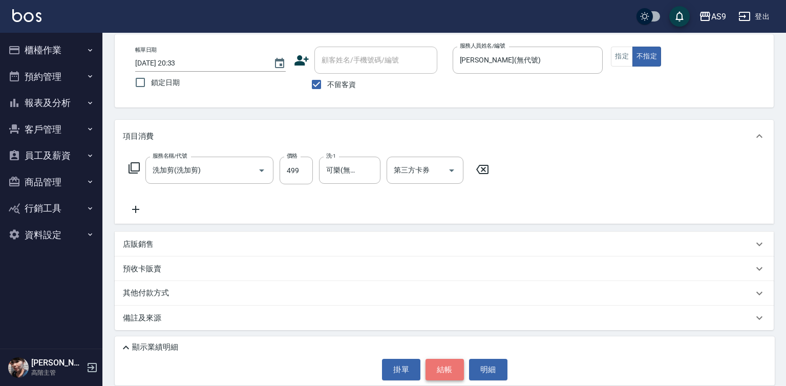
click at [445, 369] on button "結帳" at bounding box center [444, 370] width 38 height 22
type input "[DATE] 20:34"
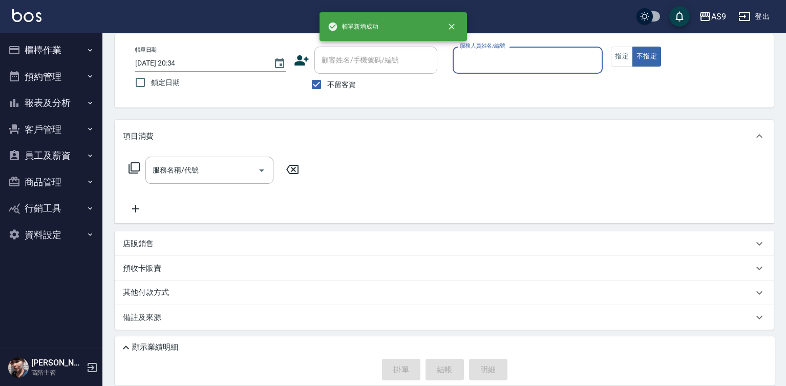
click at [479, 61] on input "服務人員姓名/編號" at bounding box center [527, 60] width 141 height 18
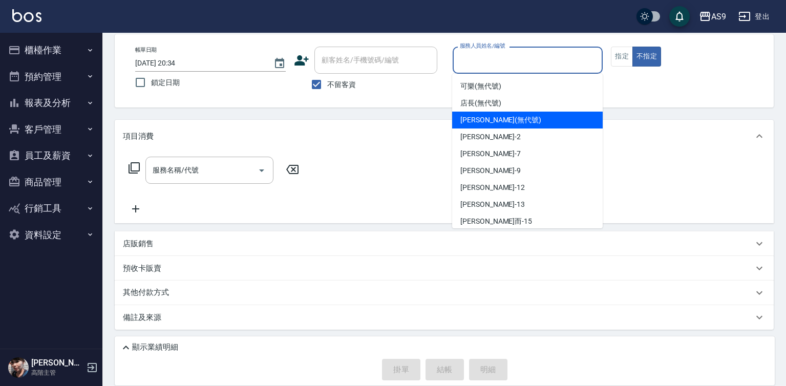
click at [483, 120] on span "[PERSON_NAME] (無代號)" at bounding box center [500, 120] width 81 height 11
type input "[PERSON_NAME](無代號)"
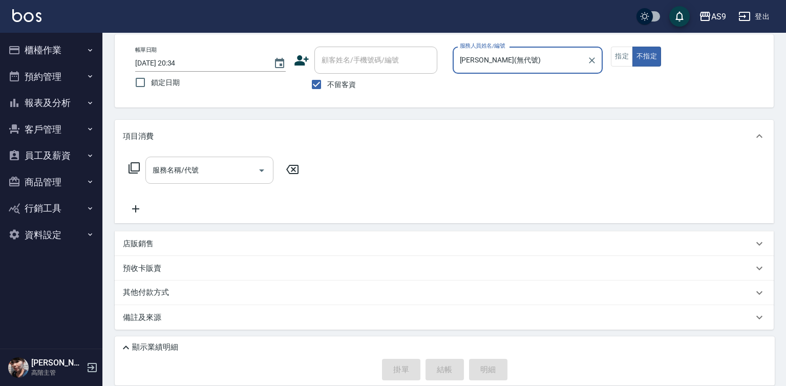
click at [236, 166] on input "服務名稱/代號" at bounding box center [201, 170] width 103 height 18
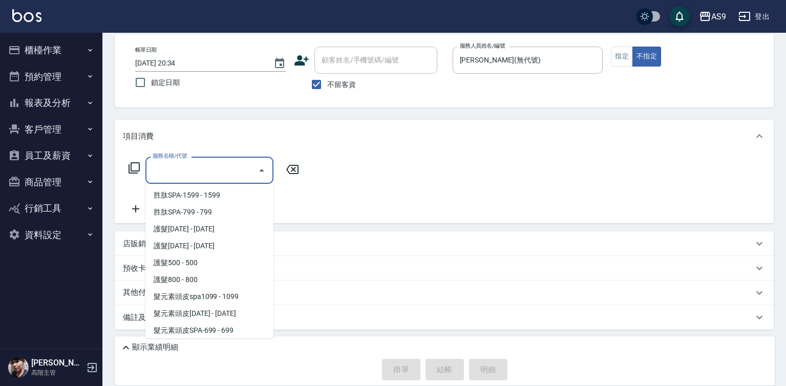
scroll to position [154, 0]
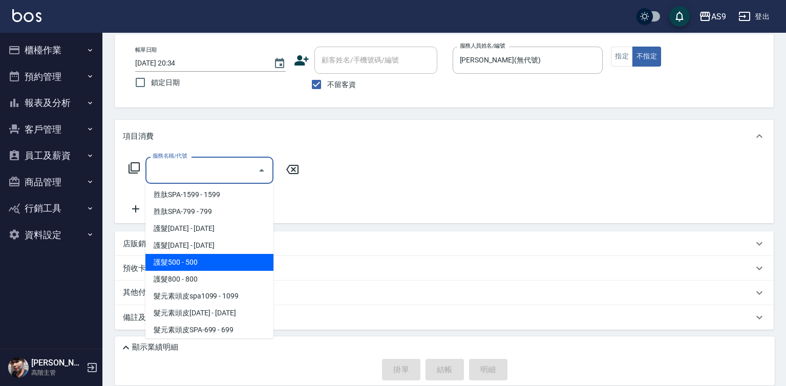
click at [205, 265] on span "護髮500 - 500" at bounding box center [209, 262] width 128 height 17
type input "護髮500(護髮500)"
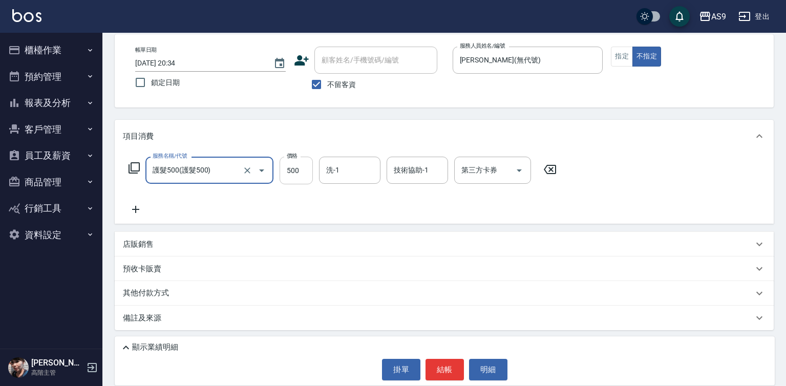
click at [291, 167] on input "500" at bounding box center [296, 171] width 33 height 28
click at [300, 166] on input "6300" at bounding box center [296, 171] width 33 height 28
type input "630"
click at [456, 373] on button "結帳" at bounding box center [444, 370] width 38 height 22
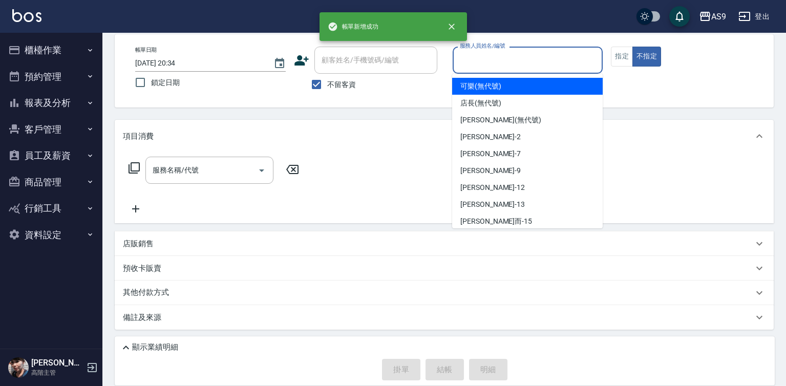
click at [485, 65] on input "服務人員姓名/編號" at bounding box center [527, 60] width 141 height 18
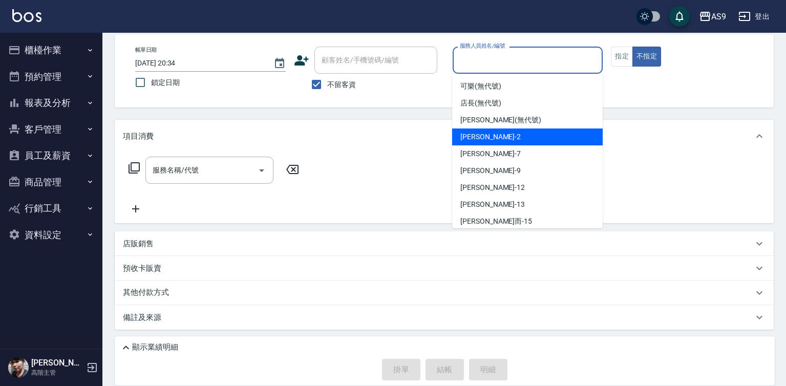
click at [485, 139] on span "[PERSON_NAME]蘭 -2" at bounding box center [490, 137] width 60 height 11
type input "[PERSON_NAME]蘭-2"
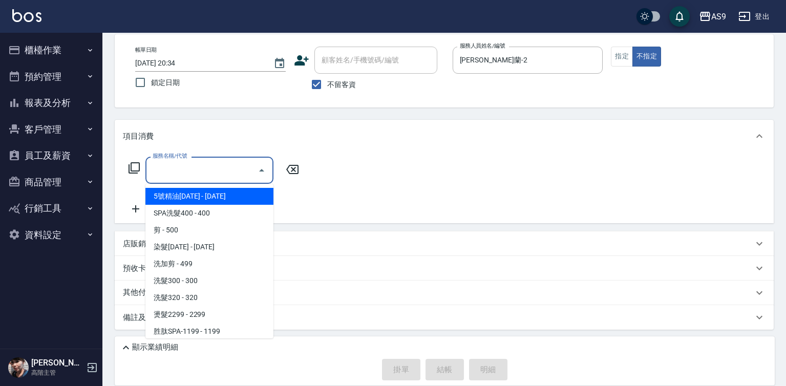
click at [173, 170] on input "服務名稱/代號" at bounding box center [201, 170] width 103 height 18
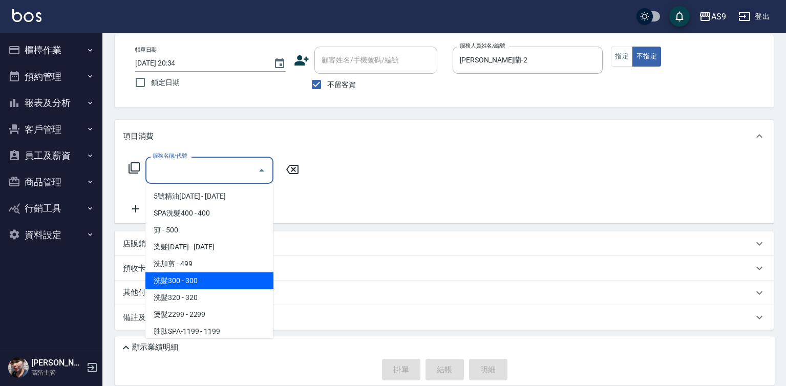
click at [209, 276] on span "洗髮300 - 300" at bounding box center [209, 280] width 128 height 17
type input "洗髮300(洗 髮300)"
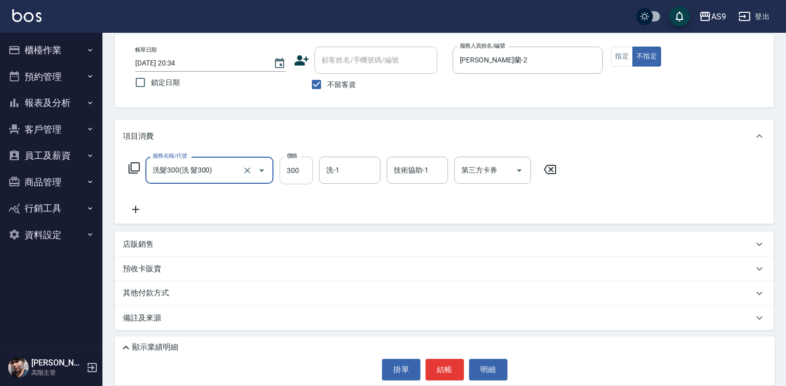
click at [296, 167] on input "300" at bounding box center [296, 171] width 33 height 28
click at [304, 173] on input "2720" at bounding box center [296, 171] width 33 height 28
type input "272"
click at [625, 61] on button "指定" at bounding box center [622, 57] width 22 height 20
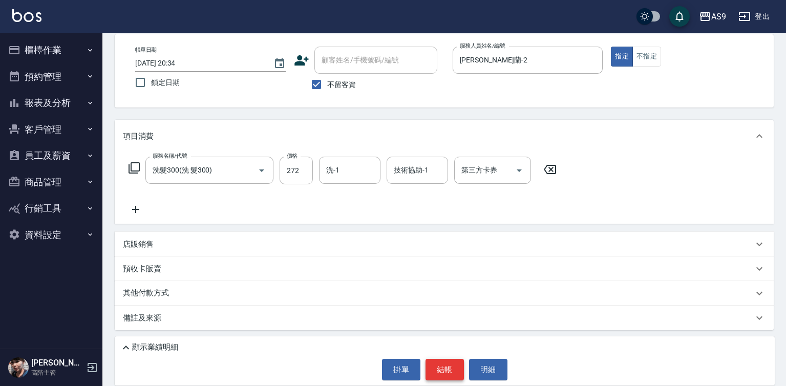
click at [435, 373] on button "結帳" at bounding box center [444, 370] width 38 height 22
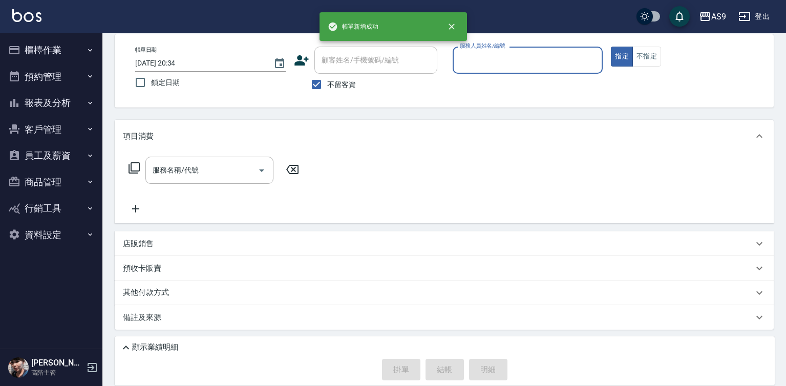
click at [474, 65] on input "服務人員姓名/編號" at bounding box center [527, 60] width 141 height 18
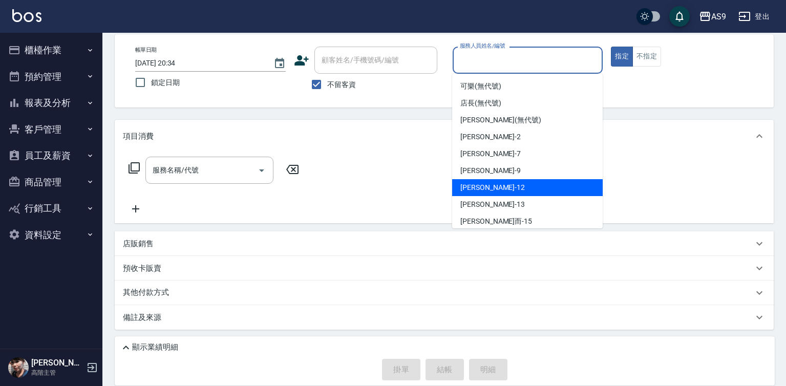
scroll to position [23, 0]
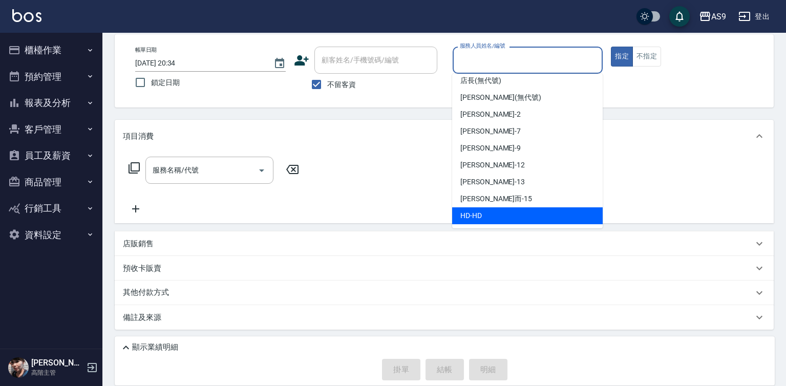
click at [479, 221] on div "HD -HD" at bounding box center [527, 215] width 151 height 17
type input "HD-HD"
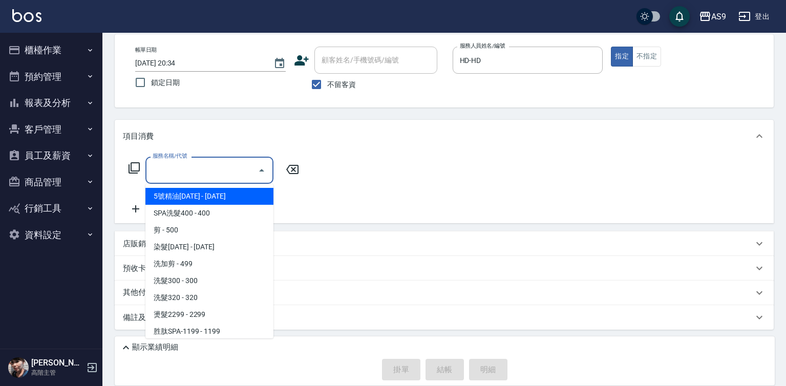
click at [211, 169] on input "服務名稱/代號" at bounding box center [201, 170] width 103 height 18
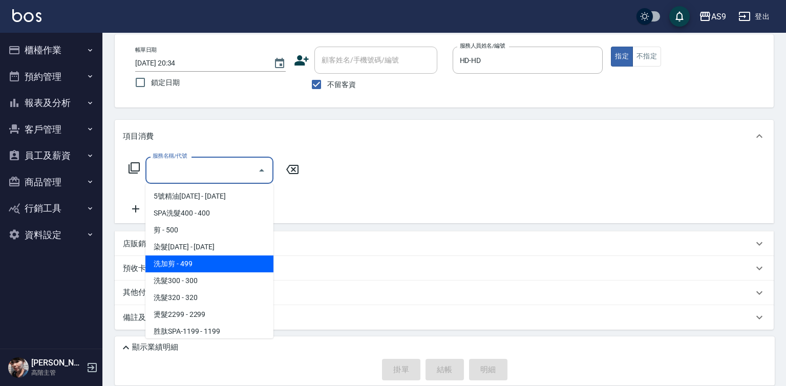
click at [207, 265] on span "洗加剪 - 499" at bounding box center [209, 263] width 128 height 17
type input "洗加剪(洗加剪)"
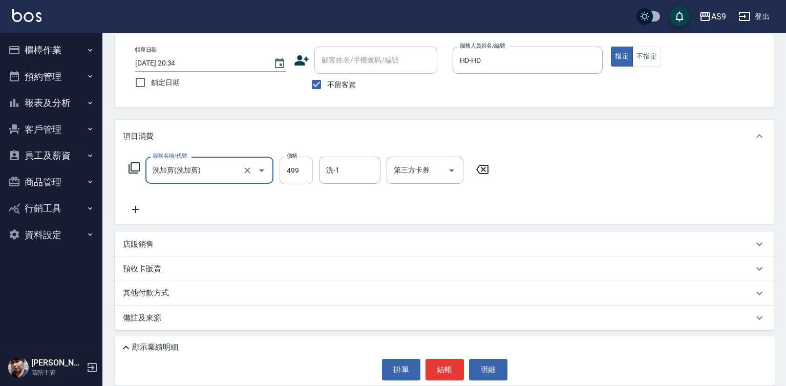
click at [289, 177] on input "499" at bounding box center [296, 171] width 33 height 28
type input "1600"
click at [443, 361] on button "結帳" at bounding box center [444, 370] width 38 height 22
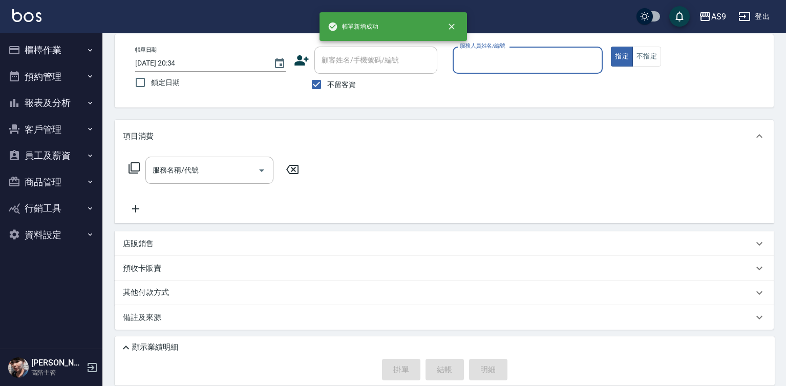
click at [484, 61] on input "服務人員姓名/編號" at bounding box center [527, 60] width 141 height 18
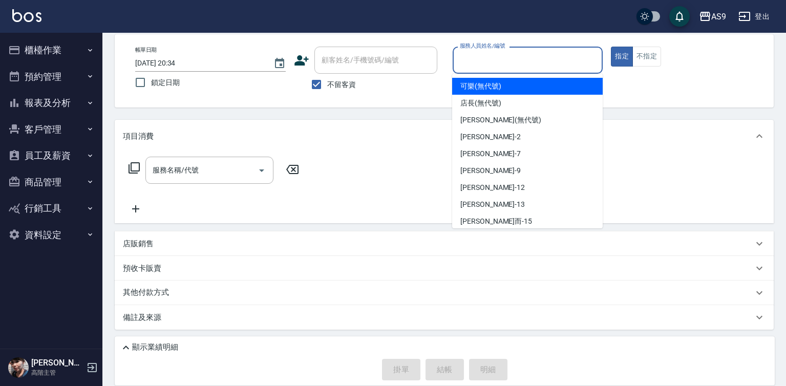
click at [473, 83] on span "可樂 (無代號)" at bounding box center [480, 86] width 41 height 11
type input "可樂(無代號)"
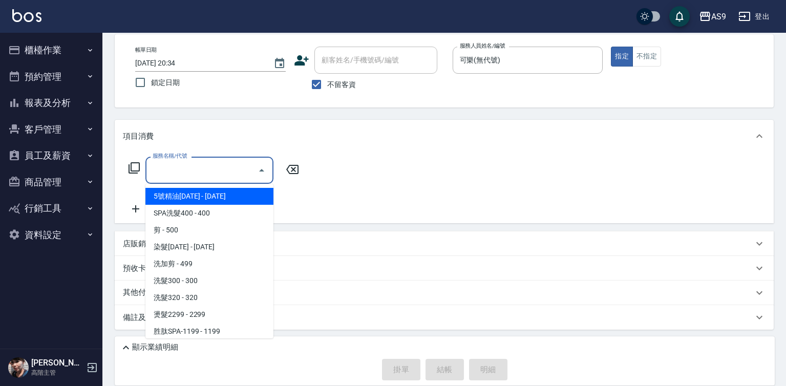
click at [223, 174] on input "服務名稱/代號" at bounding box center [201, 170] width 103 height 18
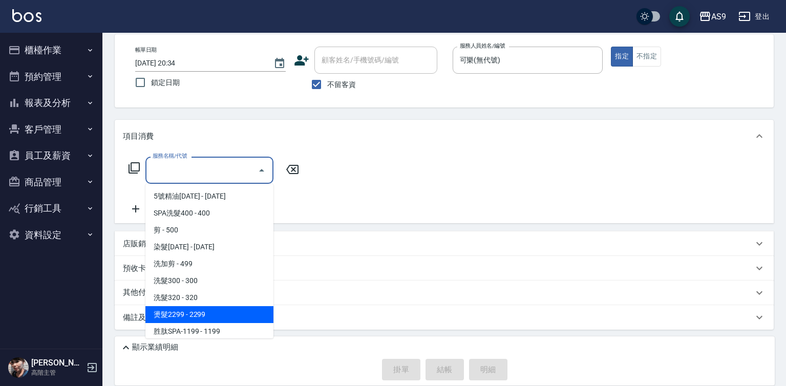
click at [205, 313] on span "燙髮2299 - 2299" at bounding box center [209, 314] width 128 height 17
type input "燙髮2299(燙2299)"
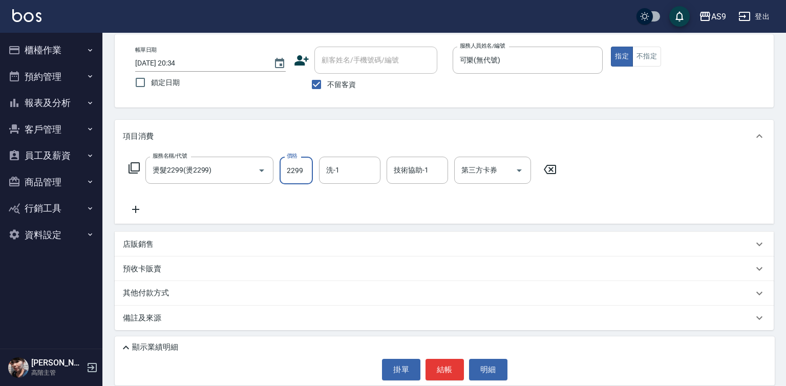
click at [294, 169] on input "2299" at bounding box center [296, 171] width 33 height 28
type input "2500"
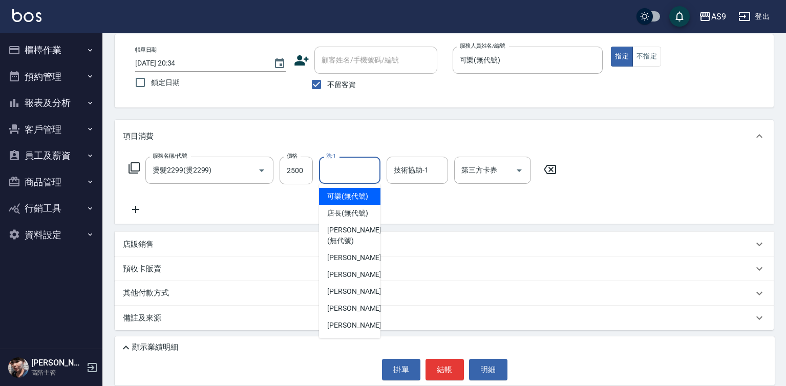
click at [342, 167] on input "洗-1" at bounding box center [350, 170] width 52 height 18
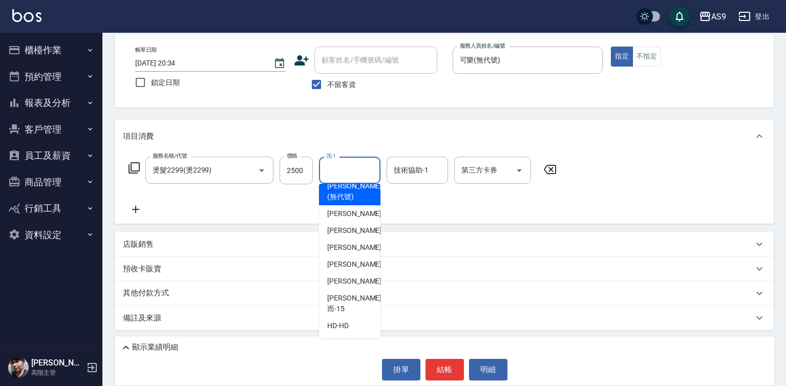
scroll to position [66, 0]
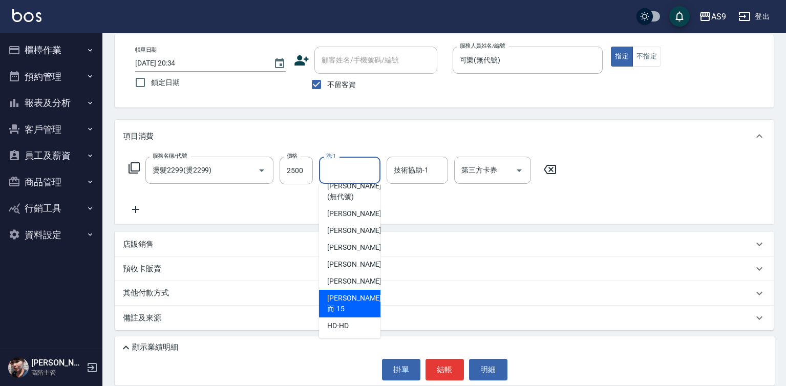
drag, startPoint x: 356, startPoint y: 307, endPoint x: 410, endPoint y: 322, distance: 55.8
click at [358, 309] on span "[PERSON_NAME]而 -15" at bounding box center [354, 304] width 54 height 22
type input "[PERSON_NAME]而-15"
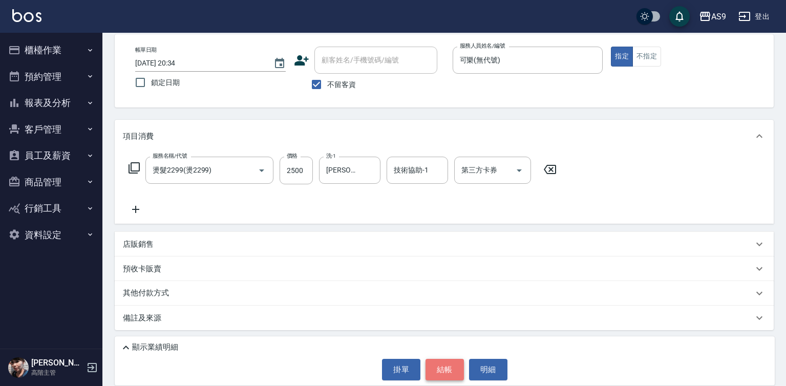
click at [446, 366] on button "結帳" at bounding box center [444, 370] width 38 height 22
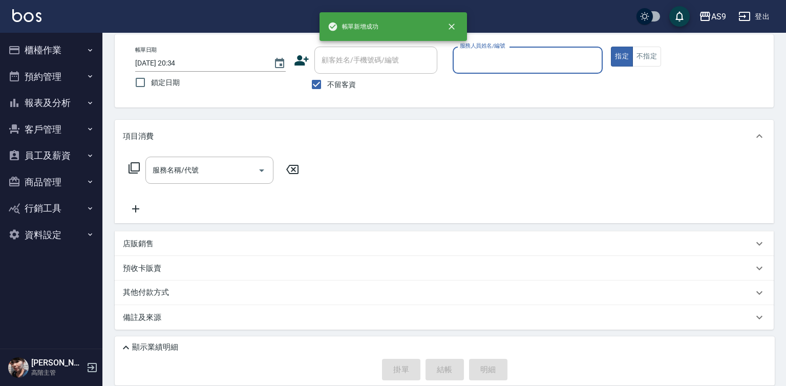
click at [481, 57] on input "服務人員姓名/編號" at bounding box center [527, 60] width 141 height 18
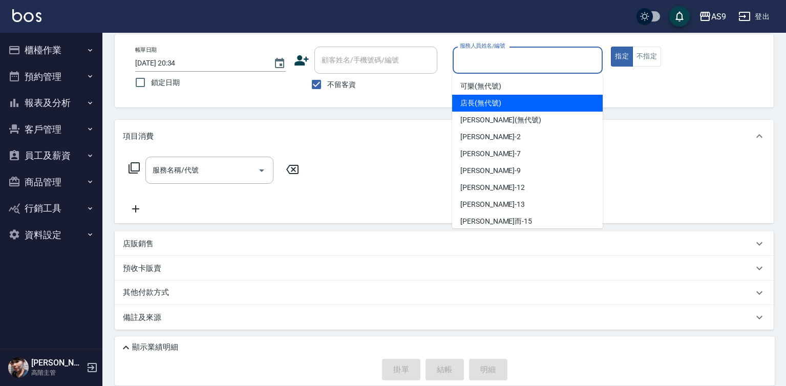
drag, startPoint x: 476, startPoint y: 85, endPoint x: 377, endPoint y: 110, distance: 101.9
click at [475, 84] on span "可樂 (無代號)" at bounding box center [480, 86] width 41 height 11
type input "可樂(無代號)"
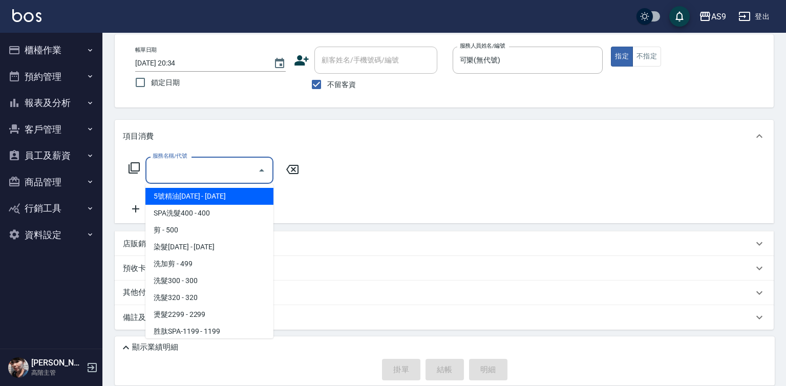
click at [207, 170] on input "服務名稱/代號" at bounding box center [201, 170] width 103 height 18
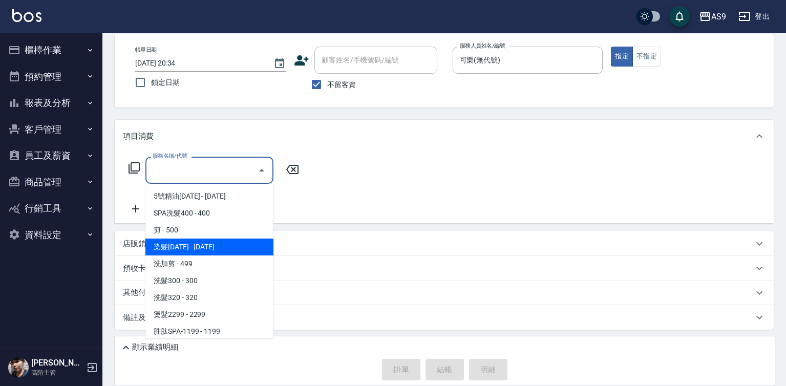
click at [202, 245] on span "染髮[DATE] - [DATE]" at bounding box center [209, 247] width 128 height 17
type input "染髮1500(染髮1500)"
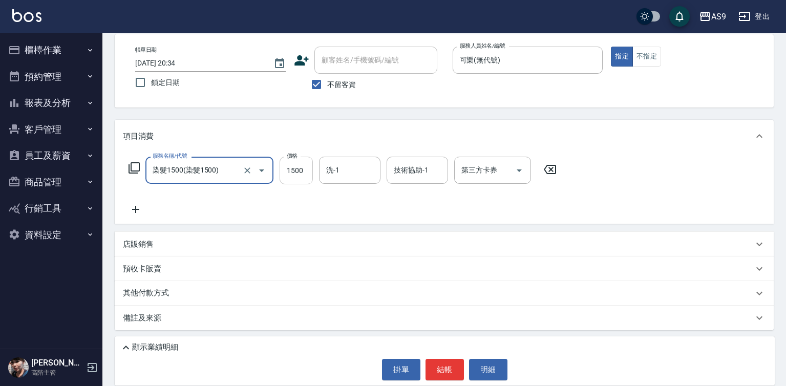
click at [289, 179] on input "1500" at bounding box center [296, 171] width 33 height 28
type input "2500"
click at [438, 372] on button "結帳" at bounding box center [444, 370] width 38 height 22
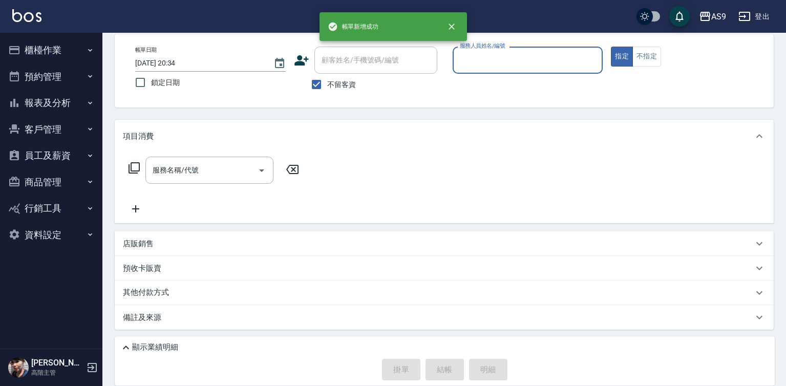
click at [46, 98] on button "報表及分析" at bounding box center [51, 103] width 94 height 27
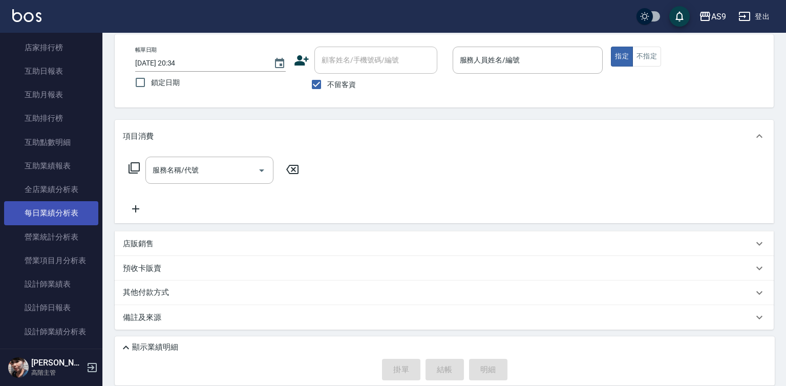
scroll to position [205, 0]
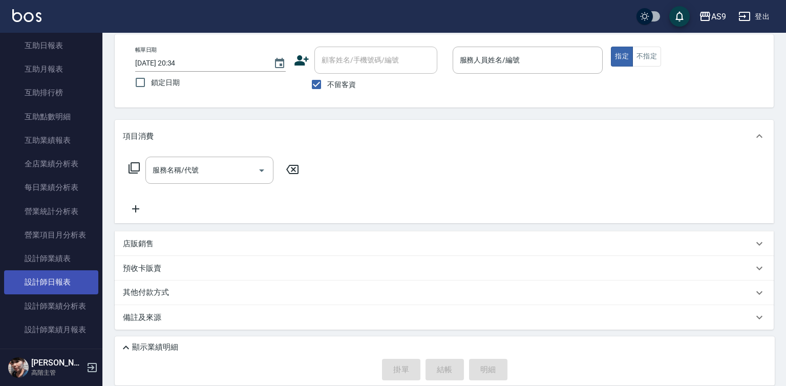
click at [57, 280] on link "設計師日報表" at bounding box center [51, 282] width 94 height 24
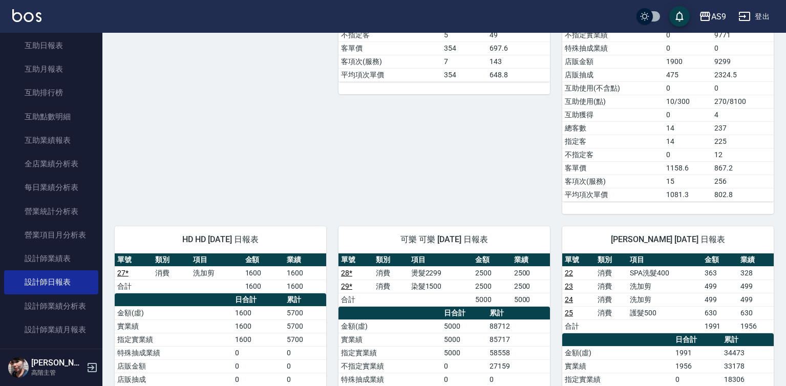
scroll to position [410, 0]
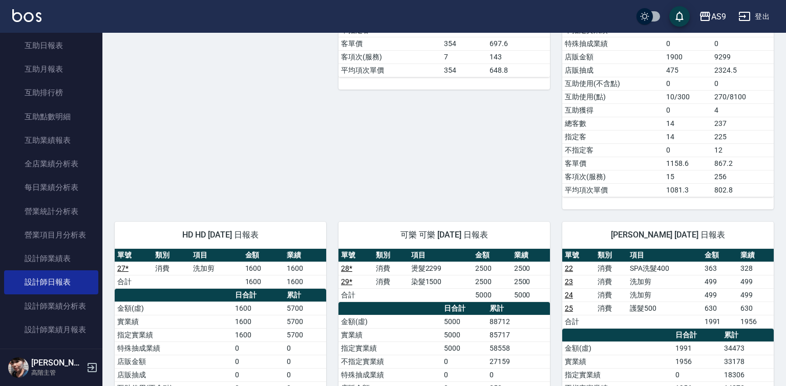
click at [343, 282] on link "29 *" at bounding box center [346, 281] width 11 height 8
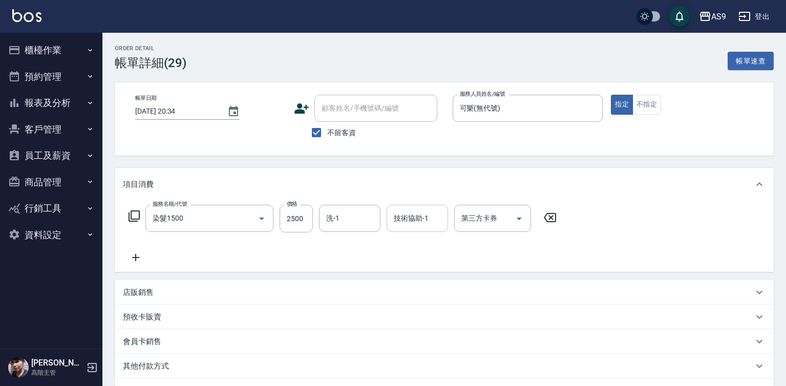
click at [408, 221] on div "技術協助-1 技術協助-1" at bounding box center [417, 218] width 61 height 27
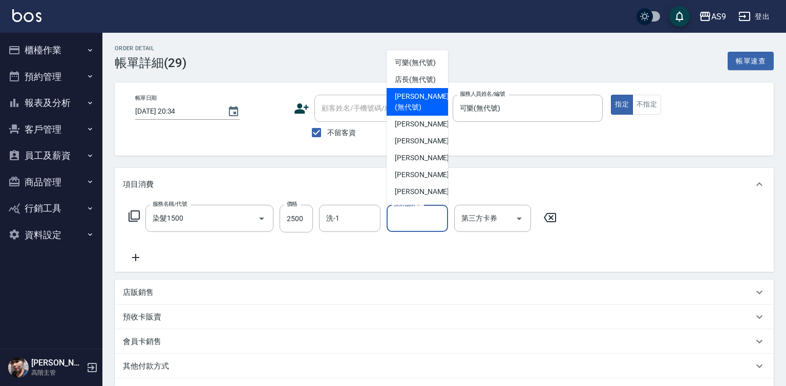
click at [409, 113] on span "[PERSON_NAME] (無代號)" at bounding box center [422, 102] width 54 height 22
type input "[PERSON_NAME](無代號)"
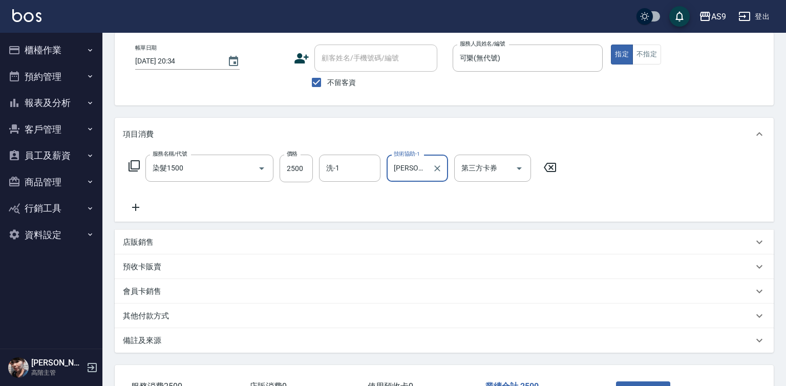
scroll to position [127, 0]
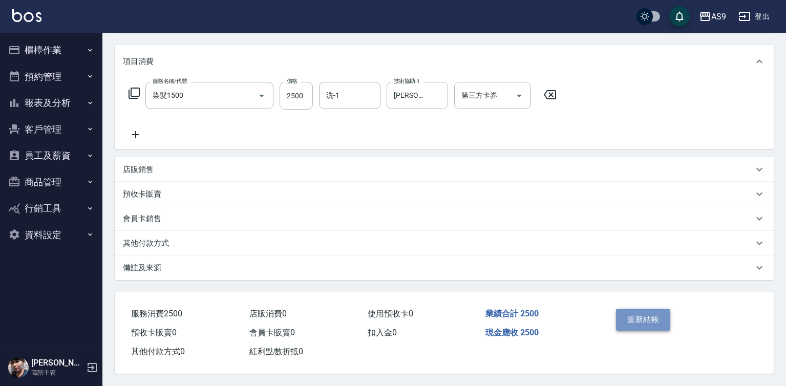
click at [648, 313] on button "重新結帳" at bounding box center [643, 320] width 54 height 22
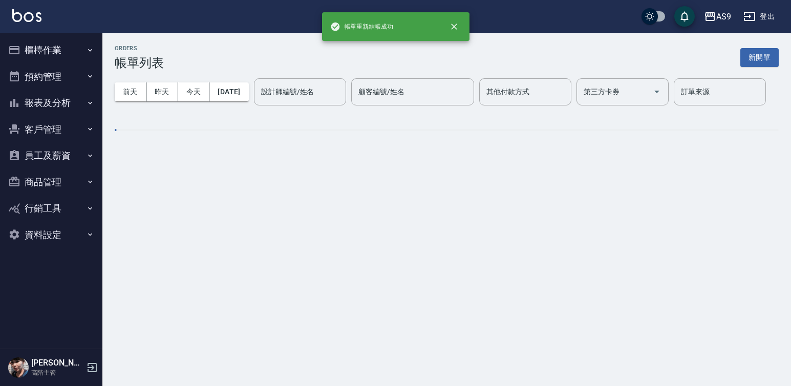
click at [52, 50] on button "櫃檯作業" at bounding box center [51, 50] width 94 height 27
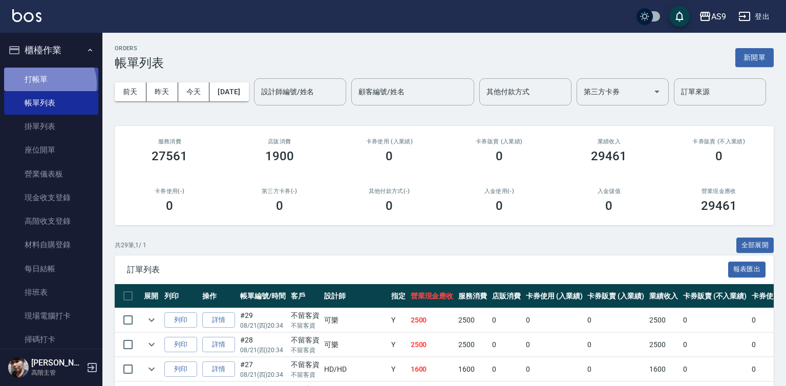
click at [49, 84] on link "打帳單" at bounding box center [51, 80] width 94 height 24
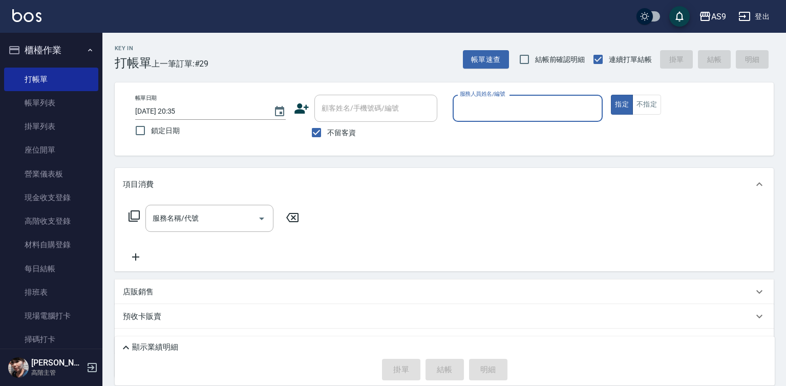
drag, startPoint x: 522, startPoint y: 97, endPoint x: 523, endPoint y: 119, distance: 22.5
click at [522, 98] on div "服務人員姓名/編號" at bounding box center [528, 108] width 151 height 27
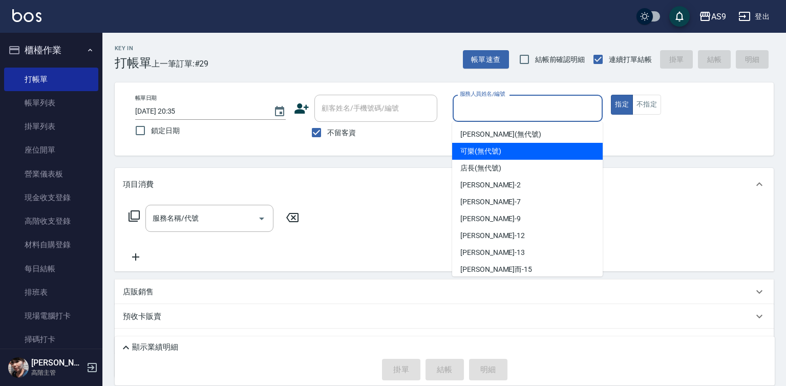
click at [498, 151] on span "可樂 (無代號)" at bounding box center [480, 151] width 41 height 11
type input "可樂(無代號)"
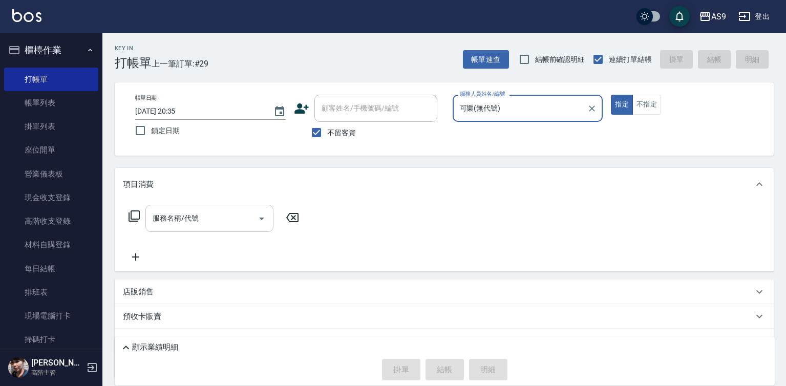
click at [227, 217] on input "服務名稱/代號" at bounding box center [201, 218] width 103 height 18
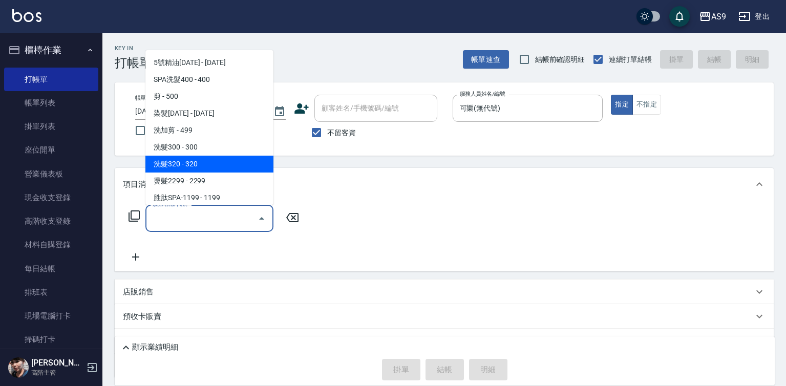
click at [193, 167] on span "洗髮320 - 320" at bounding box center [209, 164] width 128 height 17
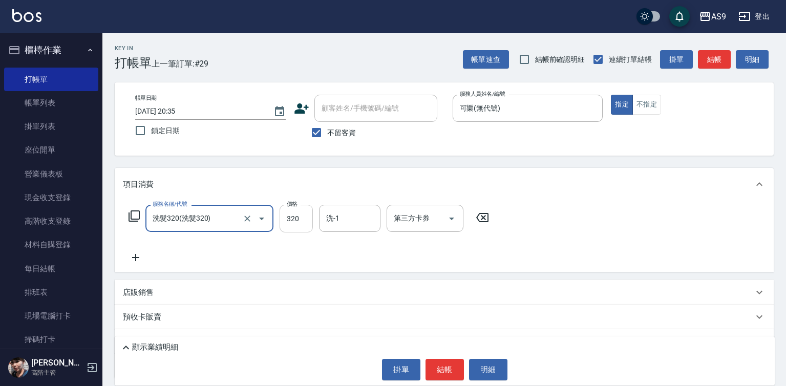
click at [286, 218] on input "320" at bounding box center [296, 219] width 33 height 28
type input "洗髮320"
click at [286, 218] on input "320" at bounding box center [296, 219] width 33 height 28
click at [311, 222] on input "227320" at bounding box center [296, 219] width 33 height 28
click at [295, 217] on input "227320" at bounding box center [296, 219] width 33 height 28
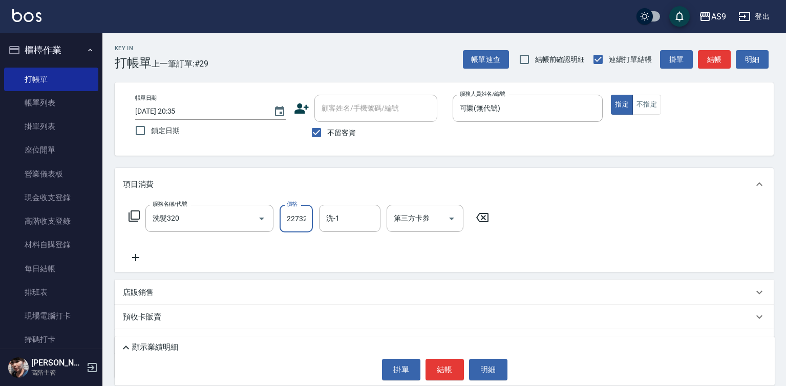
click at [295, 217] on input "227320" at bounding box center [296, 219] width 33 height 28
type input "227"
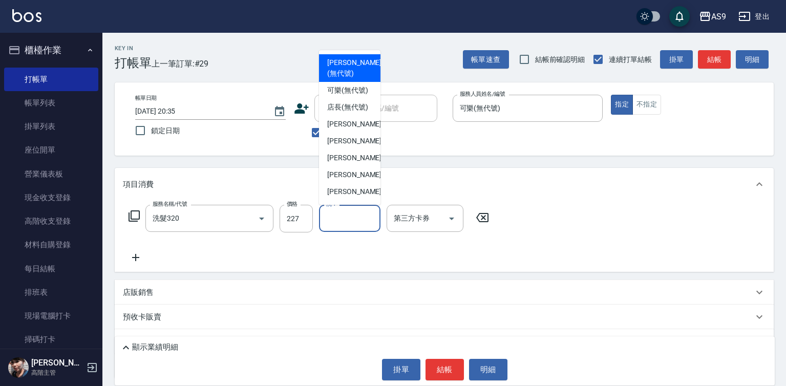
click at [348, 225] on input "洗-1" at bounding box center [350, 218] width 52 height 18
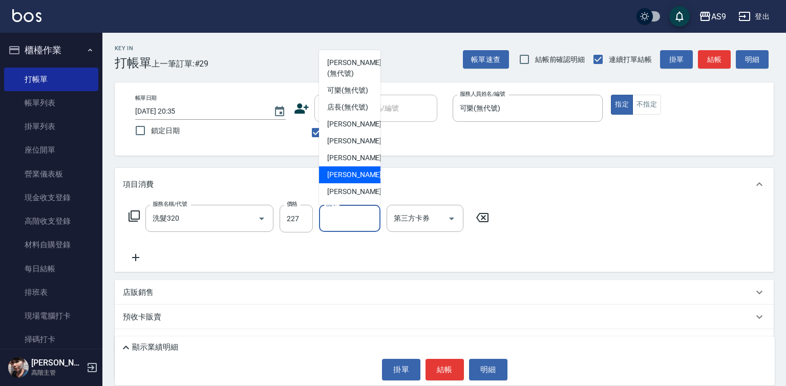
scroll to position [66, 0]
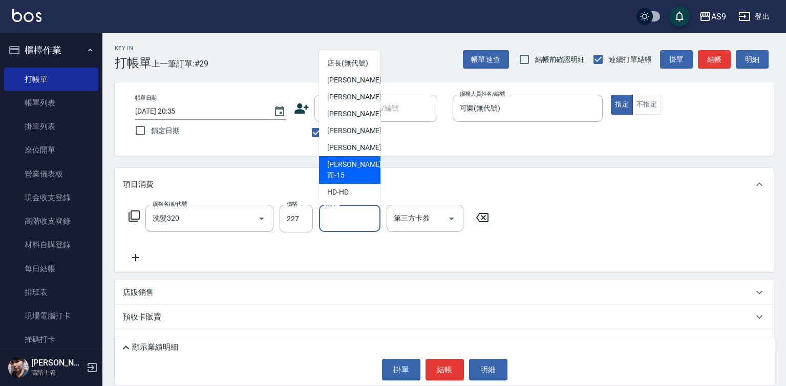
click at [358, 178] on span "[PERSON_NAME]而 -15" at bounding box center [354, 170] width 54 height 22
type input "[PERSON_NAME]而-15"
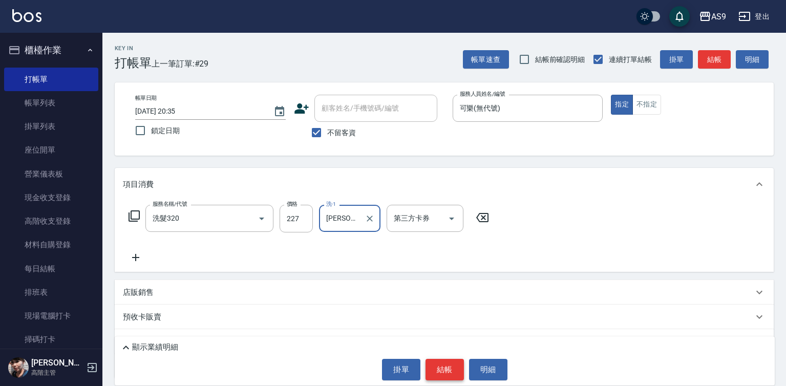
click at [440, 367] on button "結帳" at bounding box center [444, 370] width 38 height 22
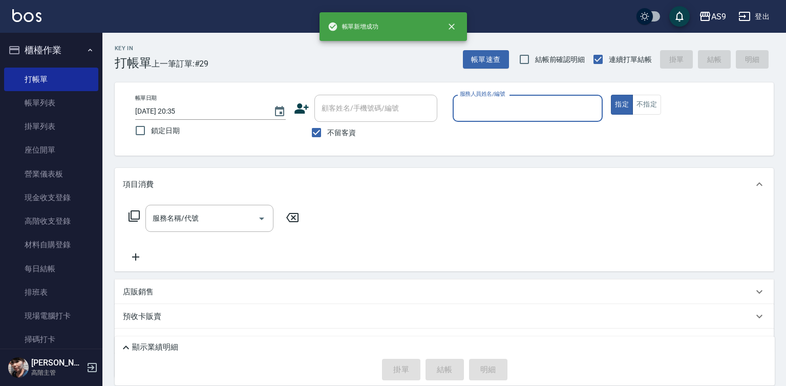
click at [477, 104] on input "服務人員姓名/編號" at bounding box center [527, 108] width 141 height 18
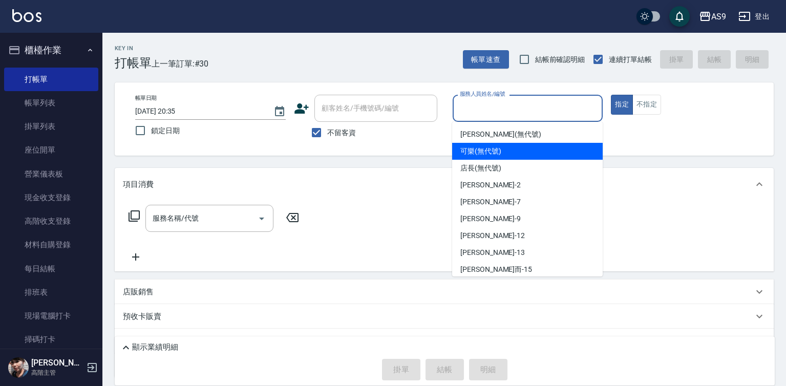
click at [491, 153] on span "可樂 (無代號)" at bounding box center [480, 151] width 41 height 11
type input "可樂(無代號)"
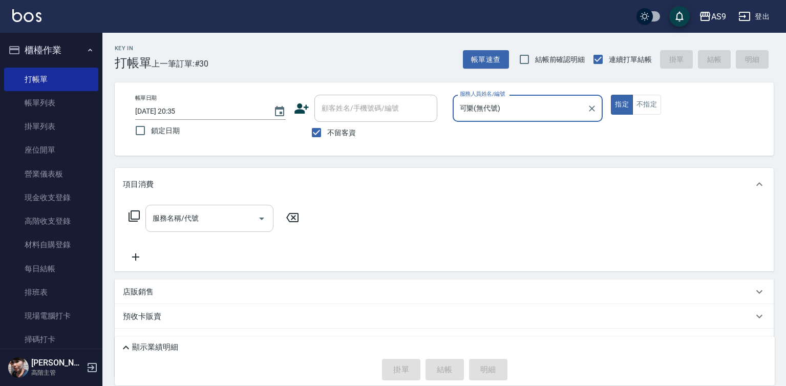
click at [241, 222] on input "服務名稱/代號" at bounding box center [201, 218] width 103 height 18
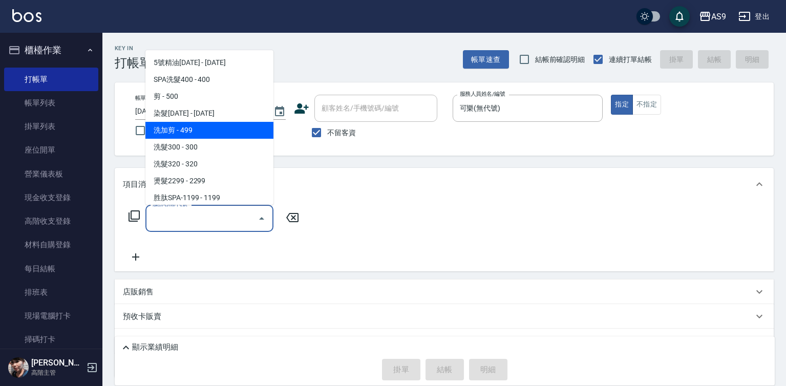
click at [204, 129] on span "洗加剪 - 499" at bounding box center [209, 130] width 128 height 17
type input "洗加剪(洗加剪)"
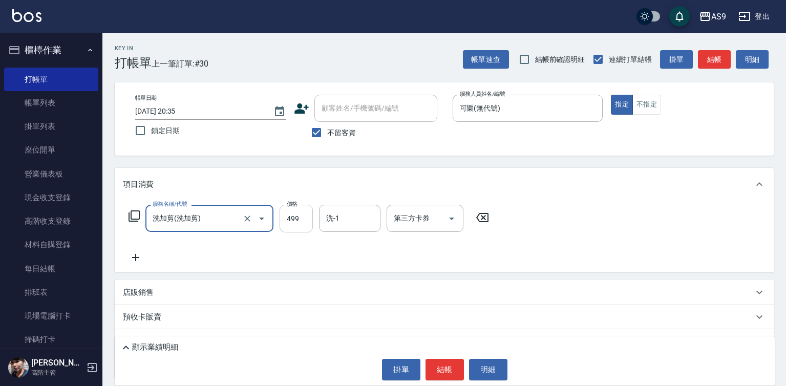
click at [288, 218] on input "499" at bounding box center [296, 219] width 33 height 28
type input "600"
click at [332, 222] on div "洗-1 洗-1" at bounding box center [349, 218] width 61 height 27
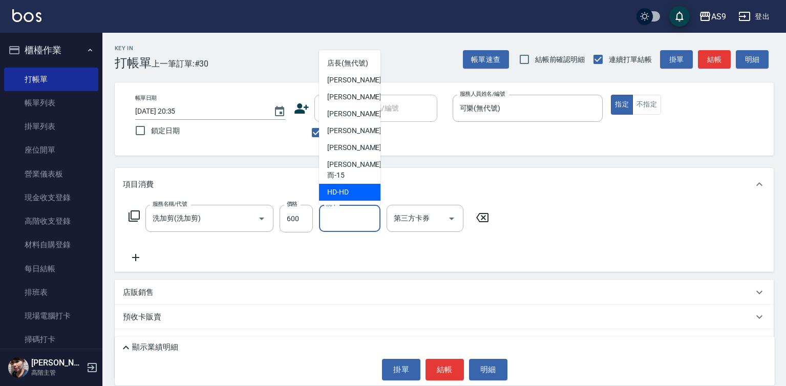
click at [355, 181] on span "[PERSON_NAME]而 -15" at bounding box center [354, 170] width 54 height 22
type input "[PERSON_NAME]而-15"
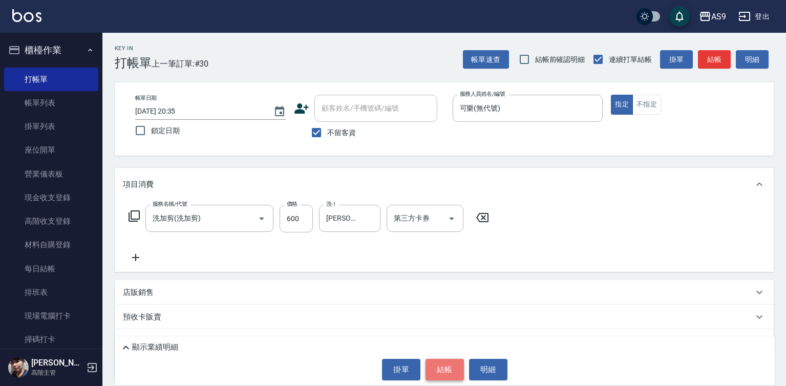
click at [442, 372] on button "結帳" at bounding box center [444, 370] width 38 height 22
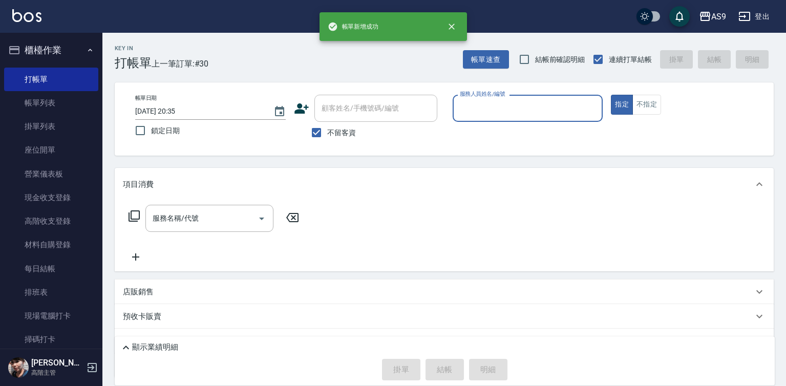
click at [471, 116] on input "服務人員姓名/編號" at bounding box center [527, 108] width 141 height 18
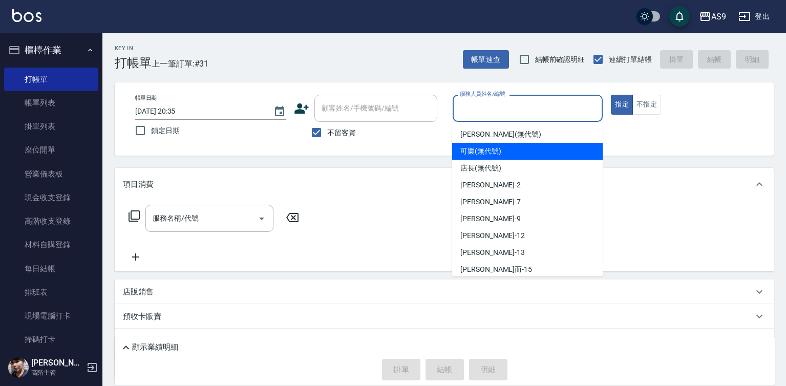
click at [481, 153] on span "可樂 (無代號)" at bounding box center [480, 151] width 41 height 11
type input "可樂(無代號)"
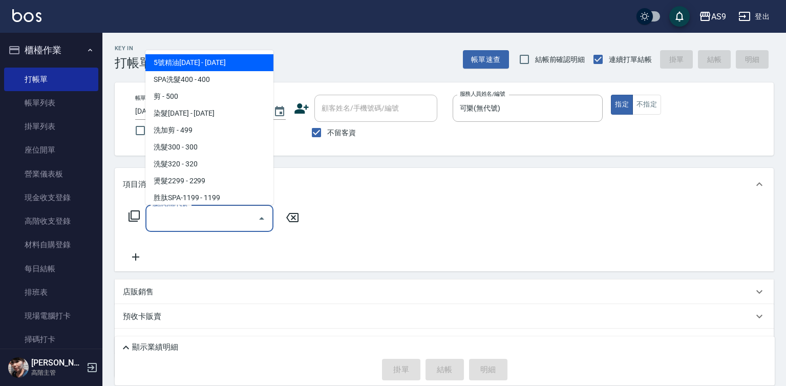
click at [226, 215] on input "服務名稱/代號" at bounding box center [201, 218] width 103 height 18
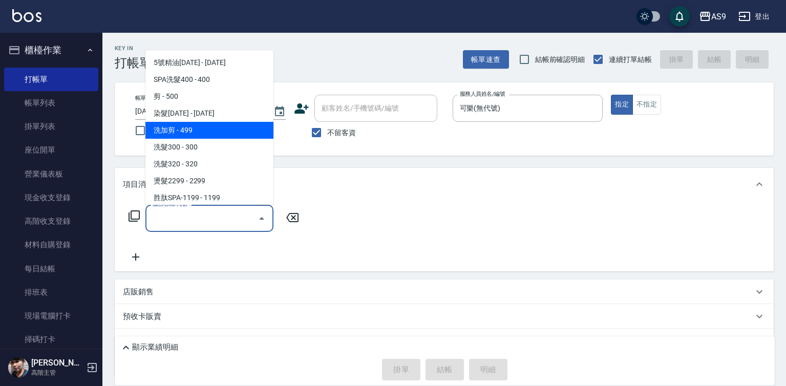
click at [204, 133] on span "洗加剪 - 499" at bounding box center [209, 130] width 128 height 17
type input "洗加剪(洗加剪)"
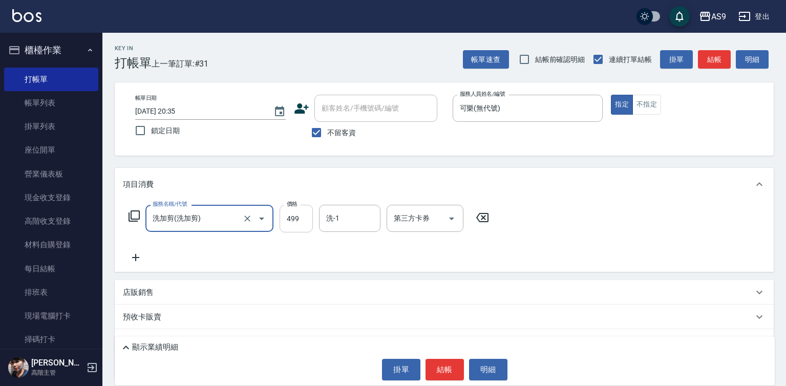
click at [284, 213] on input "499" at bounding box center [296, 219] width 33 height 28
type input "600"
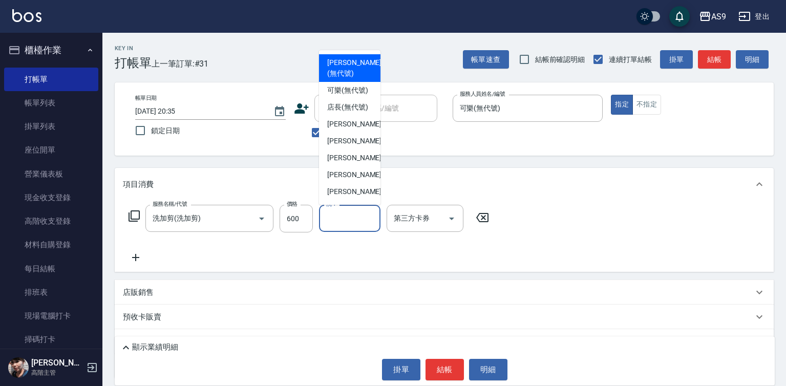
click at [335, 223] on input "洗-1" at bounding box center [350, 218] width 52 height 18
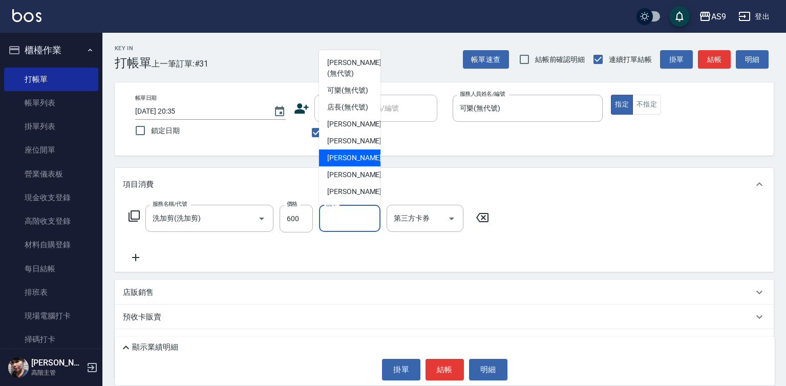
click at [349, 163] on span "[PERSON_NAME] -9" at bounding box center [357, 158] width 60 height 11
type input "[PERSON_NAME]-9"
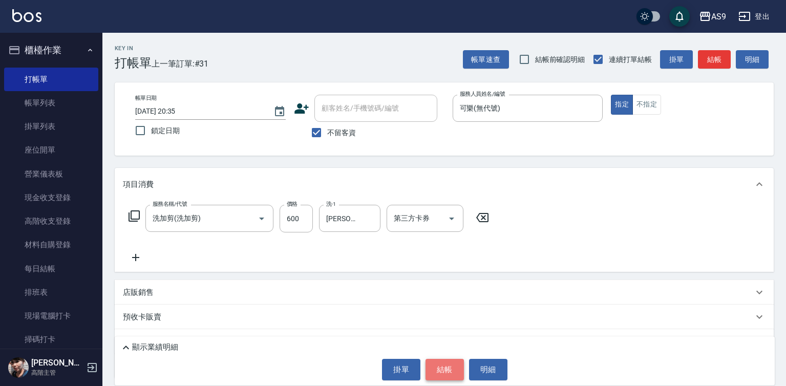
click at [442, 371] on button "結帳" at bounding box center [444, 370] width 38 height 22
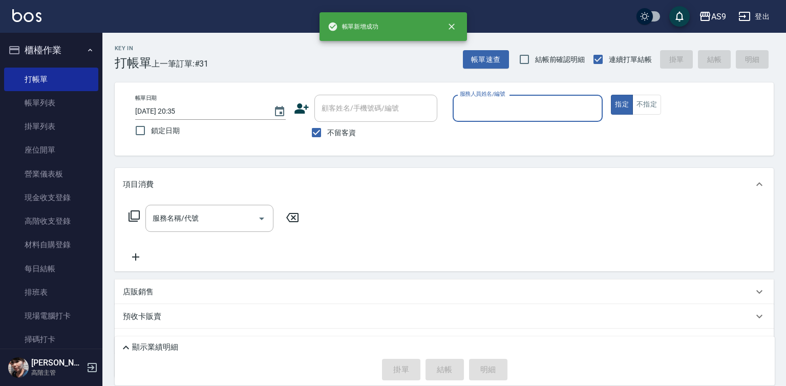
click at [488, 105] on input "服務人員姓名/編號" at bounding box center [527, 108] width 141 height 18
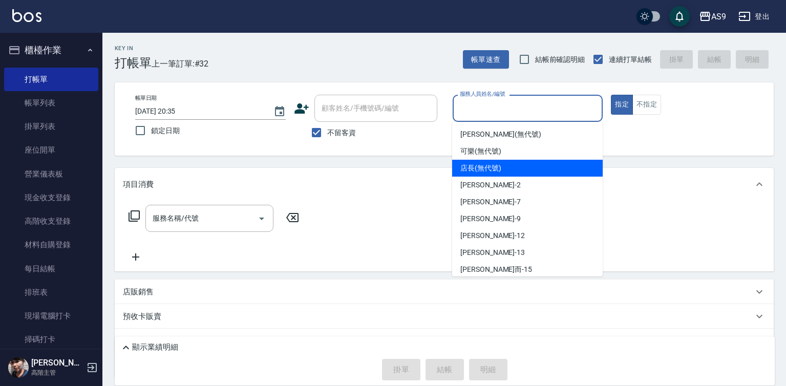
click at [482, 150] on span "可樂 (無代號)" at bounding box center [480, 151] width 41 height 11
type input "可樂(無代號)"
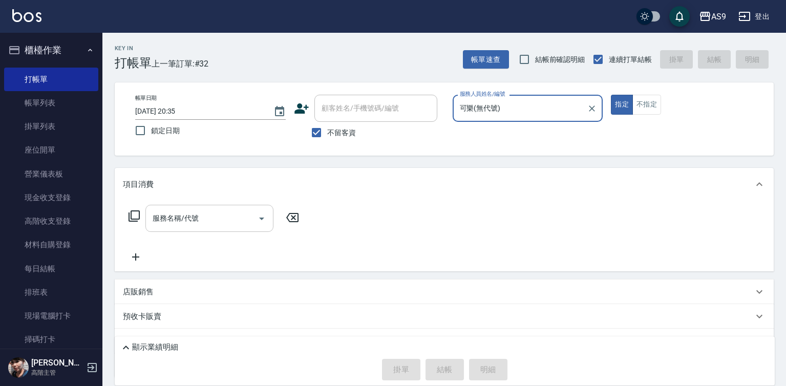
click at [222, 216] on input "服務名稱/代號" at bounding box center [201, 218] width 103 height 18
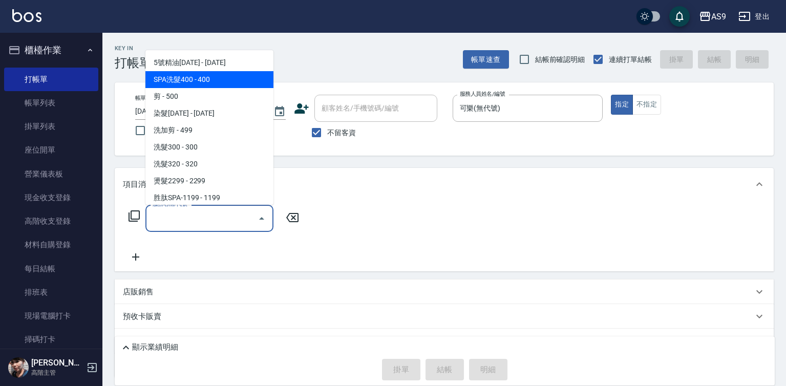
click at [206, 78] on span "SPA洗髮400 - 400" at bounding box center [209, 79] width 128 height 17
type input "SPA洗髮400(SPA洗髮400)"
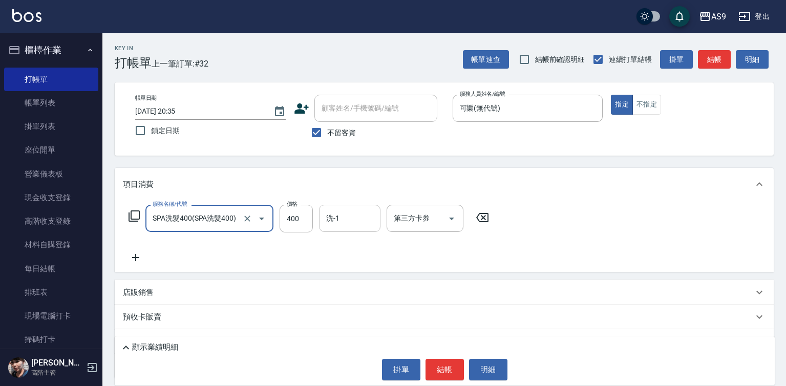
click at [339, 226] on input "洗-1" at bounding box center [350, 218] width 52 height 18
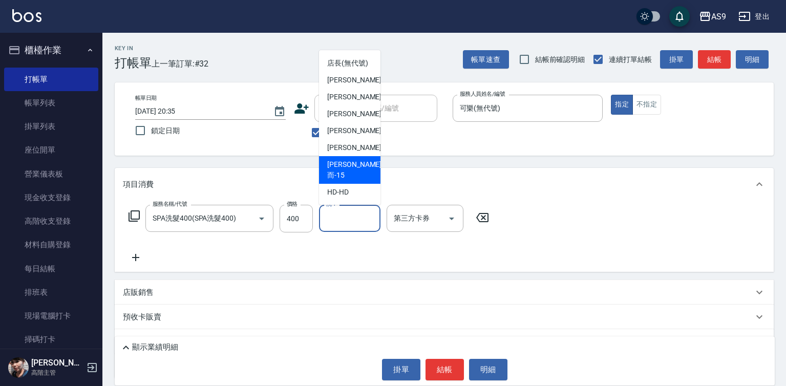
click at [347, 175] on span "[PERSON_NAME]而 -15" at bounding box center [354, 170] width 54 height 22
type input "[PERSON_NAME]而-15"
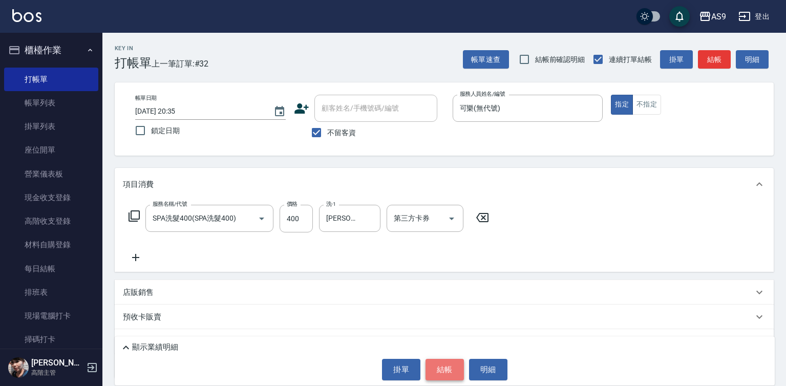
click at [442, 378] on button "結帳" at bounding box center [444, 370] width 38 height 22
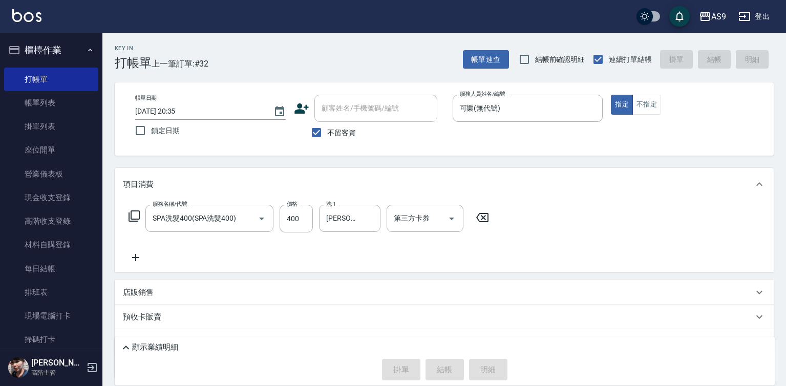
type input "2025/08/21 20:36"
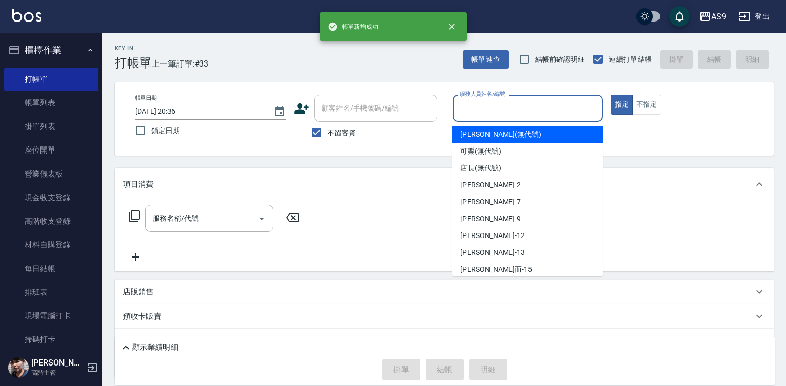
click at [479, 105] on input "服務人員姓名/編號" at bounding box center [527, 108] width 141 height 18
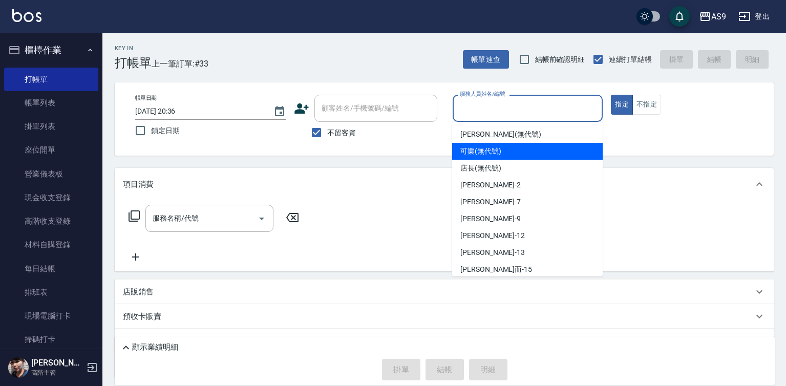
click at [478, 153] on span "可樂 (無代號)" at bounding box center [480, 151] width 41 height 11
type input "可樂(無代號)"
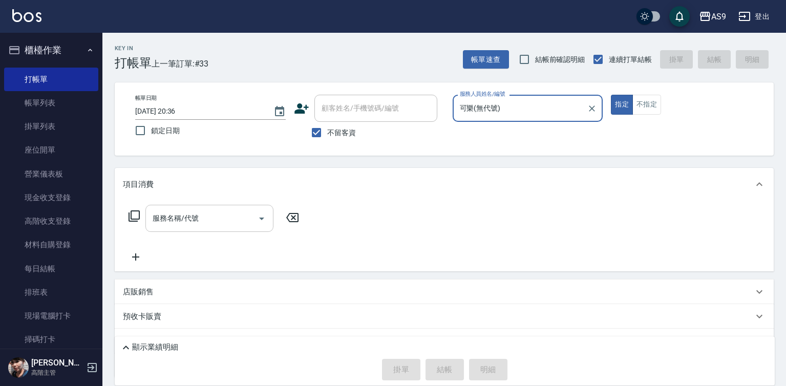
click at [201, 213] on input "服務名稱/代號" at bounding box center [201, 218] width 103 height 18
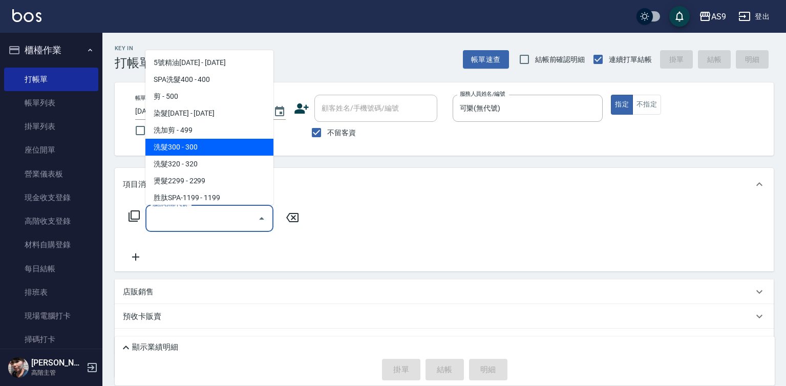
click at [190, 144] on span "洗髮300 - 300" at bounding box center [209, 147] width 128 height 17
type input "洗髮300(洗 髮300)"
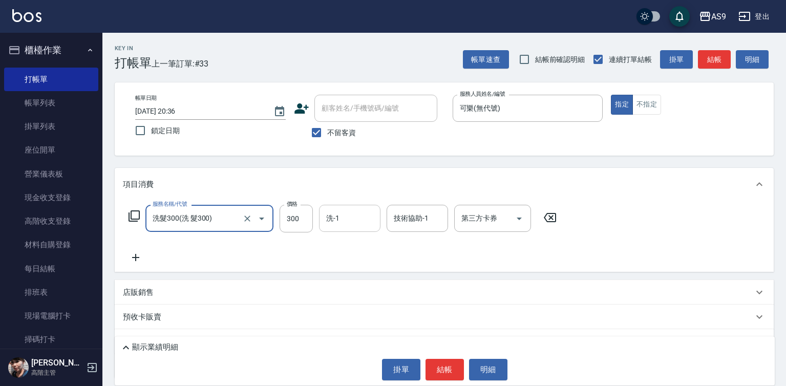
click at [329, 220] on div "洗-1 洗-1" at bounding box center [349, 218] width 61 height 27
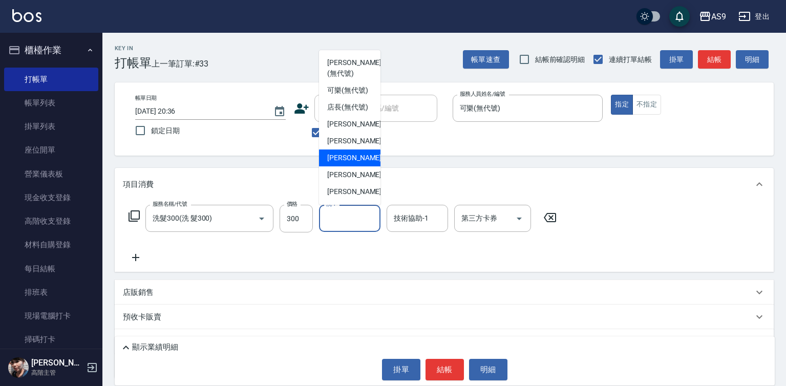
click at [345, 163] on span "[PERSON_NAME] -9" at bounding box center [357, 158] width 60 height 11
type input "[PERSON_NAME]-9"
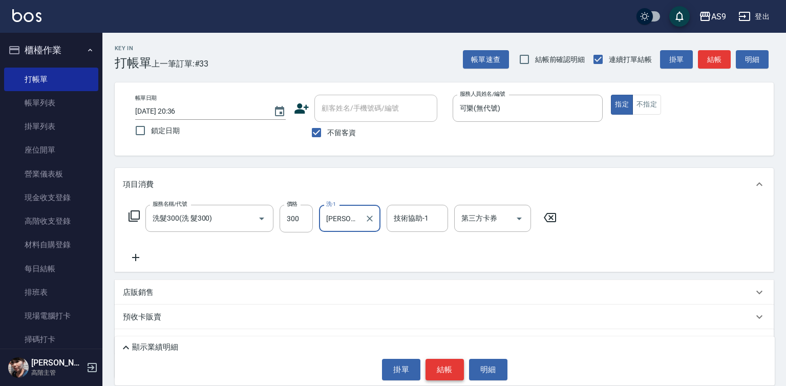
click at [449, 369] on button "結帳" at bounding box center [444, 370] width 38 height 22
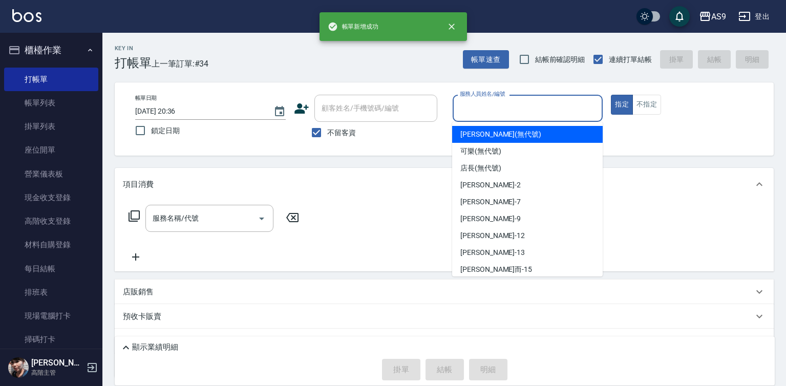
drag, startPoint x: 474, startPoint y: 103, endPoint x: 484, endPoint y: 134, distance: 32.1
click at [475, 103] on input "服務人員姓名/編號" at bounding box center [527, 108] width 141 height 18
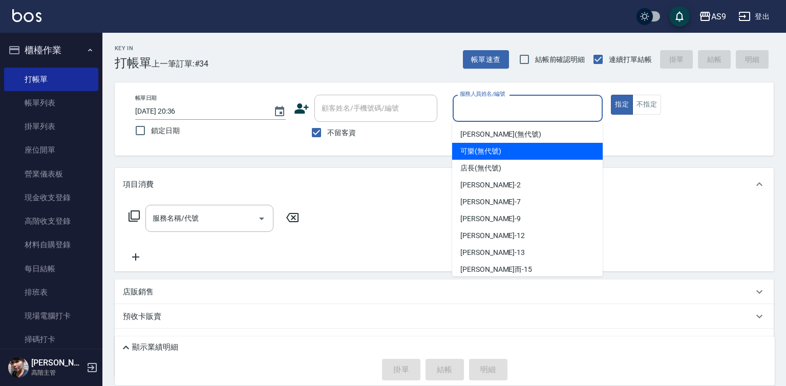
drag, startPoint x: 483, startPoint y: 152, endPoint x: 409, endPoint y: 162, distance: 74.4
click at [482, 152] on span "可樂 (無代號)" at bounding box center [480, 151] width 41 height 11
type input "可樂(無代號)"
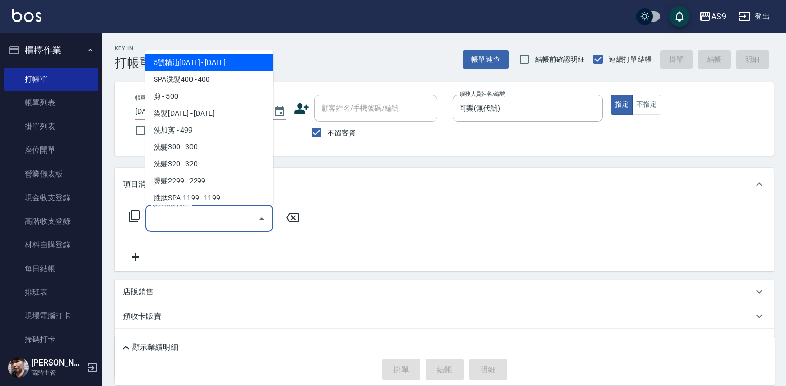
click at [235, 219] on input "服務名稱/代號" at bounding box center [201, 218] width 103 height 18
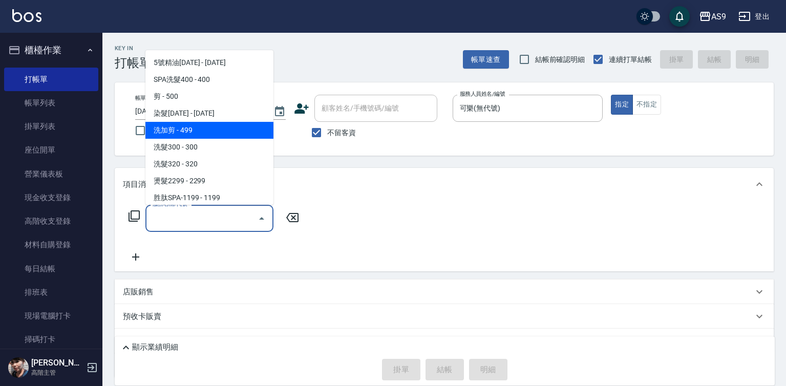
click at [194, 127] on span "洗加剪 - 499" at bounding box center [209, 130] width 128 height 17
type input "洗加剪(洗加剪)"
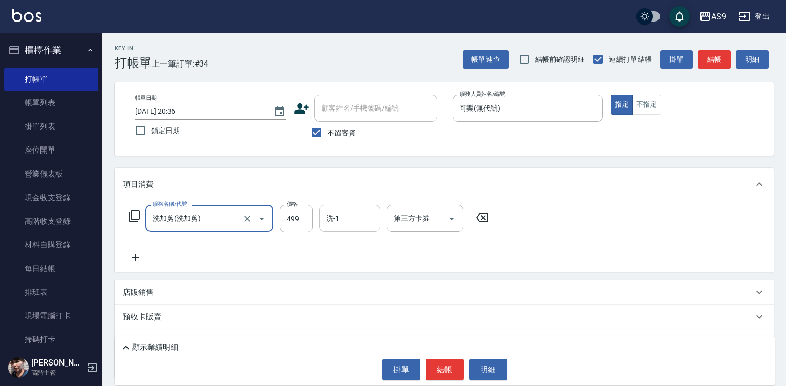
drag, startPoint x: 337, startPoint y: 213, endPoint x: 344, endPoint y: 214, distance: 6.2
click at [337, 214] on div "洗-1 洗-1" at bounding box center [349, 218] width 61 height 27
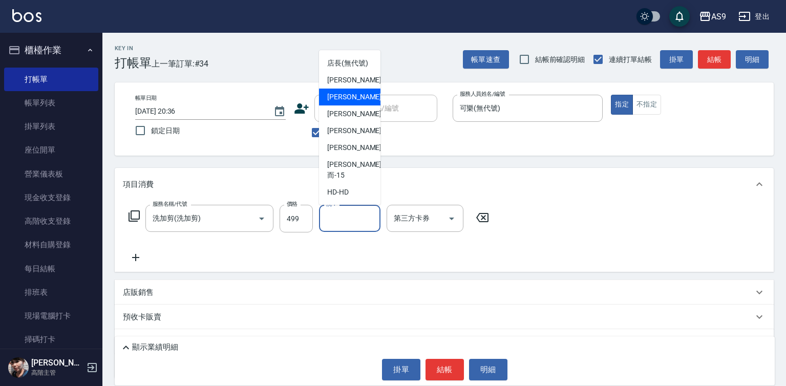
click at [359, 172] on div "[PERSON_NAME]而 -15" at bounding box center [349, 170] width 61 height 28
type input "[PERSON_NAME]而-15"
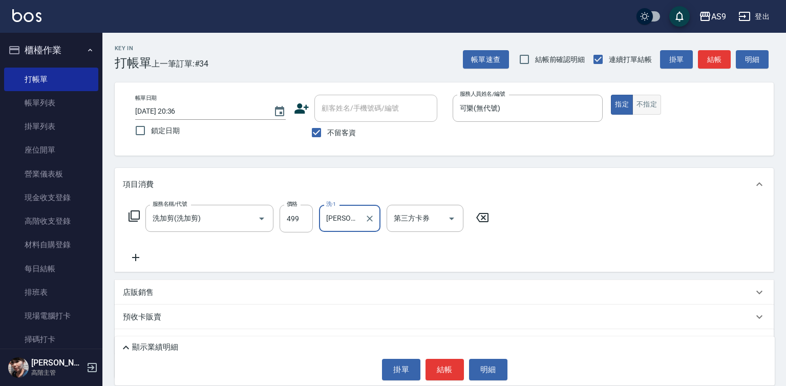
click at [645, 102] on button "不指定" at bounding box center [646, 105] width 29 height 20
click at [434, 363] on button "結帳" at bounding box center [444, 370] width 38 height 22
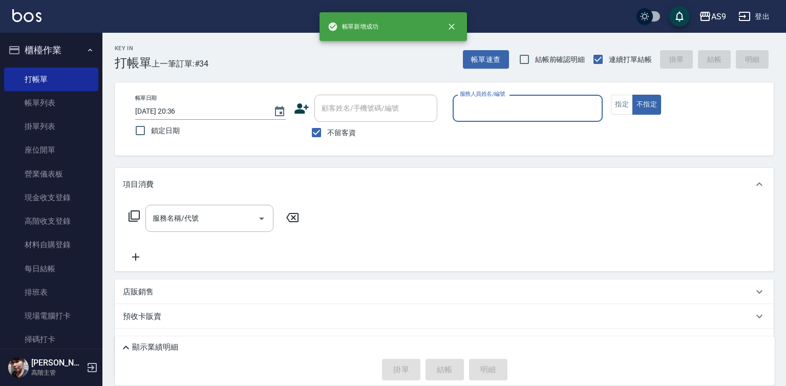
click at [494, 111] on input "服務人員姓名/編號" at bounding box center [527, 108] width 141 height 18
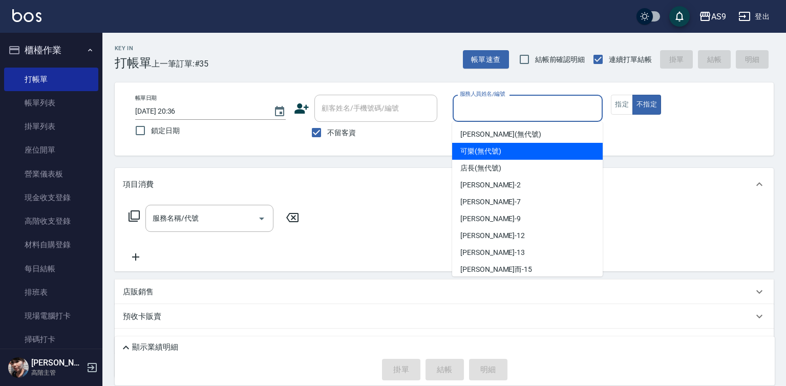
click at [498, 150] on span "可樂 (無代號)" at bounding box center [480, 151] width 41 height 11
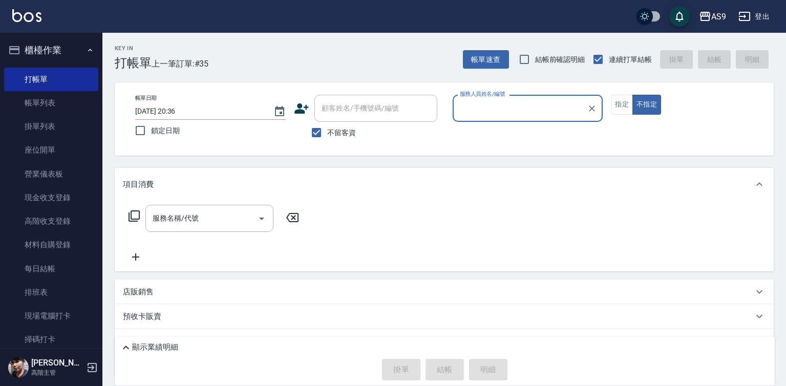
type input "可樂(無代號)"
click at [243, 215] on input "服務名稱/代號" at bounding box center [201, 218] width 103 height 18
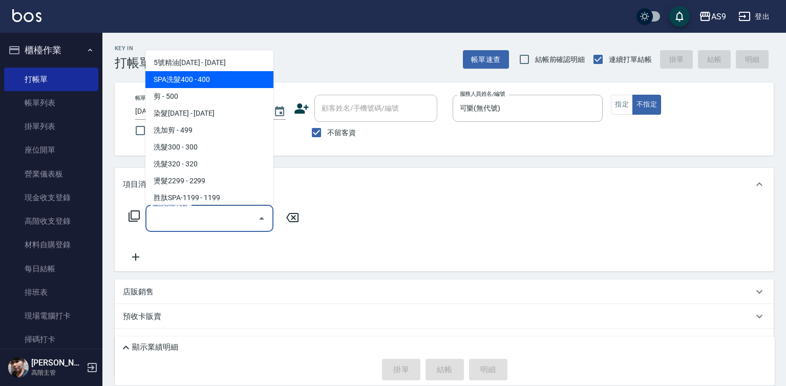
click at [205, 82] on span "SPA洗髮400 - 400" at bounding box center [209, 79] width 128 height 17
type input "SPA洗髮400(SPA洗髮400)"
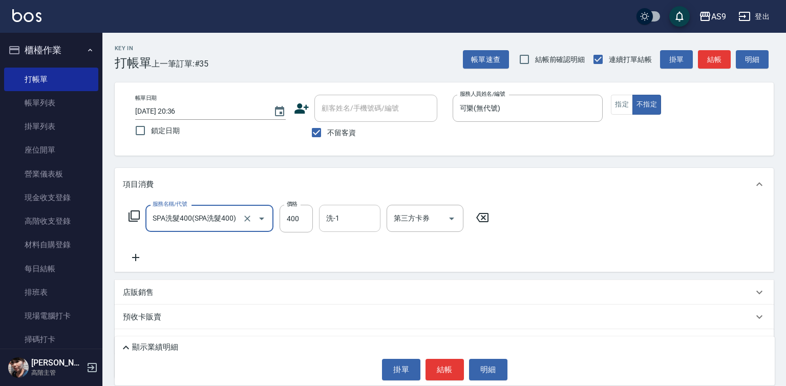
click at [344, 216] on input "洗-1" at bounding box center [350, 218] width 52 height 18
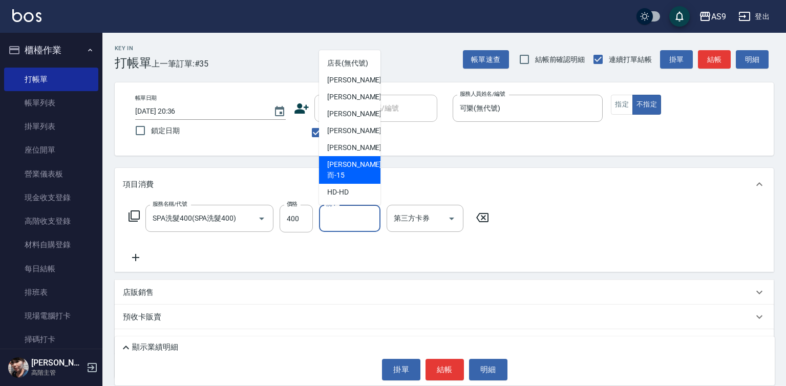
click at [353, 176] on span "[PERSON_NAME]而 -15" at bounding box center [354, 170] width 54 height 22
type input "[PERSON_NAME]而-15"
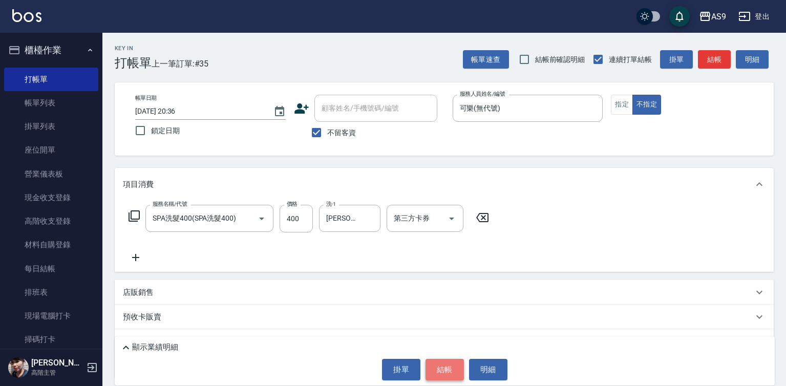
click at [455, 372] on button "結帳" at bounding box center [444, 370] width 38 height 22
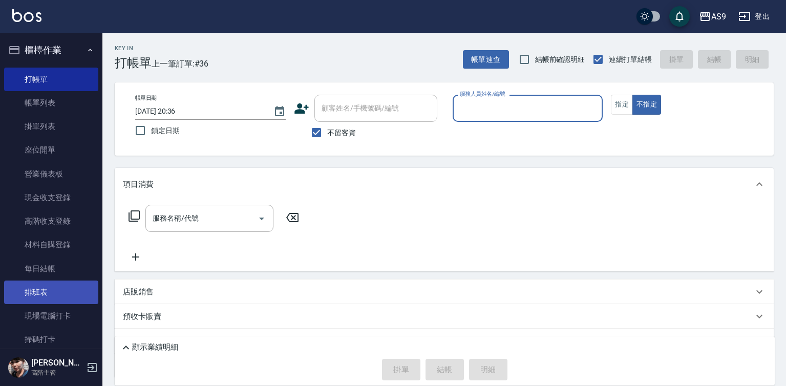
scroll to position [204, 0]
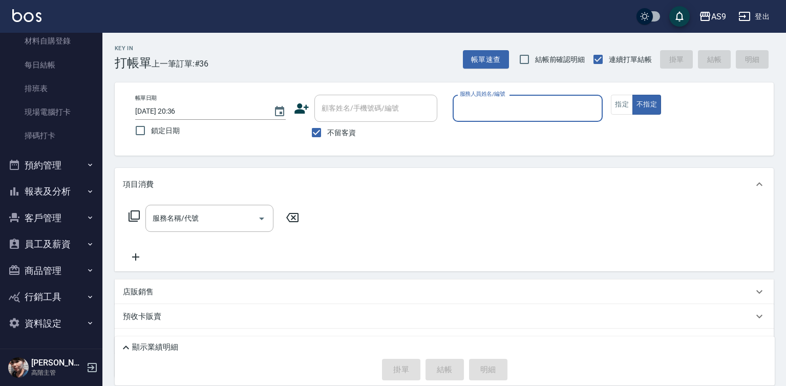
click at [56, 192] on button "報表及分析" at bounding box center [51, 191] width 94 height 27
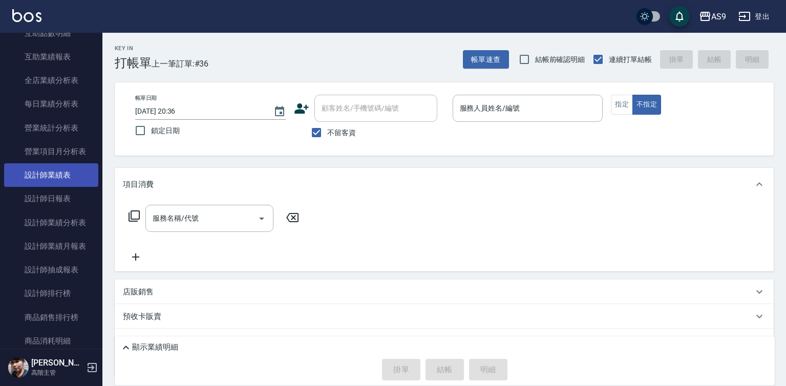
scroll to position [562, 0]
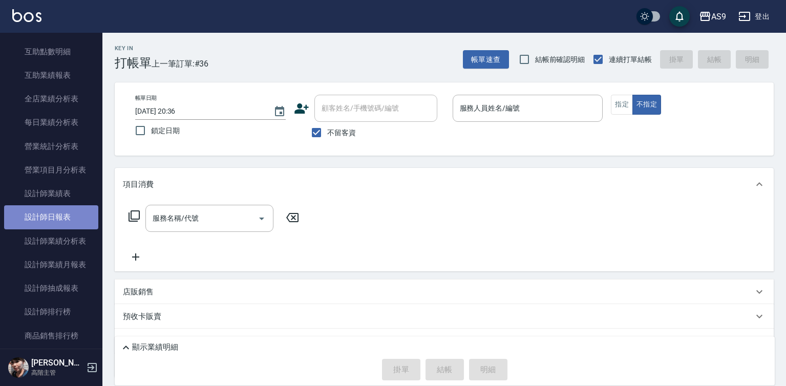
click at [52, 217] on link "設計師日報表" at bounding box center [51, 217] width 94 height 24
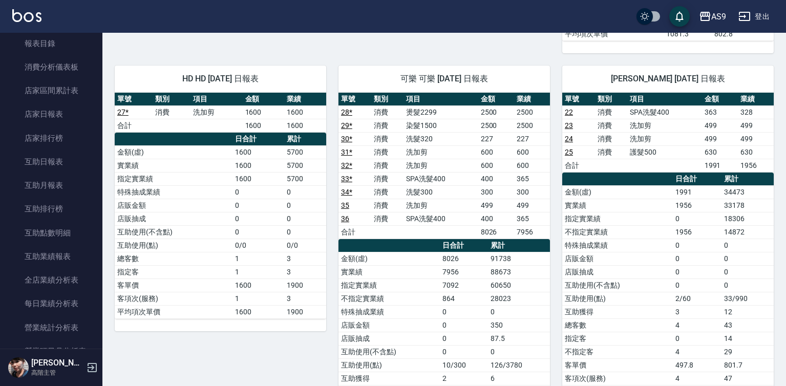
scroll to position [382, 0]
click at [60, 158] on link "互助日報表" at bounding box center [51, 160] width 94 height 24
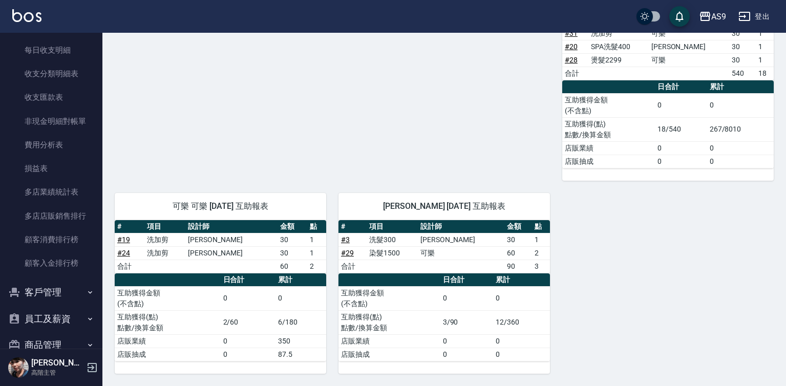
scroll to position [1230, 0]
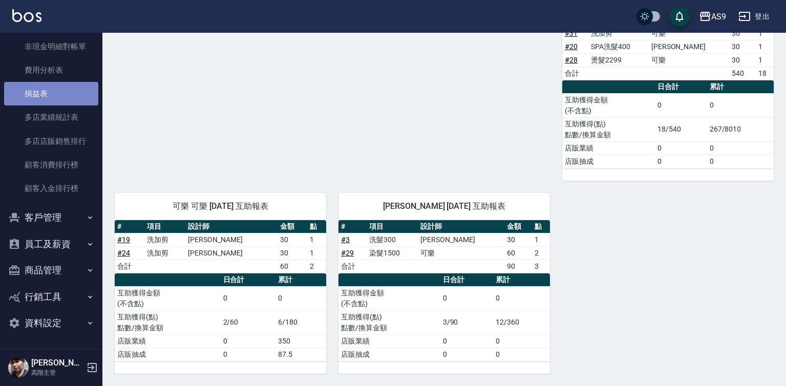
click at [52, 101] on link "損益表" at bounding box center [51, 94] width 94 height 24
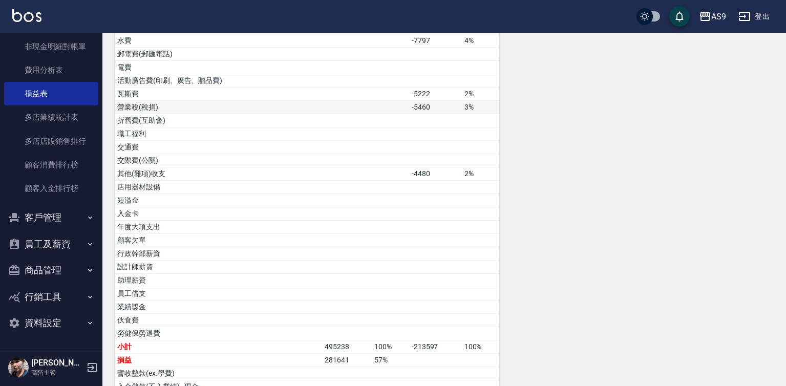
scroll to position [530, 0]
